Goal: Task Accomplishment & Management: Complete application form

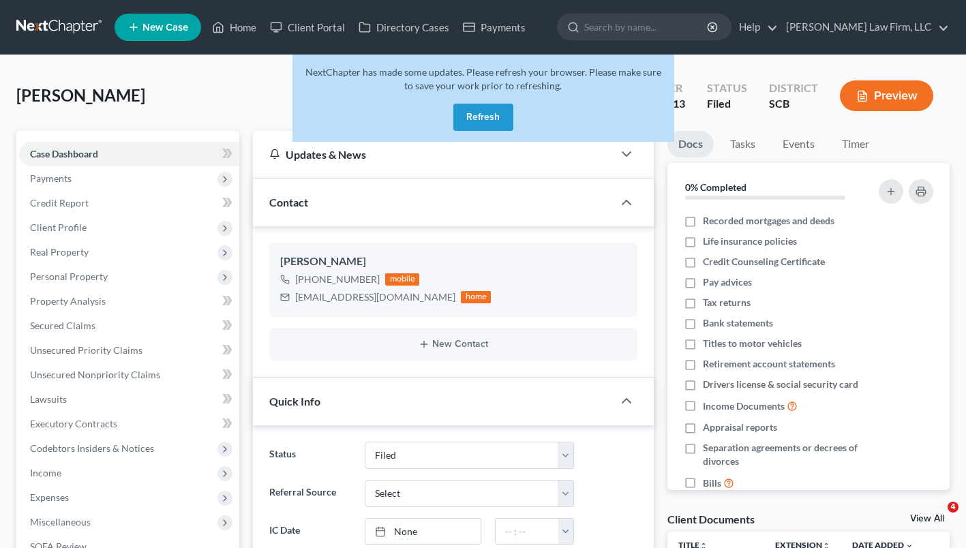
select select "2"
click at [239, 34] on link "Home" at bounding box center [234, 27] width 58 height 25
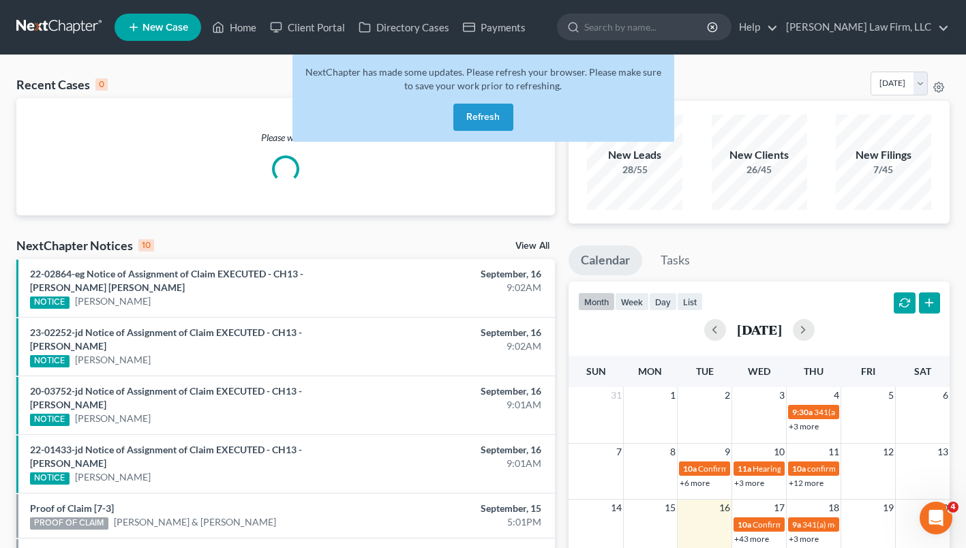
click at [487, 115] on button "Refresh" at bounding box center [483, 117] width 60 height 27
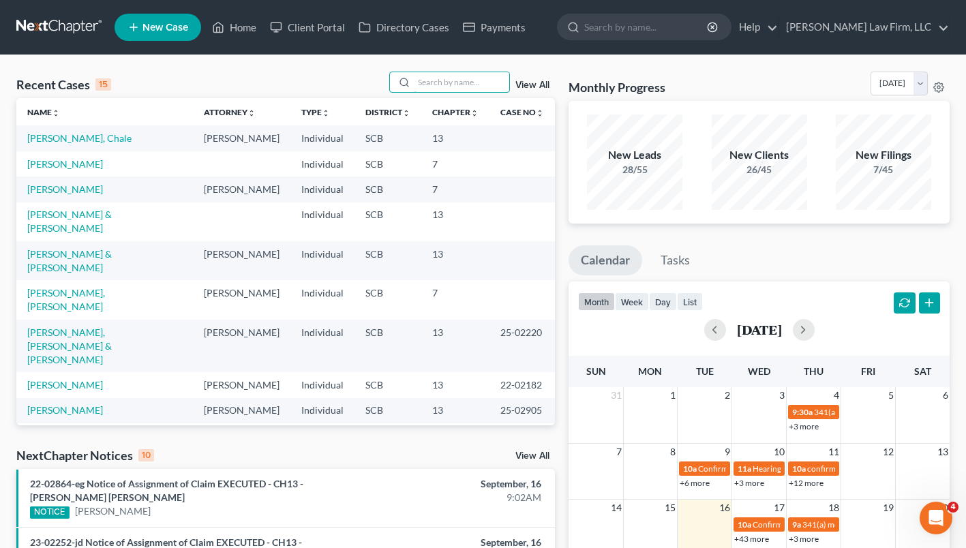
click at [461, 79] on input "search" at bounding box center [461, 82] width 95 height 20
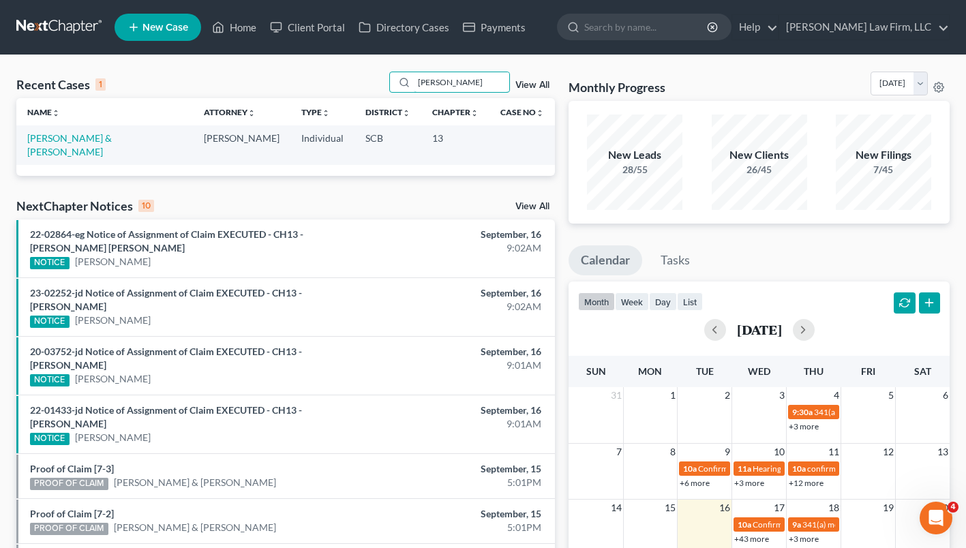
type input "dickinson"
click at [112, 139] on link "[PERSON_NAME] & [PERSON_NAME]" at bounding box center [69, 144] width 85 height 25
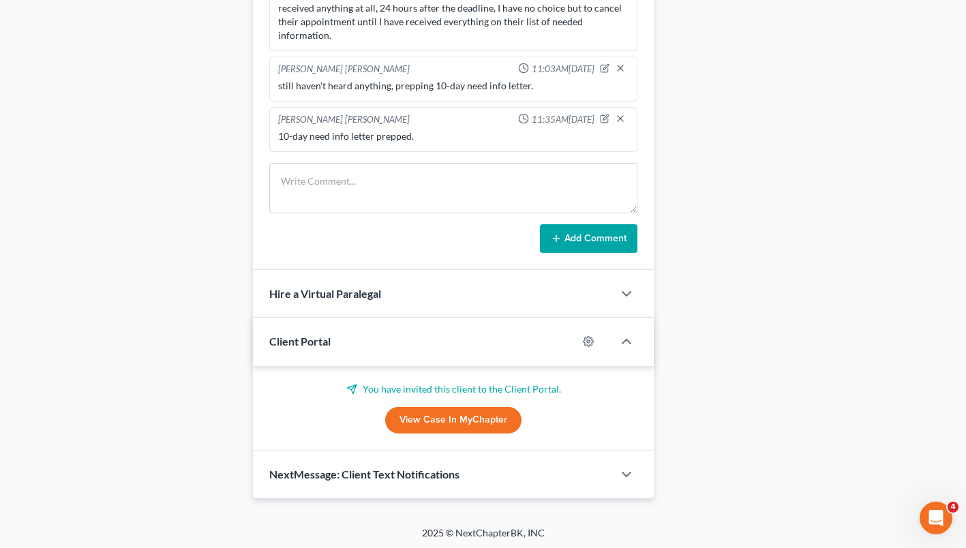
scroll to position [932, 0]
click at [494, 414] on link "View Case in MyChapter" at bounding box center [453, 419] width 136 height 27
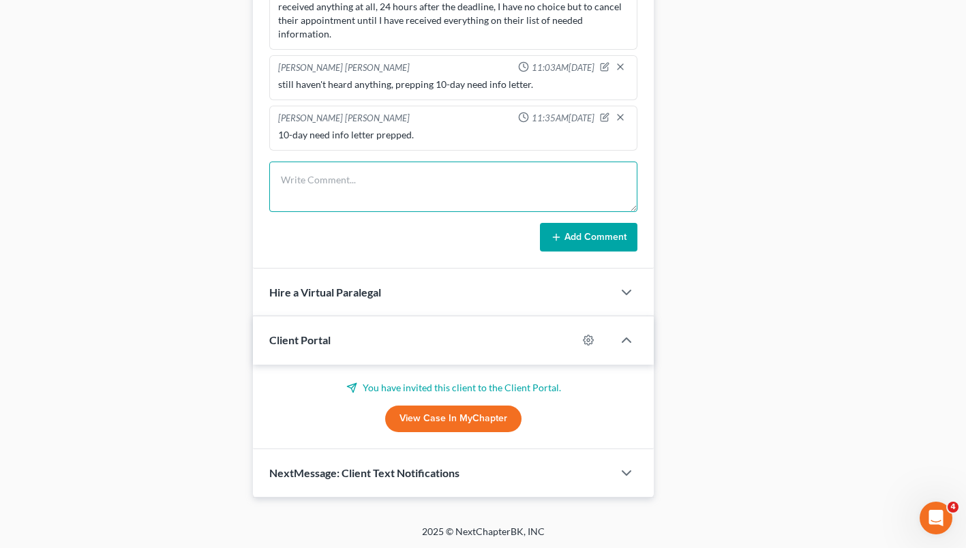
click at [350, 170] on textarea at bounding box center [453, 187] width 368 height 50
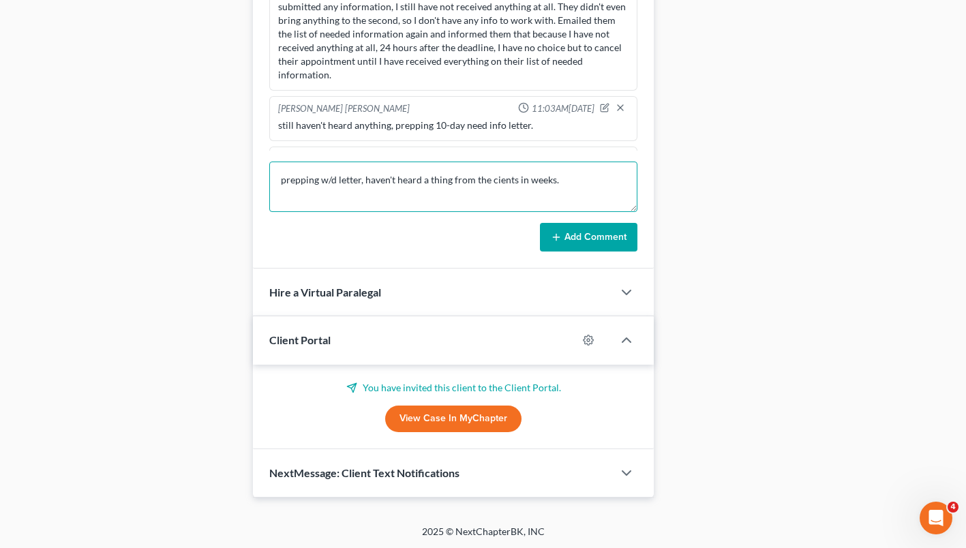
scroll to position [138, 0]
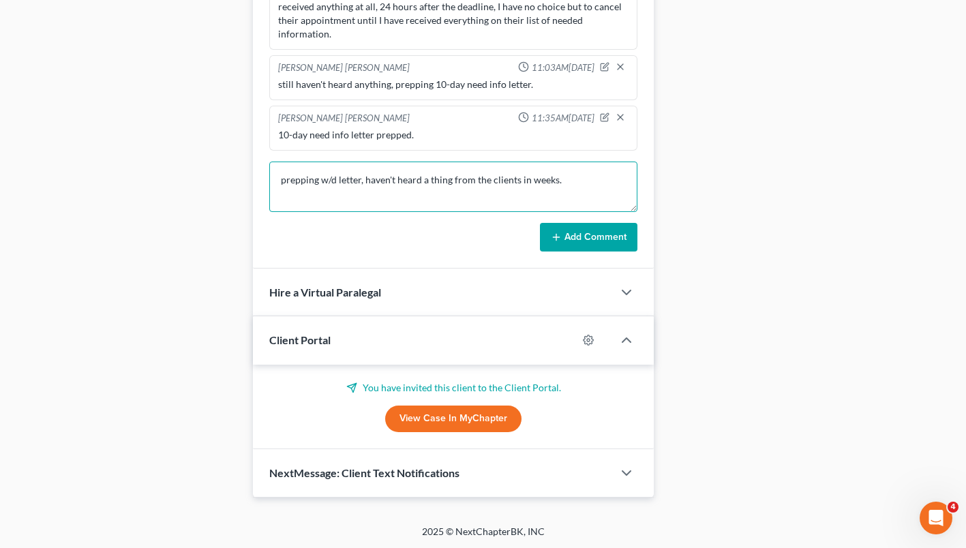
type textarea "prepping w/d letter, haven't heard a thing from the clients in weeks."
click at [597, 243] on button "Add Comment" at bounding box center [588, 237] width 97 height 29
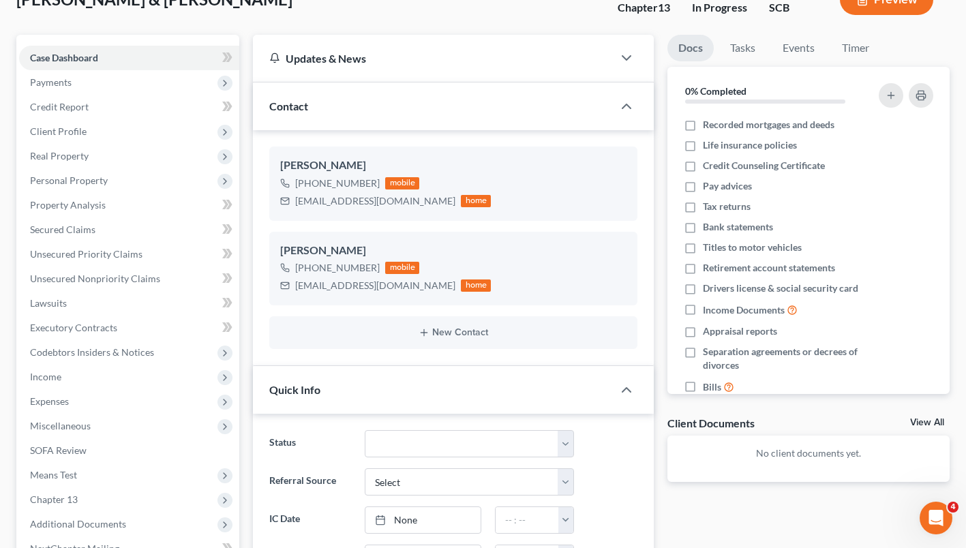
scroll to position [95, 0]
click at [93, 130] on span "Client Profile" at bounding box center [129, 132] width 220 height 25
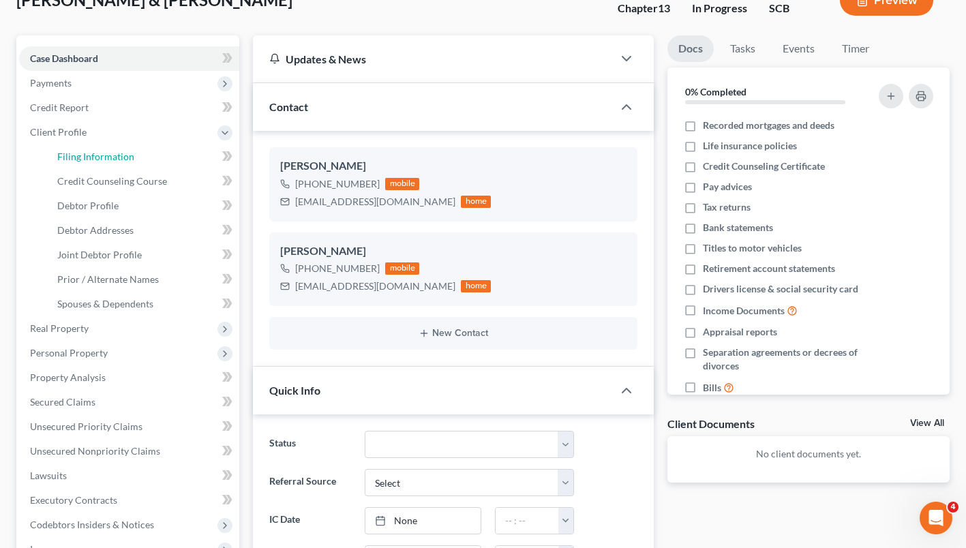
click at [108, 156] on span "Filing Information" at bounding box center [95, 157] width 77 height 12
select select "1"
select select "3"
select select "42"
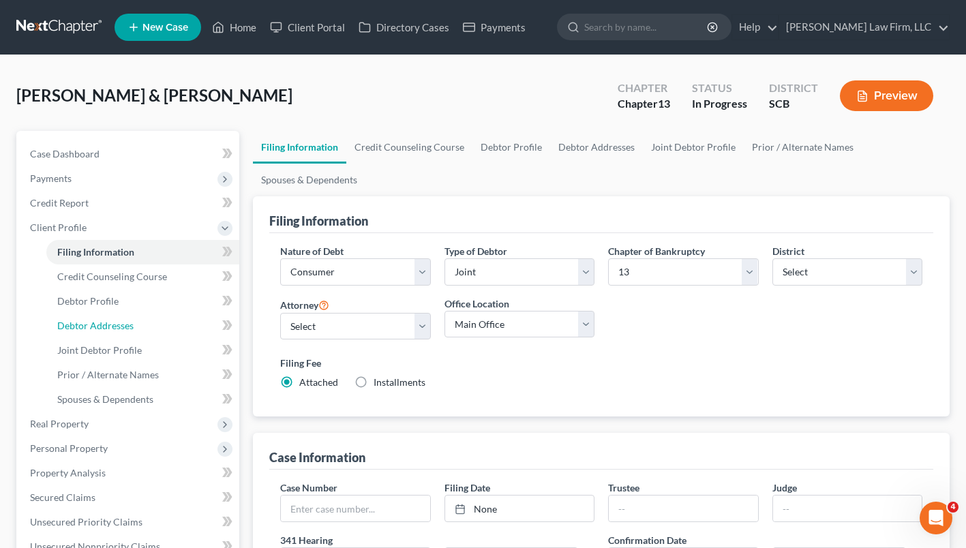
click at [177, 329] on link "Debtor Addresses" at bounding box center [142, 326] width 193 height 25
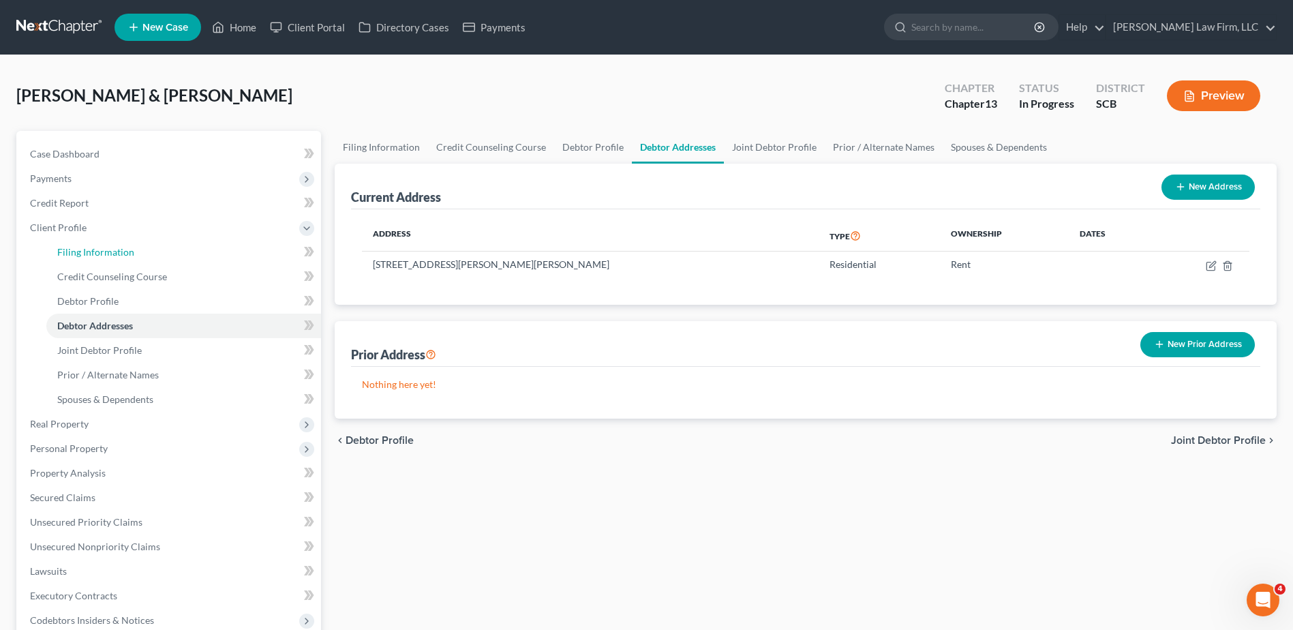
click at [125, 257] on span "Filing Information" at bounding box center [95, 252] width 77 height 12
select select "1"
select select "3"
select select "72"
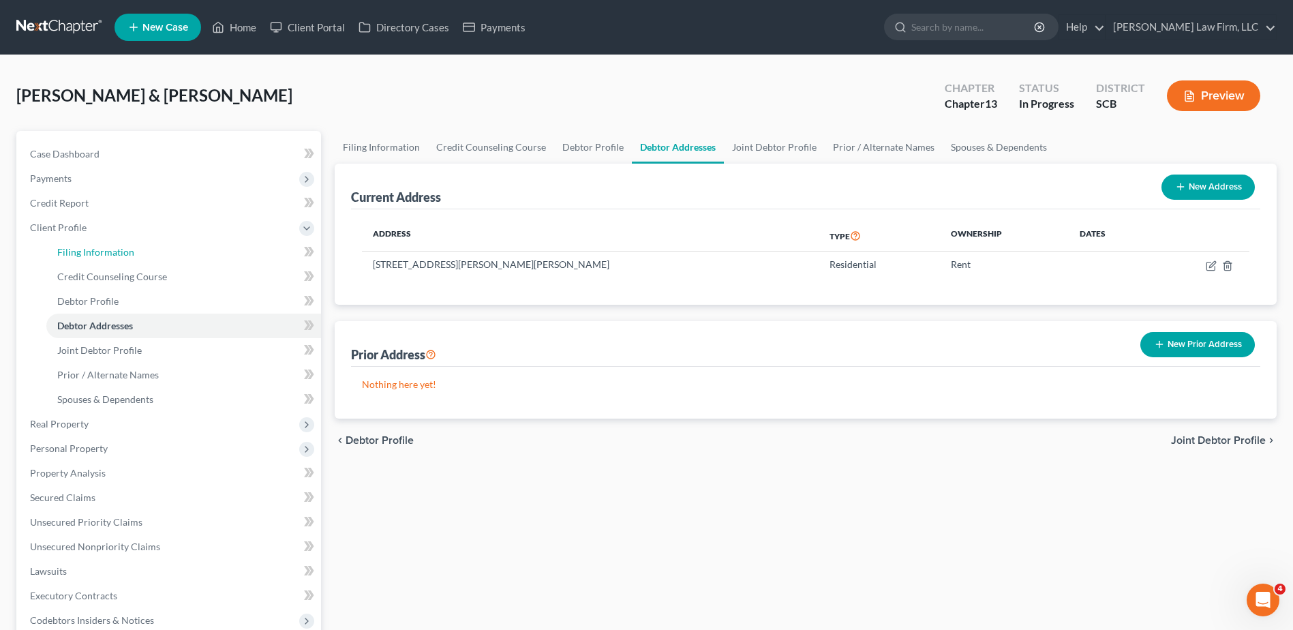
select select "1"
select select "42"
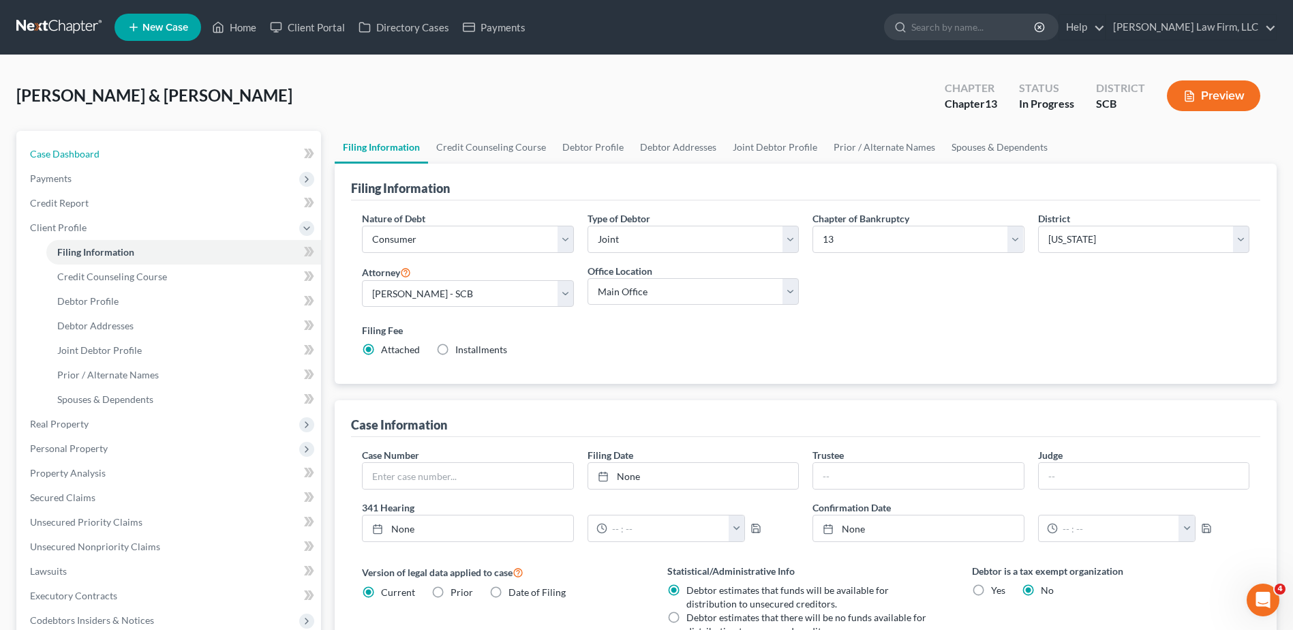
click at [131, 161] on link "Case Dashboard" at bounding box center [170, 154] width 302 height 25
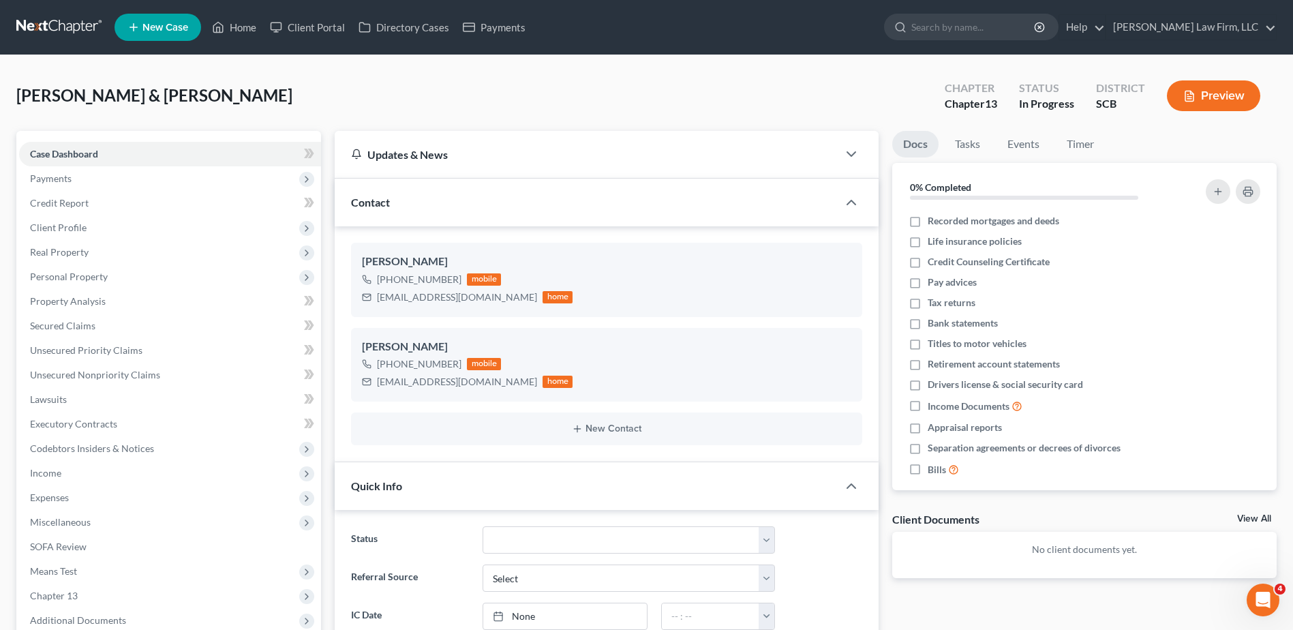
scroll to position [147, 0]
click at [239, 33] on link "Home" at bounding box center [234, 27] width 58 height 25
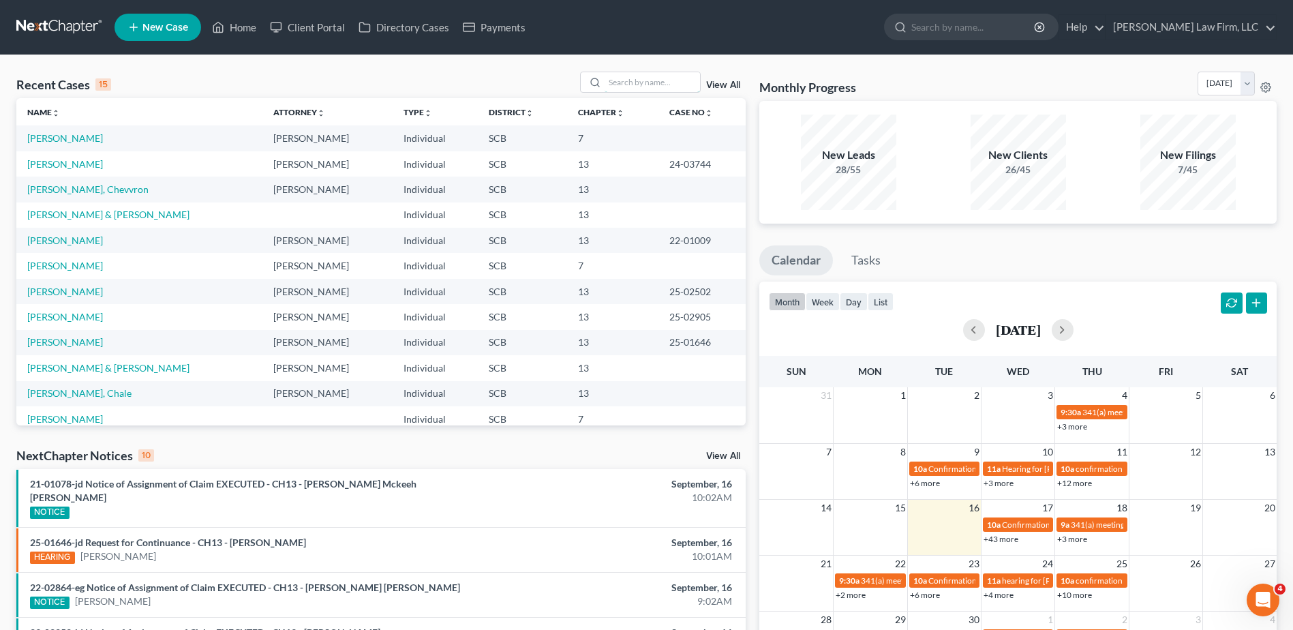
click at [682, 88] on input "search" at bounding box center [652, 82] width 95 height 20
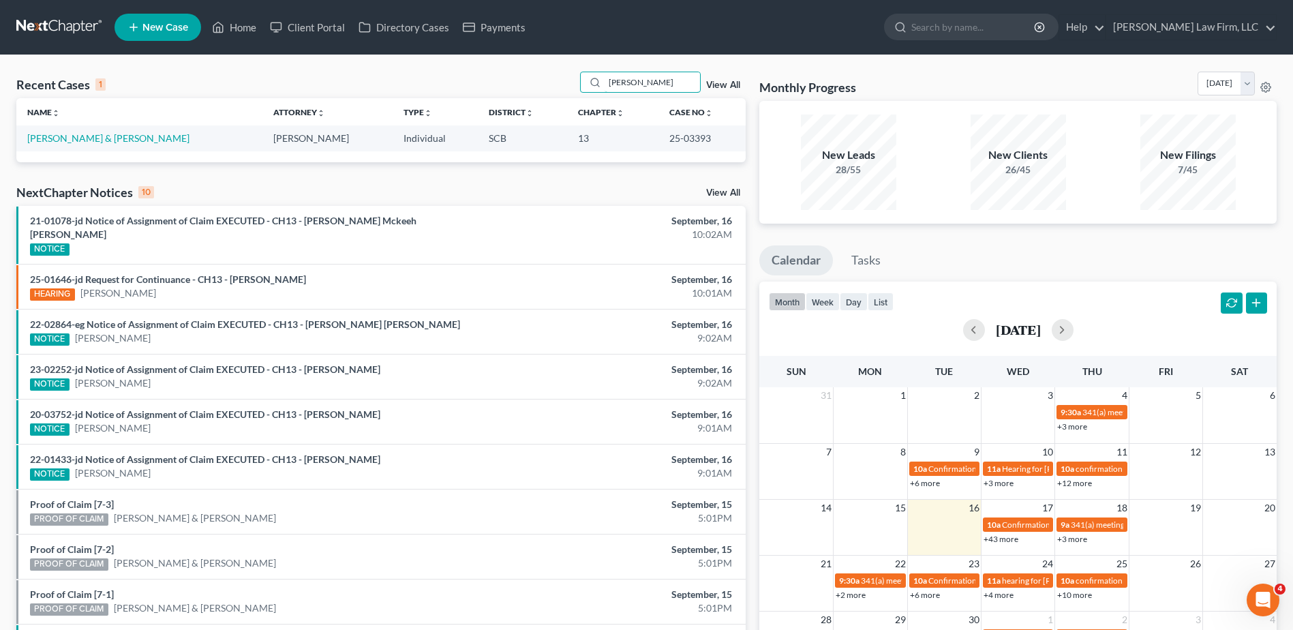
type input "seibles"
click at [100, 137] on link "[PERSON_NAME] & [PERSON_NAME]" at bounding box center [108, 138] width 162 height 12
select select "1"
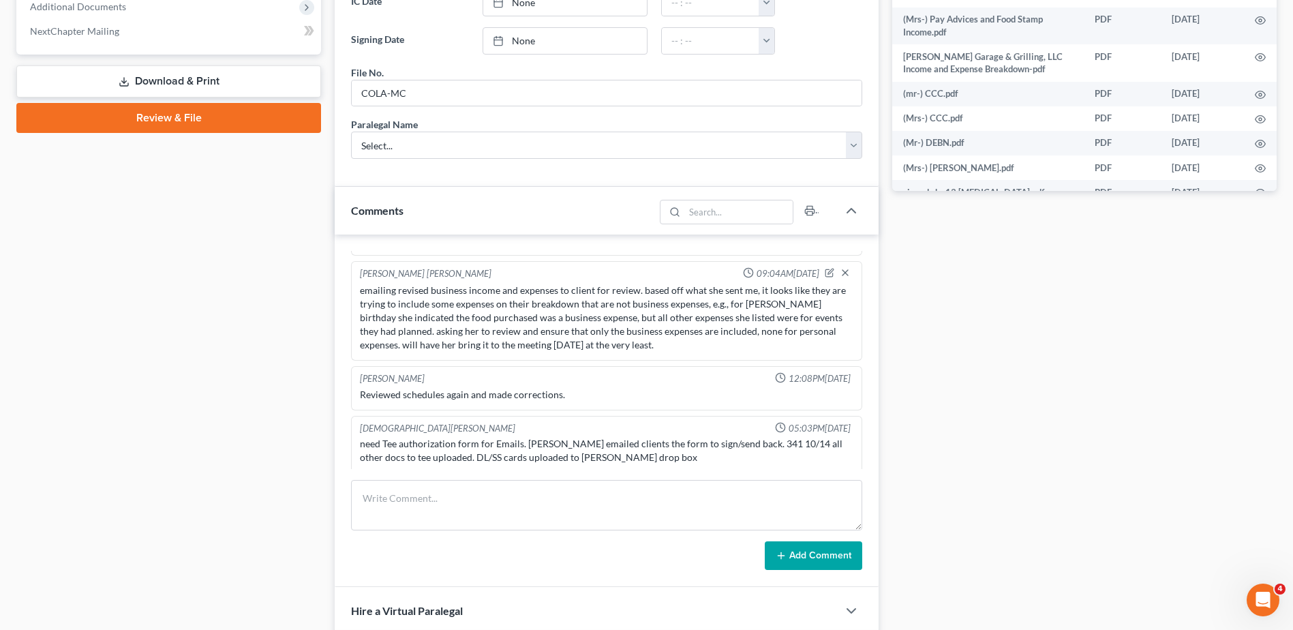
scroll to position [1080, 0]
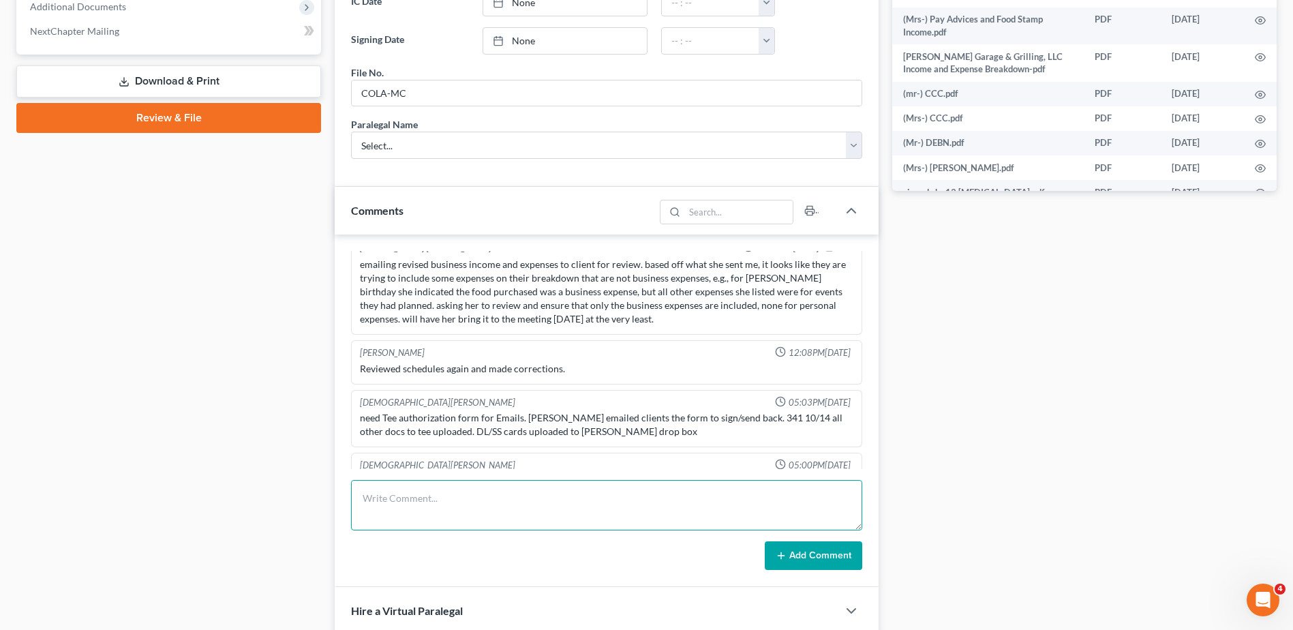
click at [611, 484] on textarea at bounding box center [606, 505] width 511 height 50
click at [703, 515] on textarea "vm from client, asking if they should take the 2nd debtor education course - to…" at bounding box center [606, 505] width 511 height 50
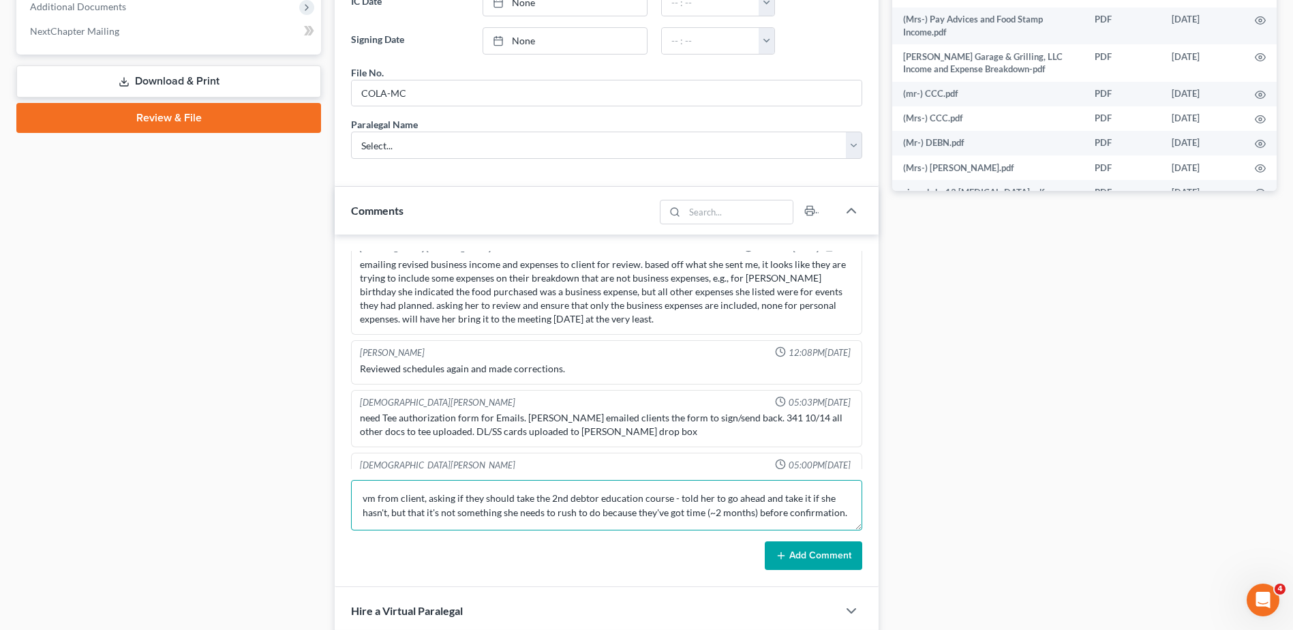
type textarea "vm from client, asking if they should take the 2nd debtor education course - to…"
click at [811, 547] on button "Add Comment" at bounding box center [813, 555] width 97 height 29
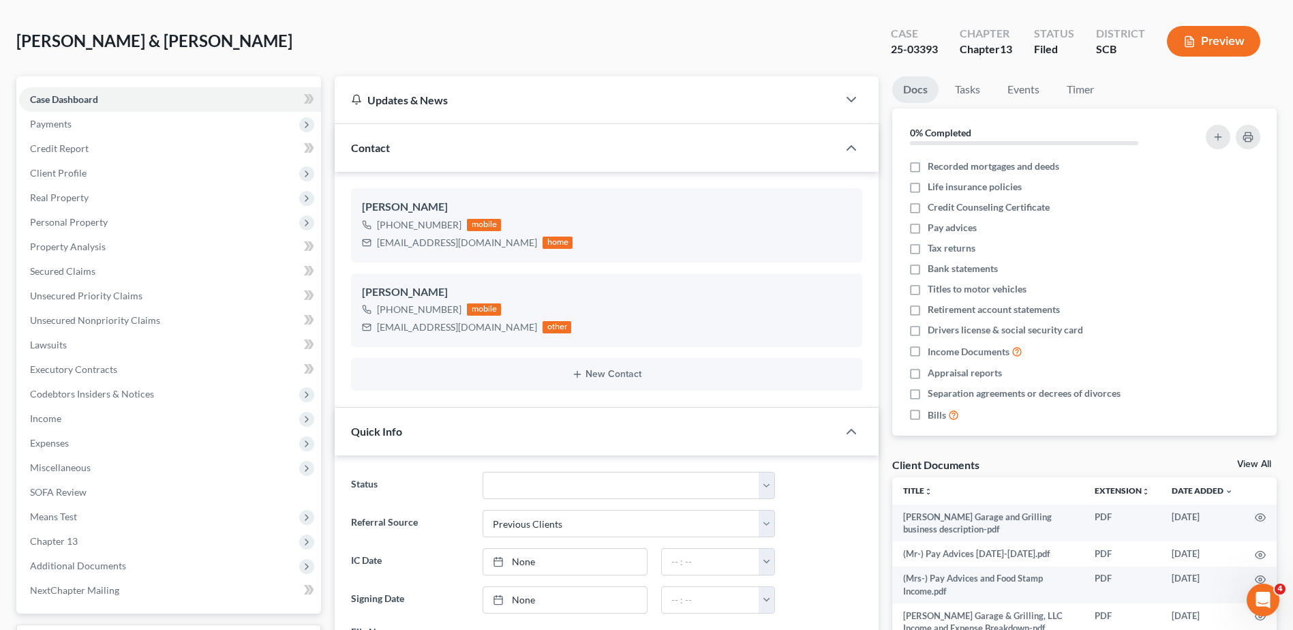
scroll to position [0, 0]
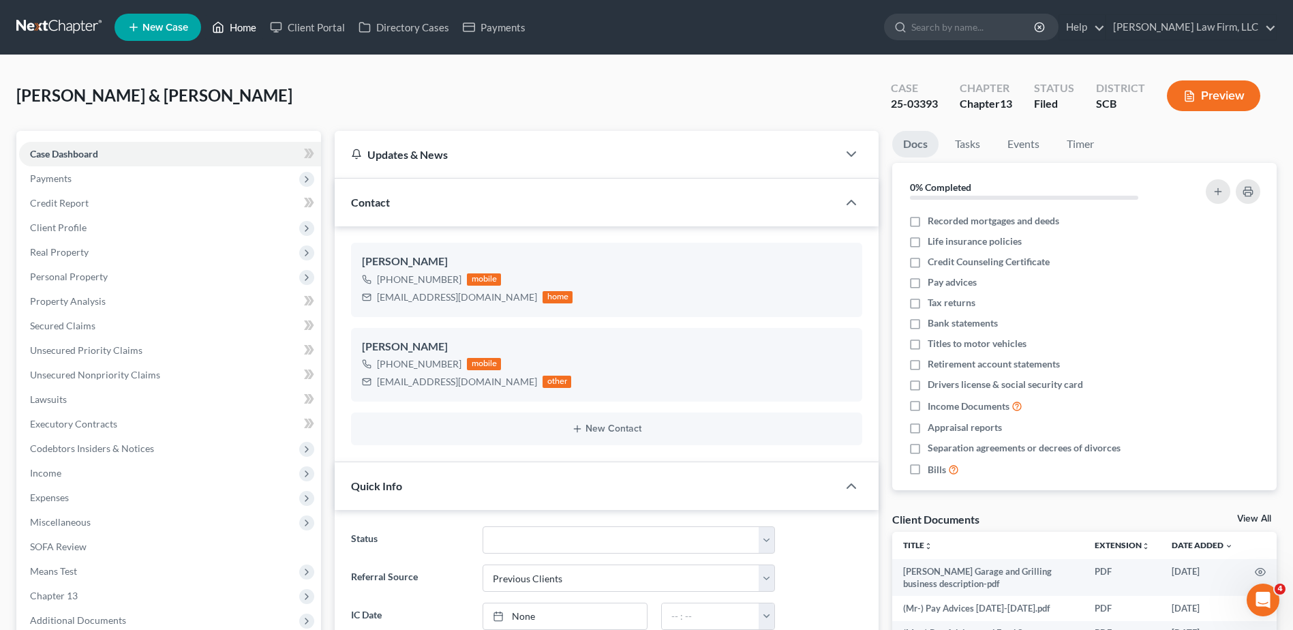
click at [239, 27] on link "Home" at bounding box center [234, 27] width 58 height 25
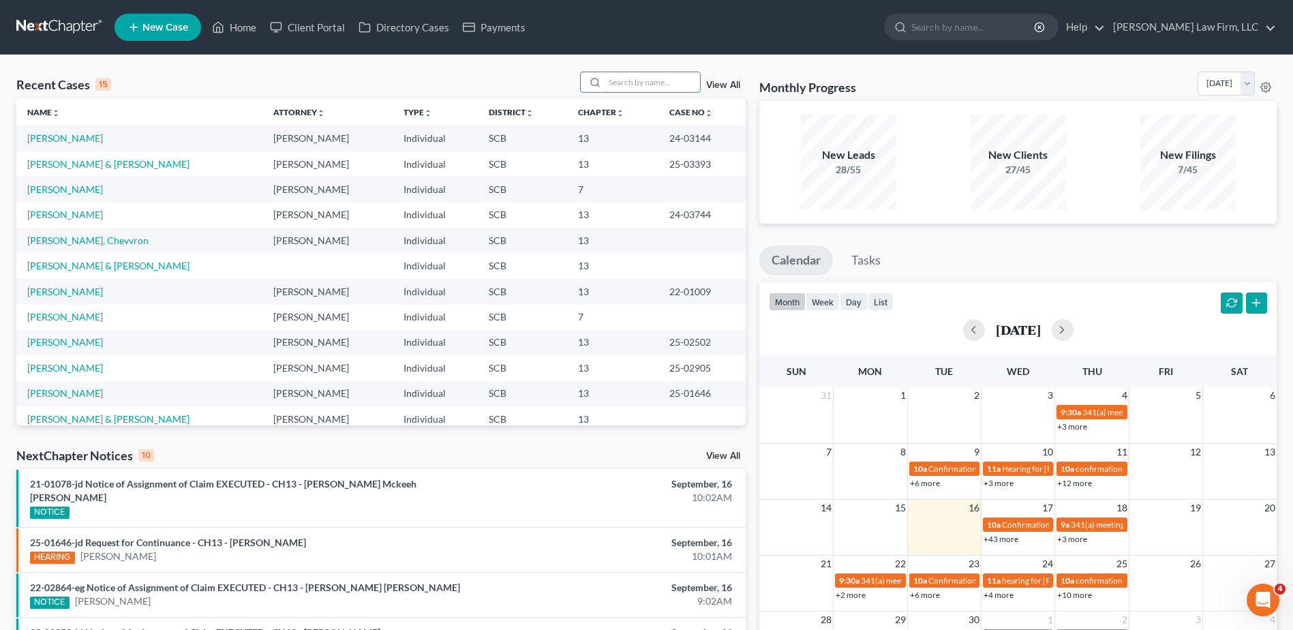
click at [613, 81] on input "search" at bounding box center [652, 82] width 95 height 20
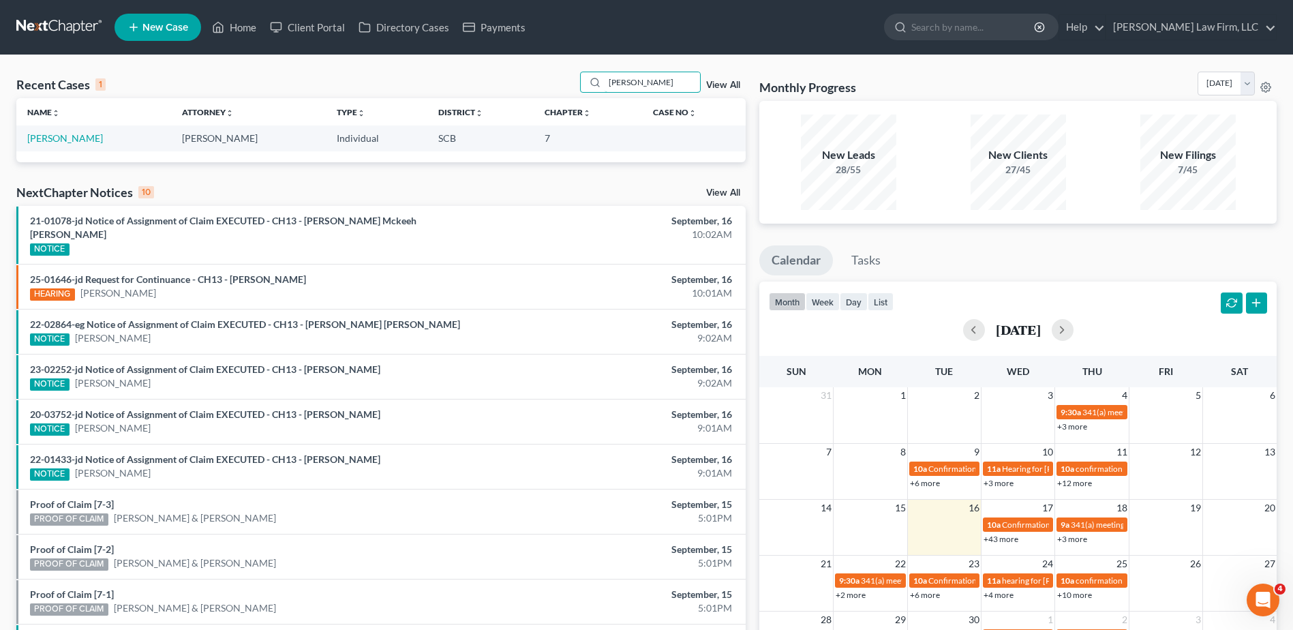
type input "lowry"
click at [54, 134] on link "[PERSON_NAME]" at bounding box center [65, 138] width 76 height 12
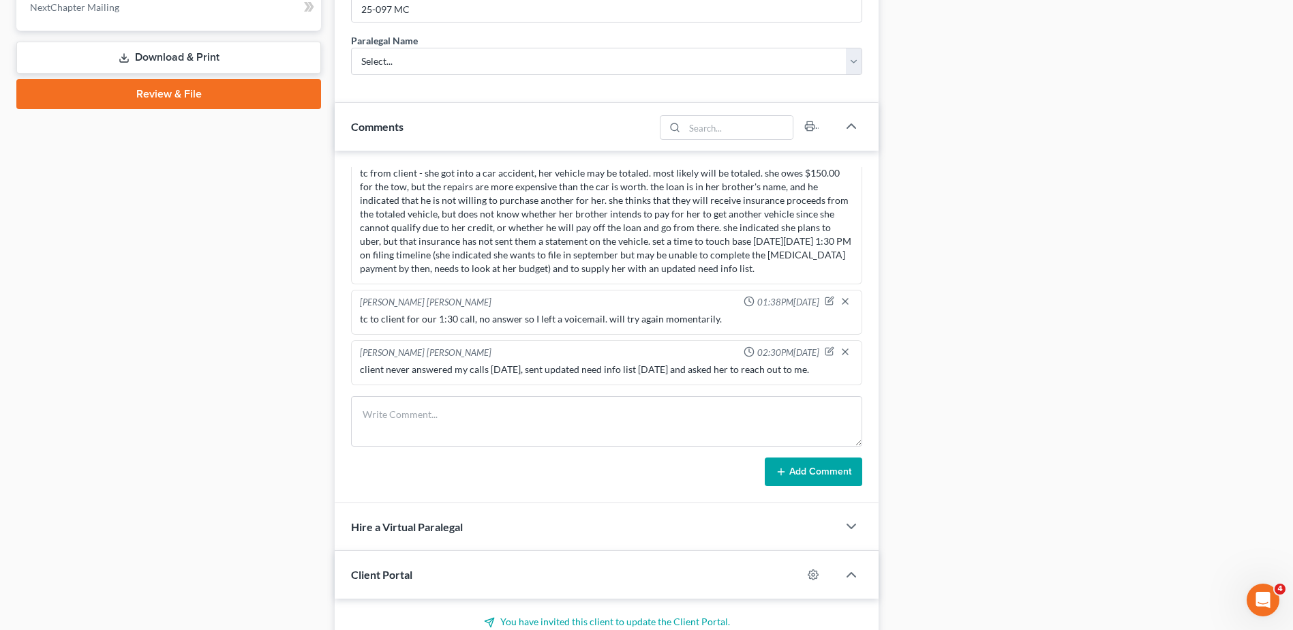
scroll to position [613, 0]
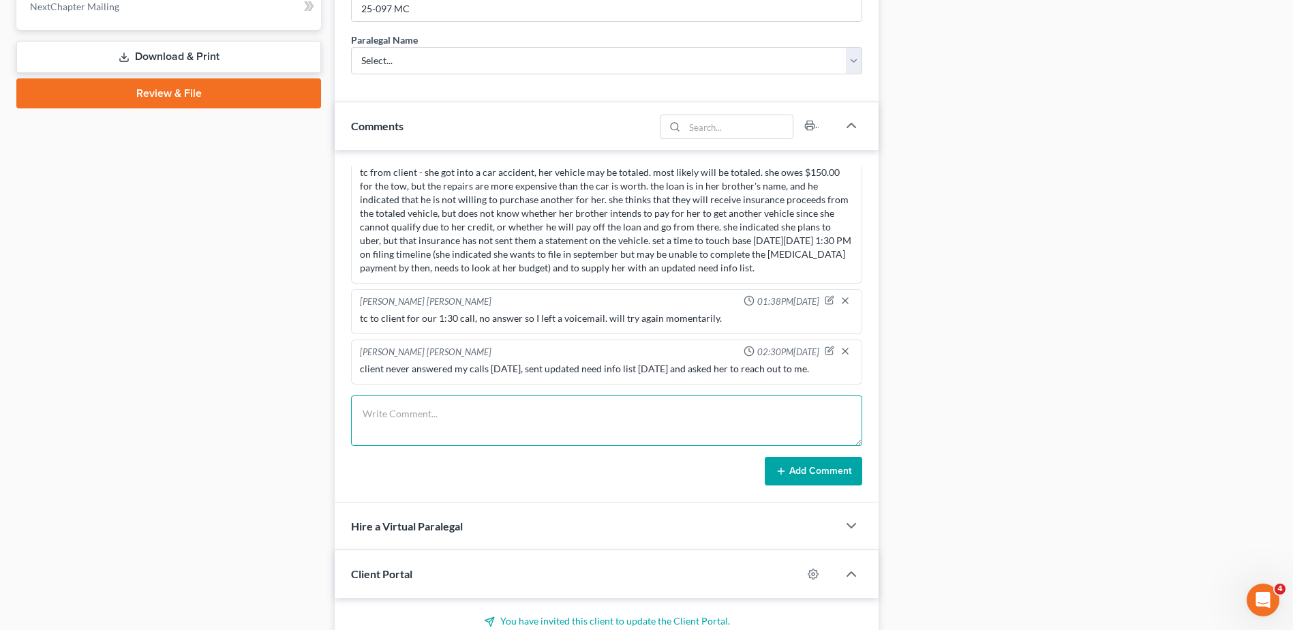
click at [457, 435] on textarea at bounding box center [606, 420] width 511 height 50
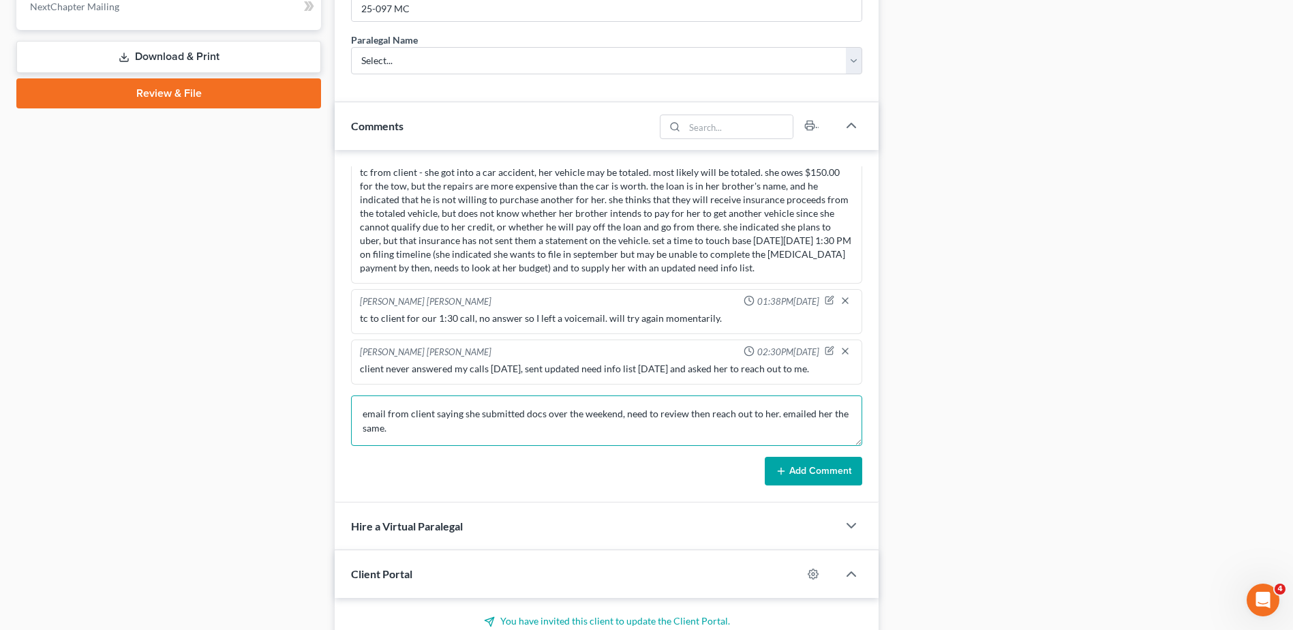
type textarea "email from client saying she submitted docs over the weekend, need to review th…"
click at [851, 471] on button "Add Comment" at bounding box center [813, 471] width 97 height 29
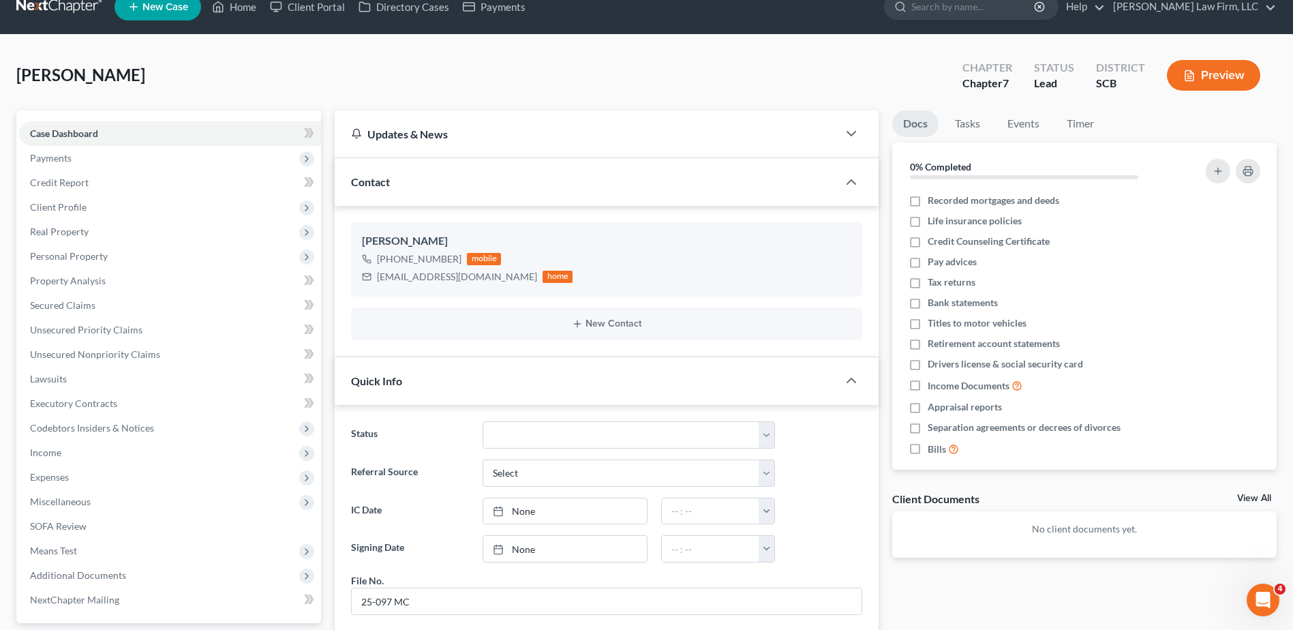
scroll to position [0, 0]
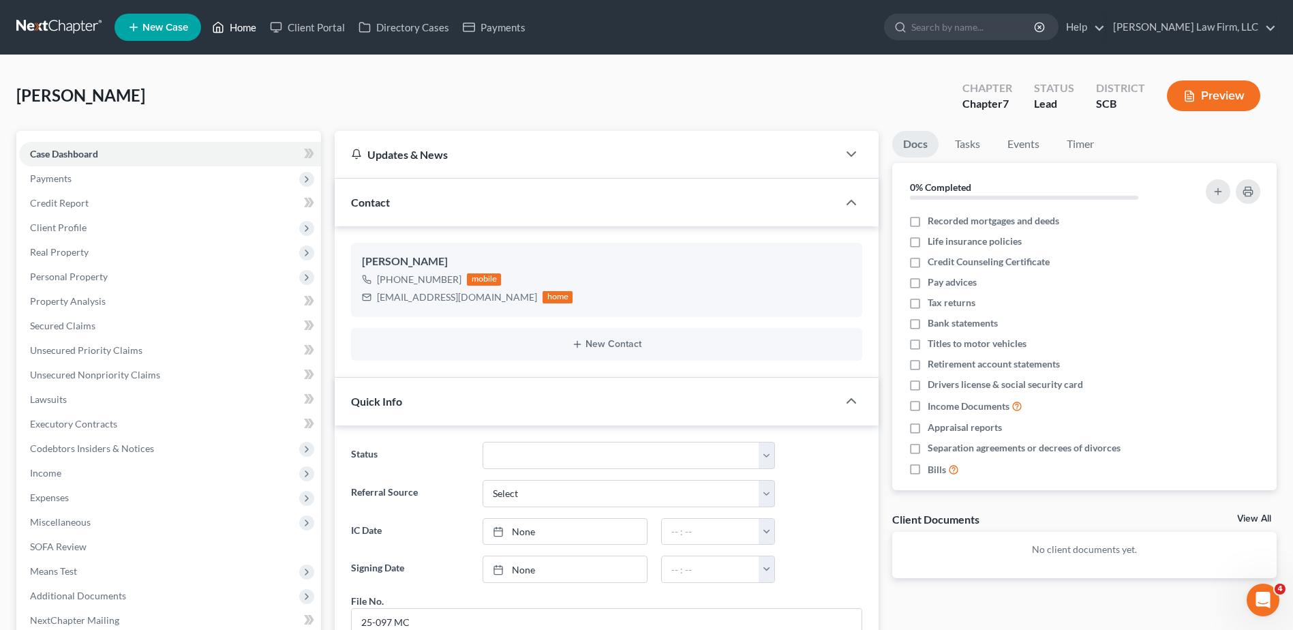
click at [245, 29] on link "Home" at bounding box center [234, 27] width 58 height 25
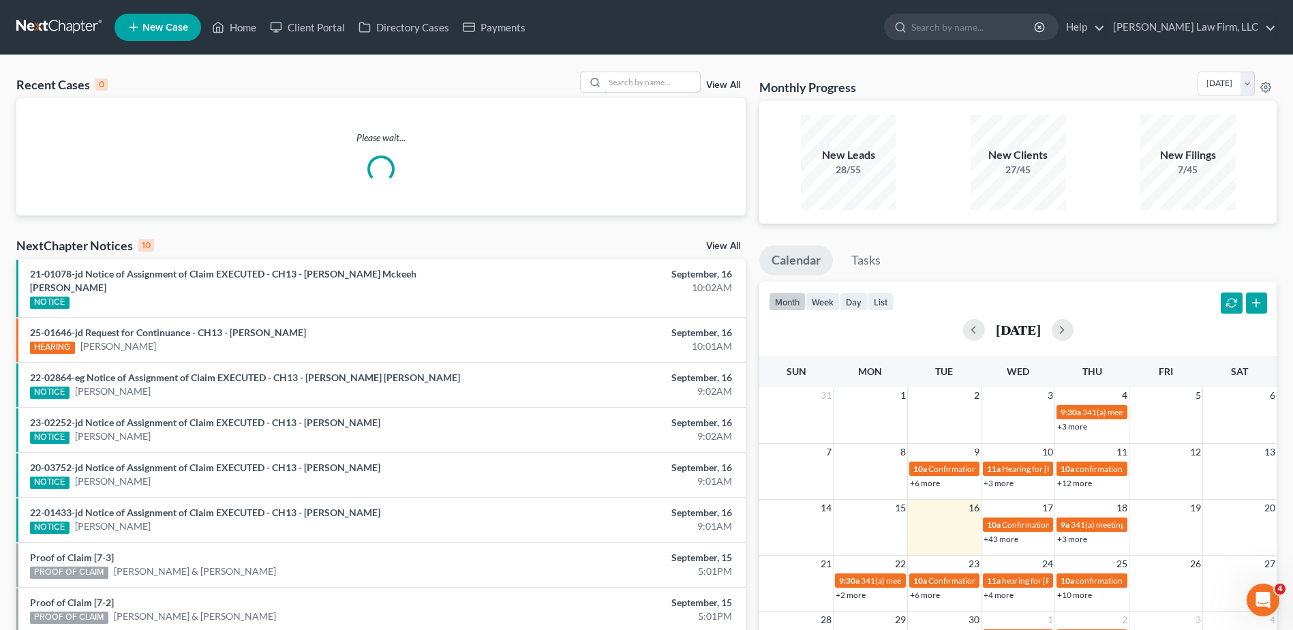
click at [675, 82] on input "search" at bounding box center [652, 82] width 95 height 20
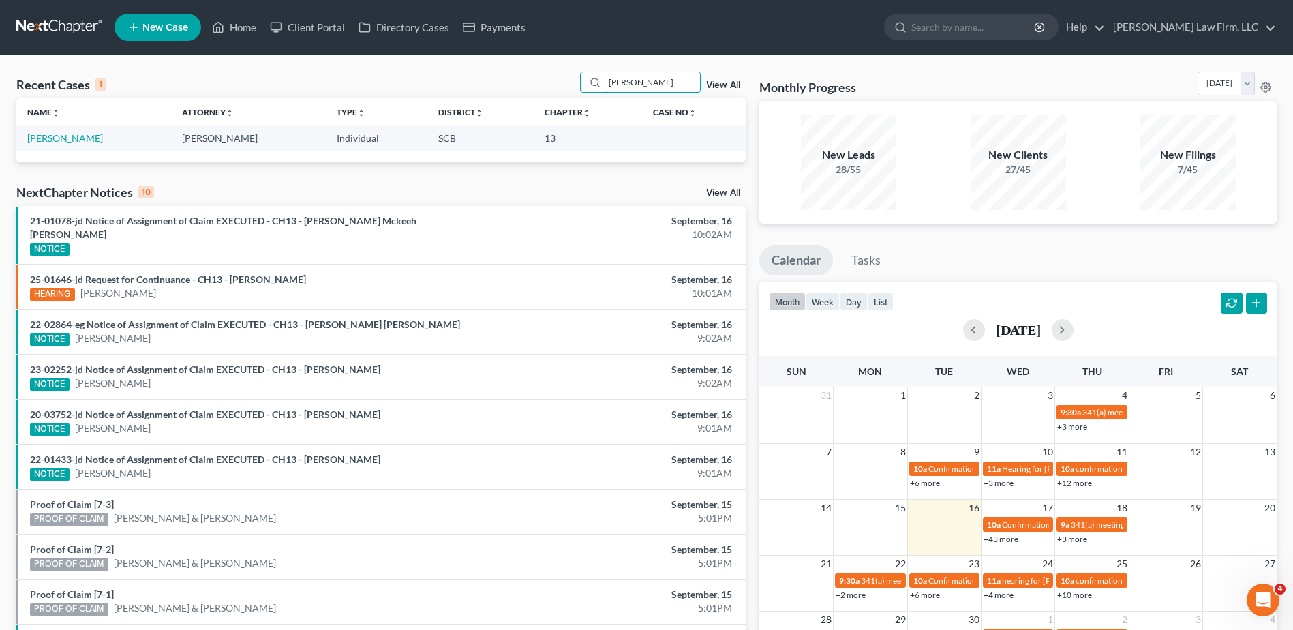
type input "[PERSON_NAME]"
click at [85, 134] on link "[PERSON_NAME]" at bounding box center [65, 138] width 76 height 12
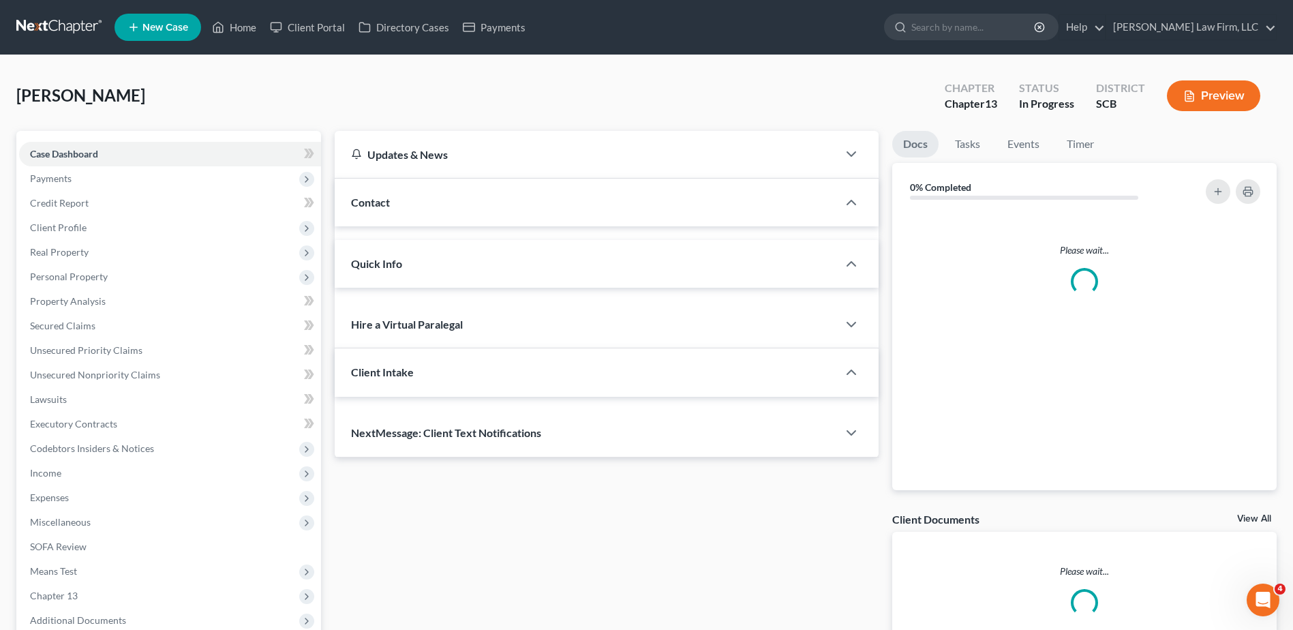
select select "0"
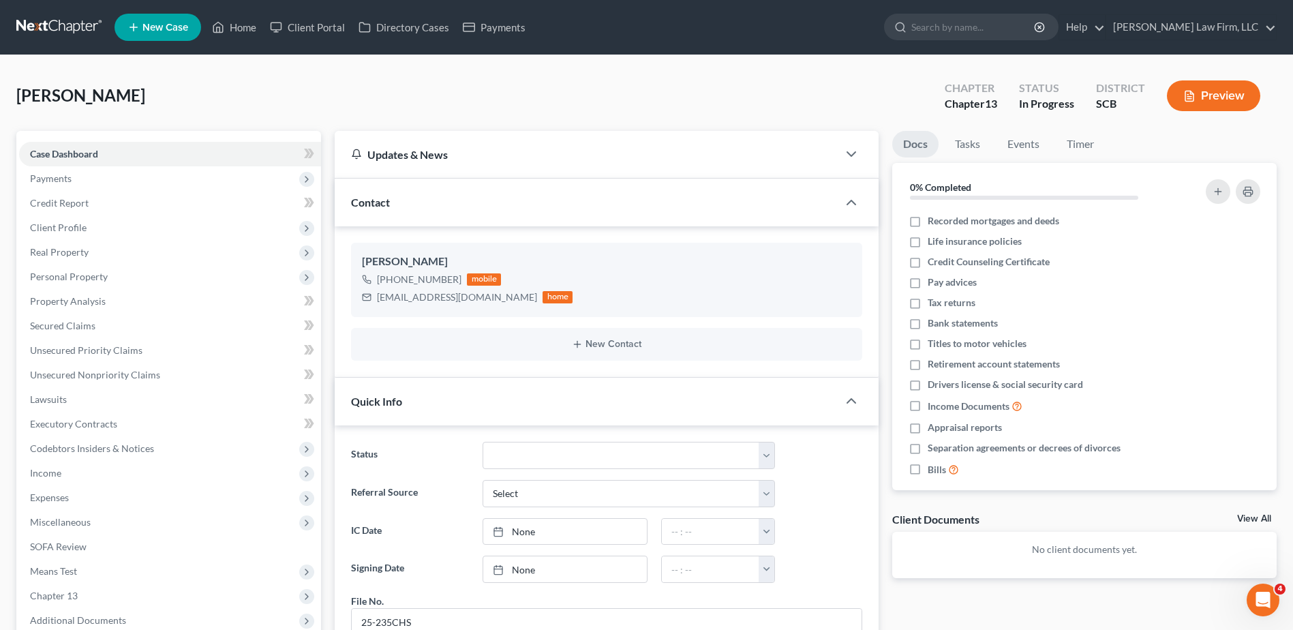
click at [82, 228] on span "Client Profile" at bounding box center [58, 228] width 57 height 12
click at [81, 256] on span "Filing Information" at bounding box center [95, 252] width 77 height 12
select select "1"
select select "0"
select select "3"
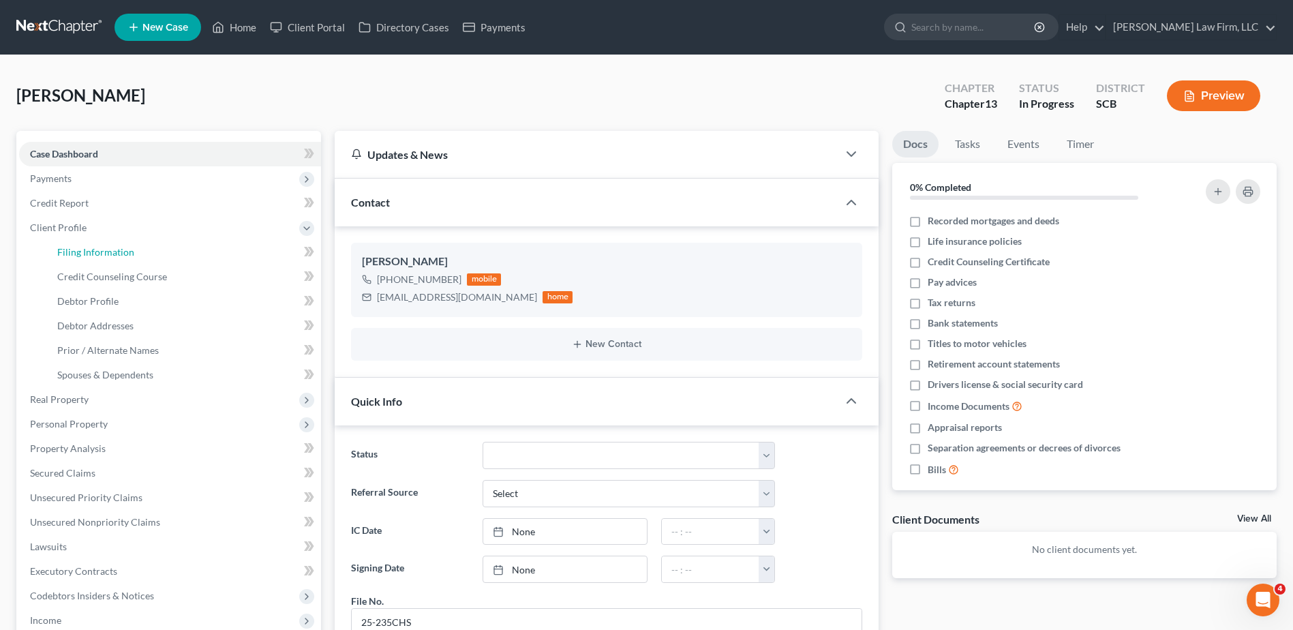
select select "72"
select select "1"
select select "42"
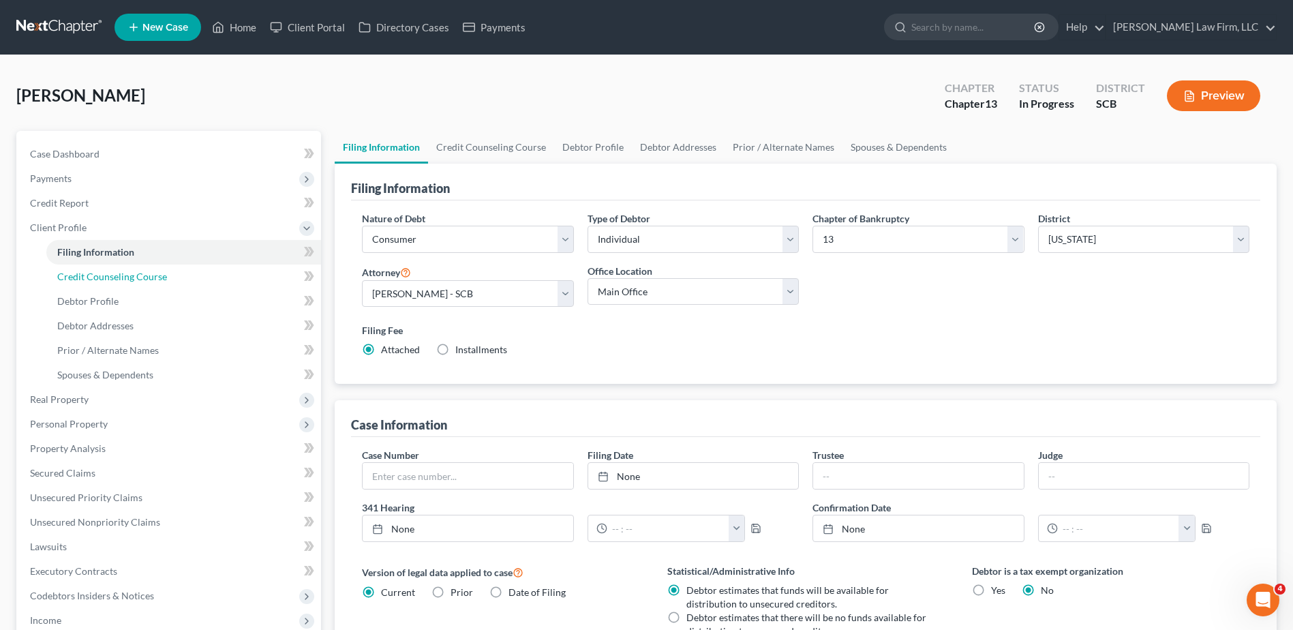
click at [86, 273] on span "Credit Counseling Course" at bounding box center [112, 277] width 110 height 12
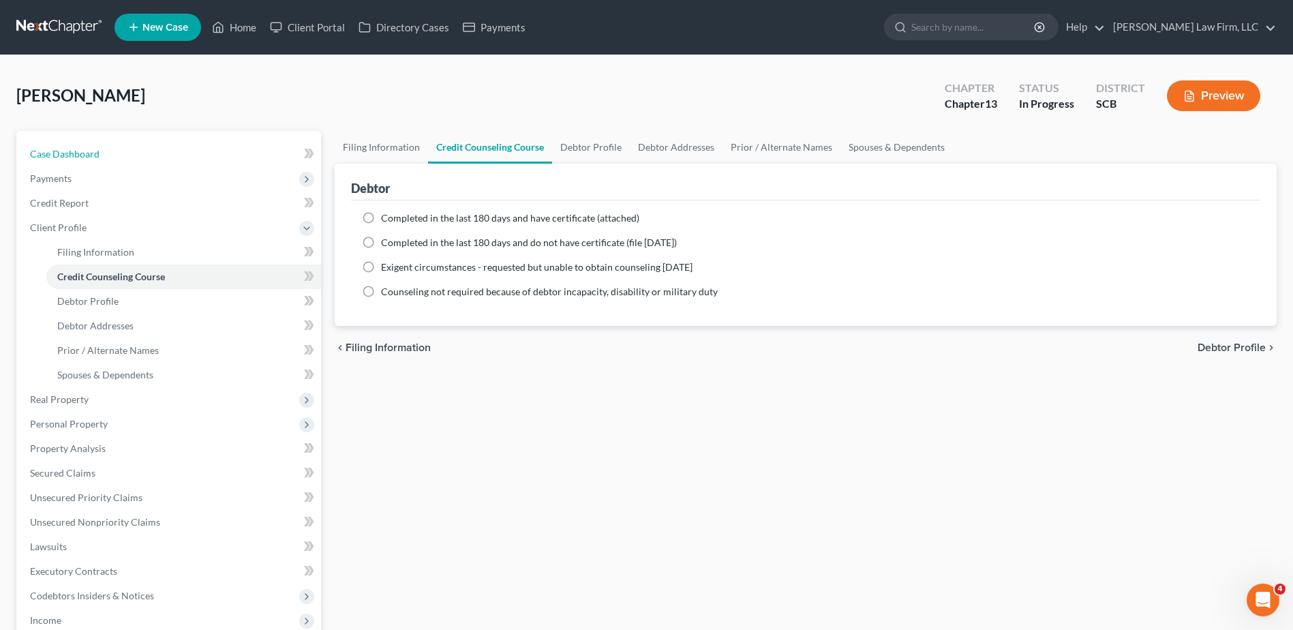
click at [112, 155] on link "Case Dashboard" at bounding box center [170, 154] width 302 height 25
select select "0"
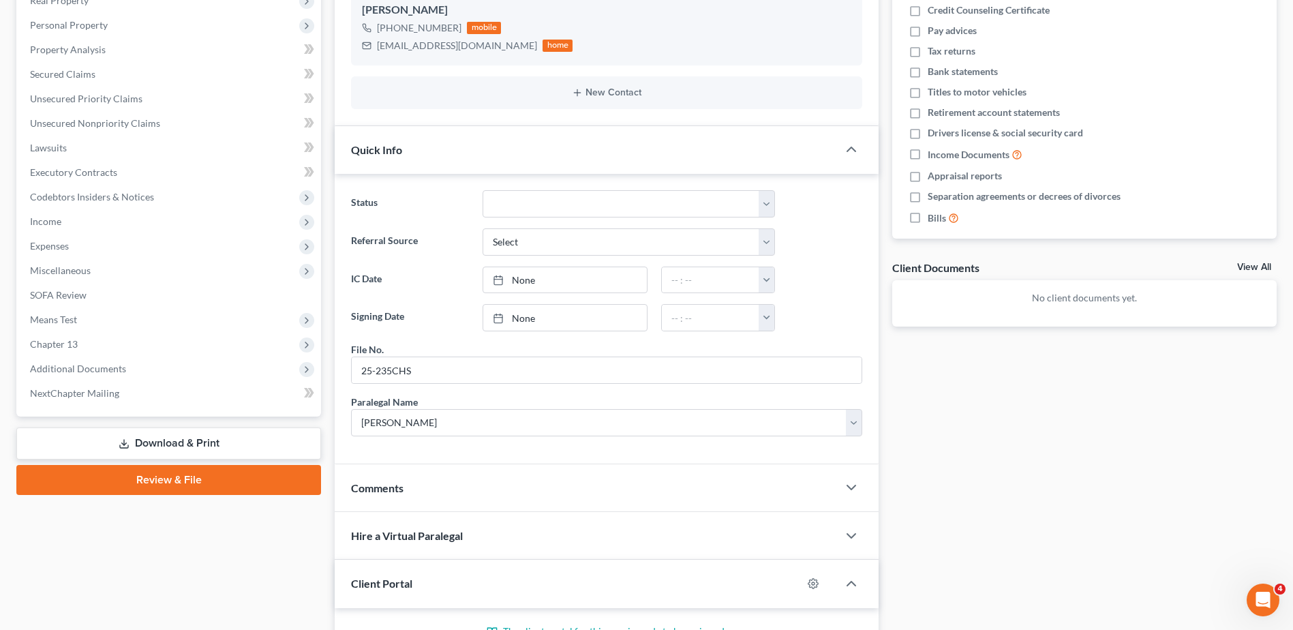
scroll to position [414, 0]
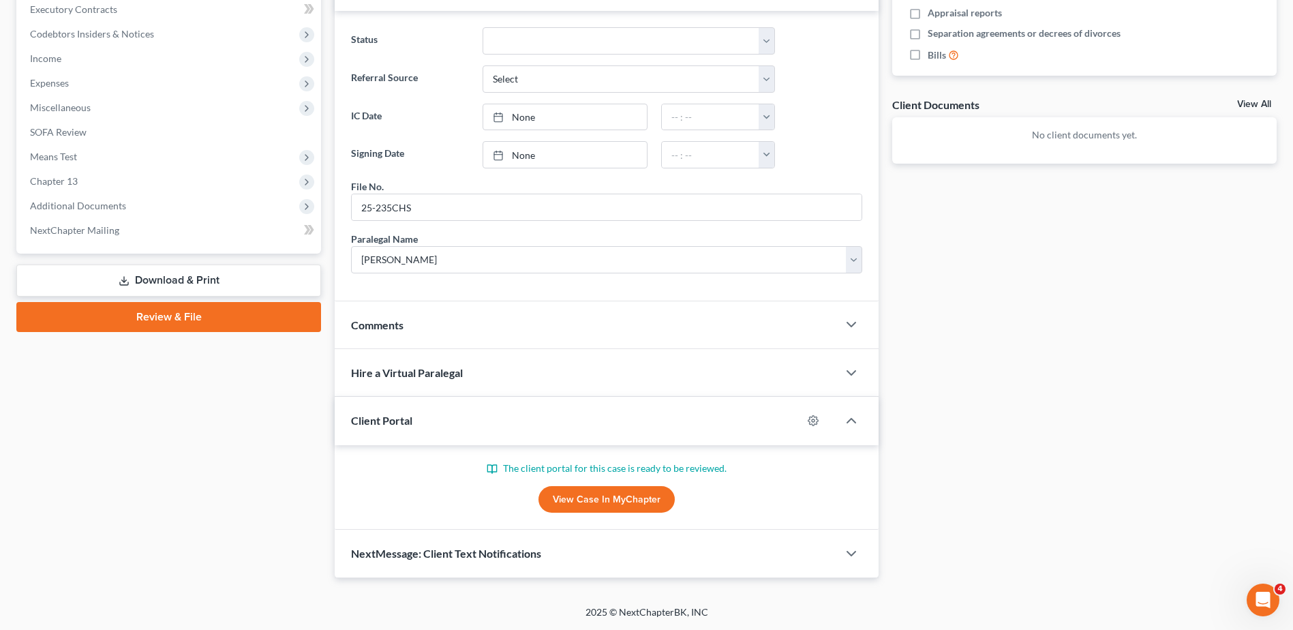
click at [589, 503] on link "View Case in MyChapter" at bounding box center [606, 499] width 136 height 27
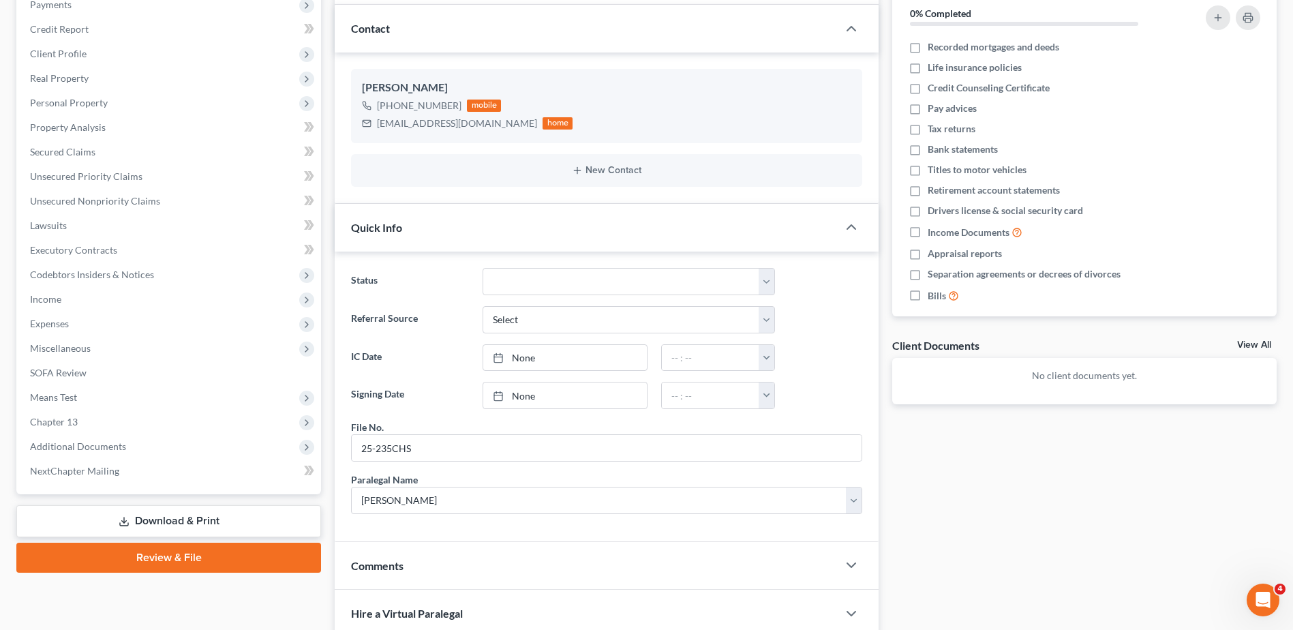
scroll to position [5, 0]
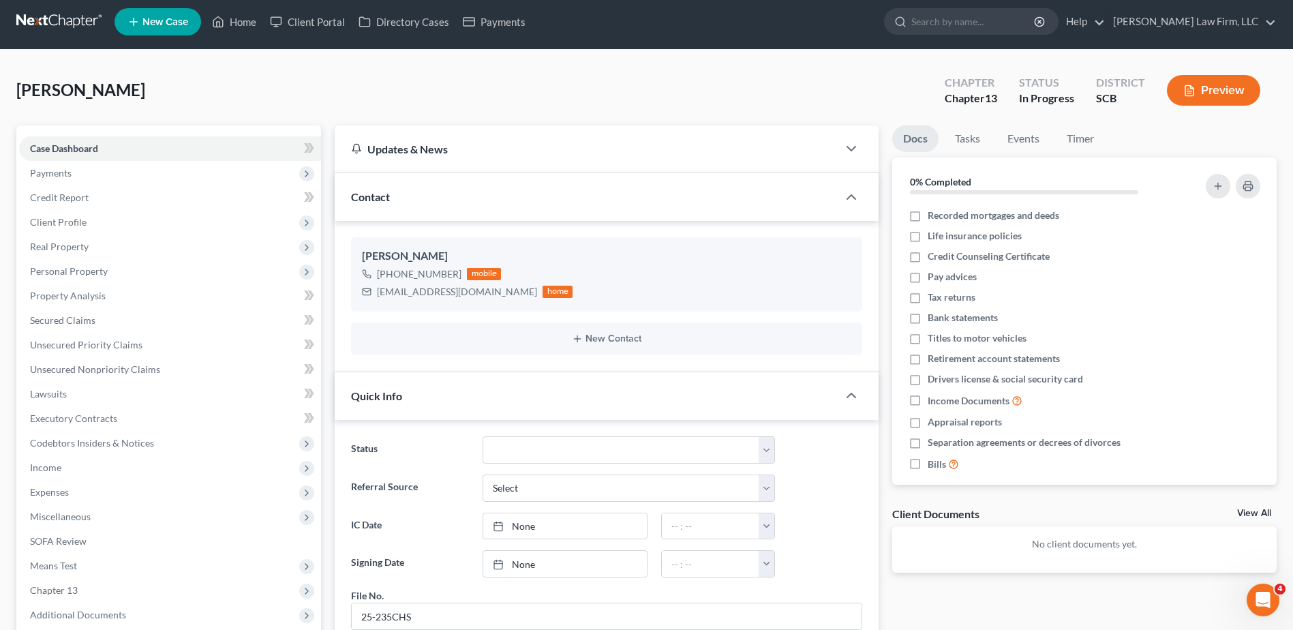
click at [159, 216] on span "Client Profile" at bounding box center [170, 222] width 302 height 25
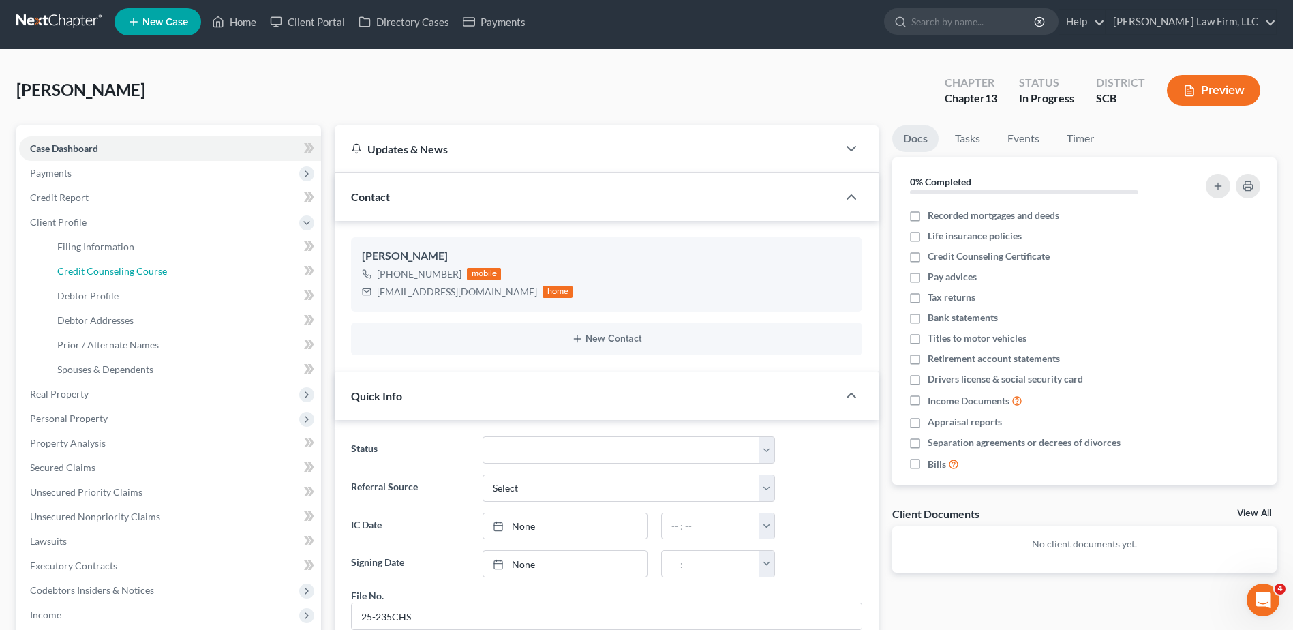
click at [142, 266] on span "Credit Counseling Course" at bounding box center [112, 271] width 110 height 12
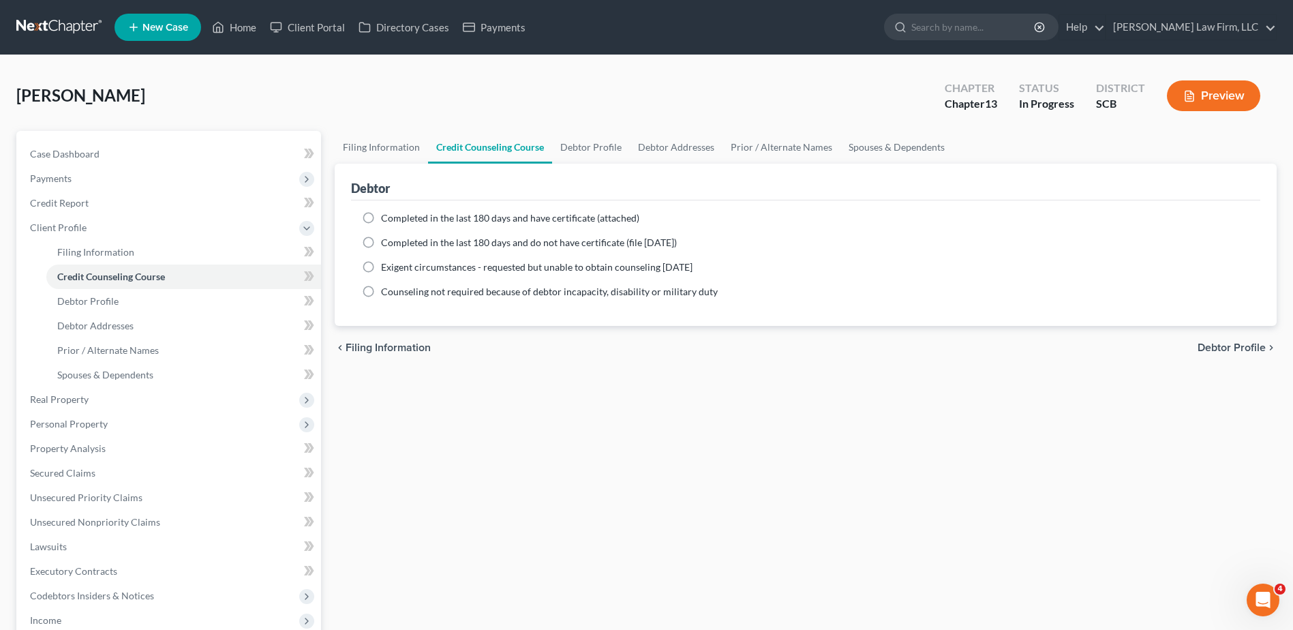
click at [381, 216] on label "Completed in the last 180 days and have certificate (attached)" at bounding box center [510, 218] width 258 height 14
click at [386, 216] on input "Completed in the last 180 days and have certificate (attached)" at bounding box center [390, 215] width 9 height 9
radio input "true"
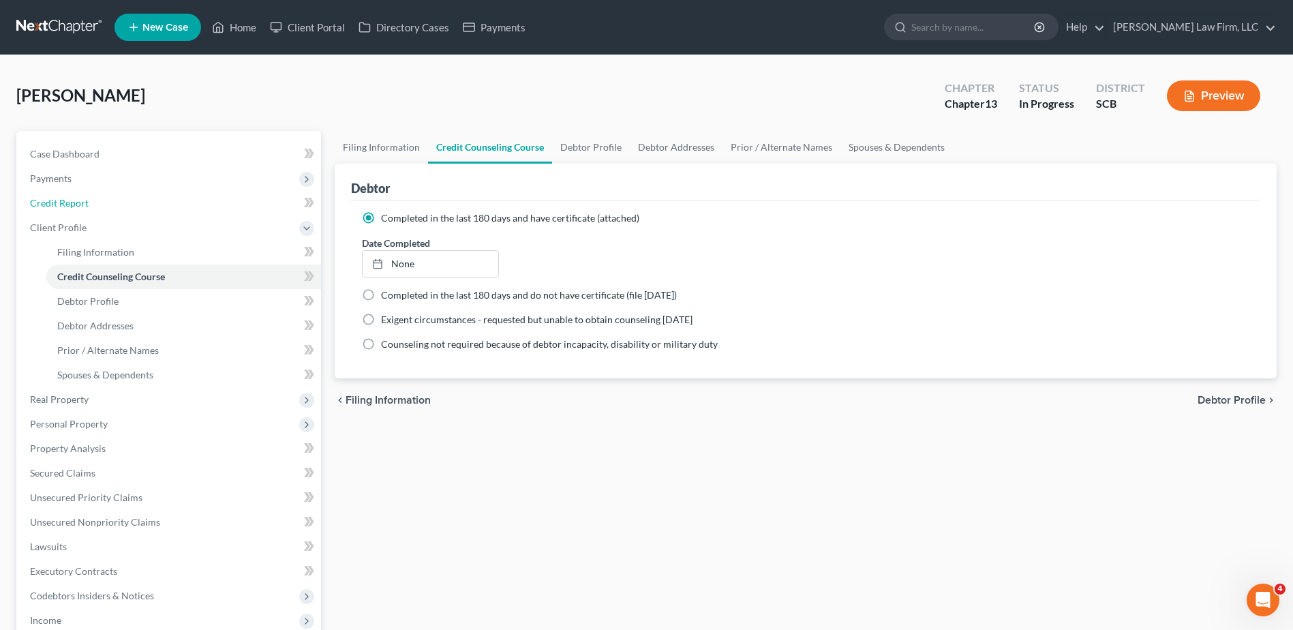
click at [104, 202] on link "Credit Report" at bounding box center [170, 203] width 302 height 25
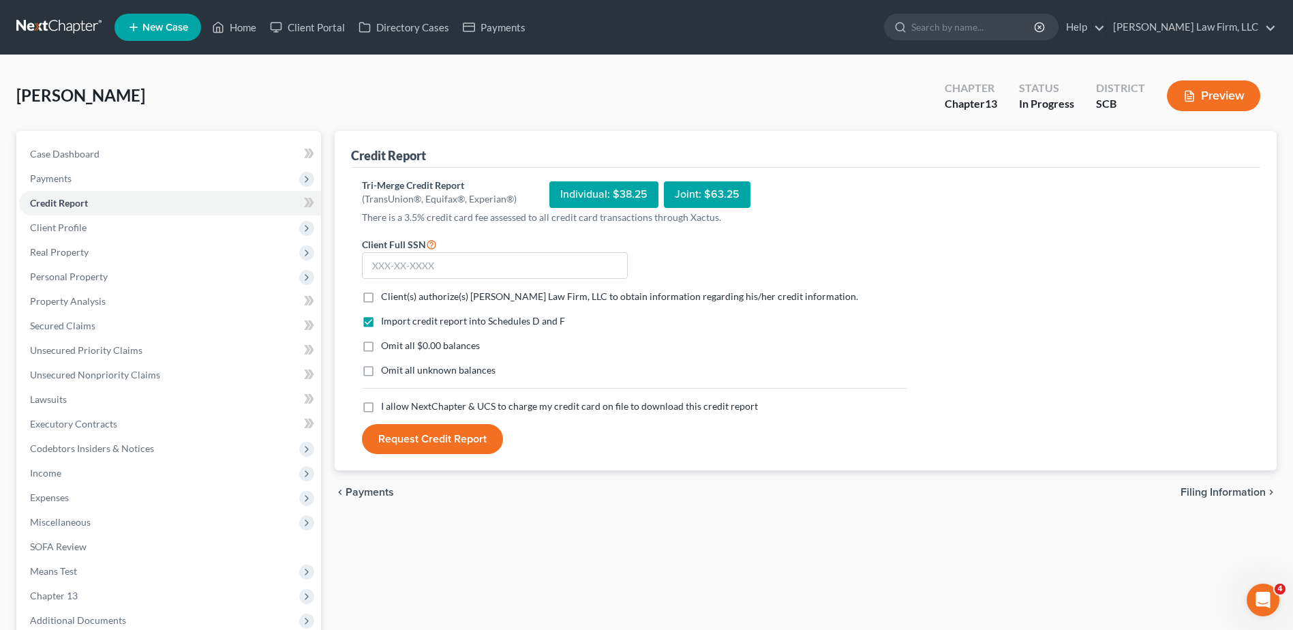
click at [381, 298] on label "Client(s) authorize(s) Meredith Law Firm, LLC to obtain information regarding h…" at bounding box center [619, 297] width 477 height 14
click at [386, 298] on input "Client(s) authorize(s) Meredith Law Firm, LLC to obtain information regarding h…" at bounding box center [390, 294] width 9 height 9
checkbox input "true"
click at [381, 403] on label "I allow NextChapter & UCS to charge my credit card on file to download this cre…" at bounding box center [569, 406] width 377 height 14
click at [386, 403] on input "I allow NextChapter & UCS to charge my credit card on file to download this cre…" at bounding box center [390, 403] width 9 height 9
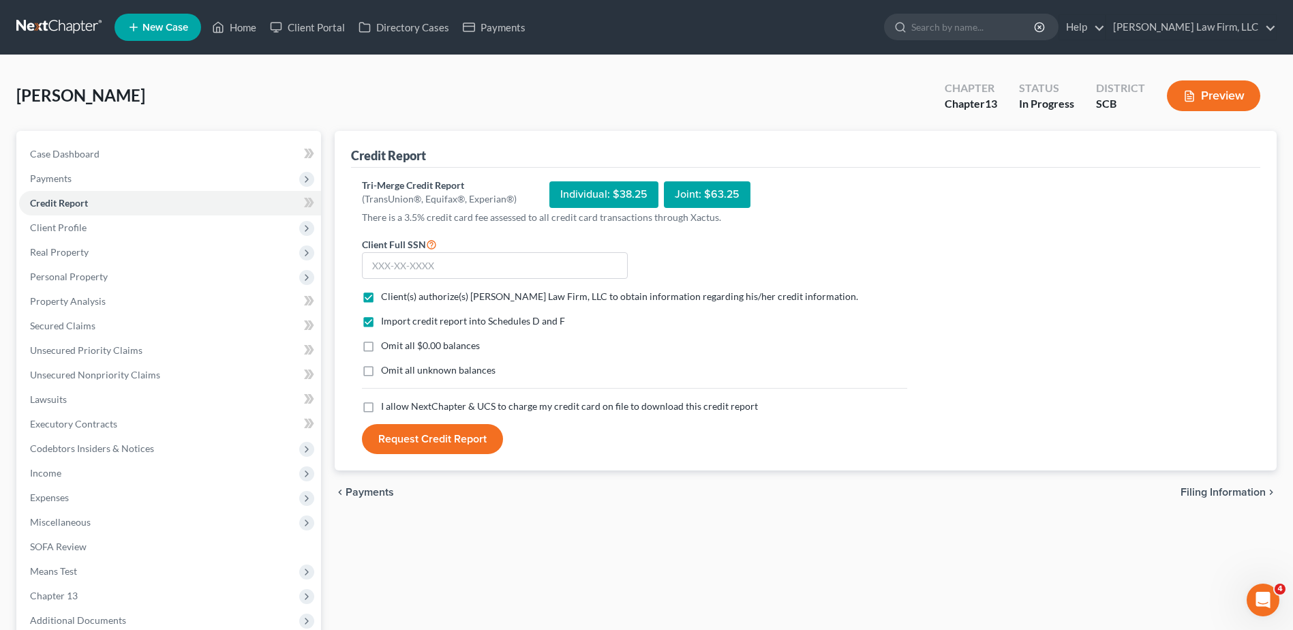
checkbox input "true"
click at [416, 271] on input "text" at bounding box center [495, 265] width 266 height 27
type input "304-06-5371"
click at [414, 346] on span "Omit all $0.00 balances" at bounding box center [430, 345] width 99 height 12
click at [395, 346] on input "Omit all $0.00 balances" at bounding box center [390, 343] width 9 height 9
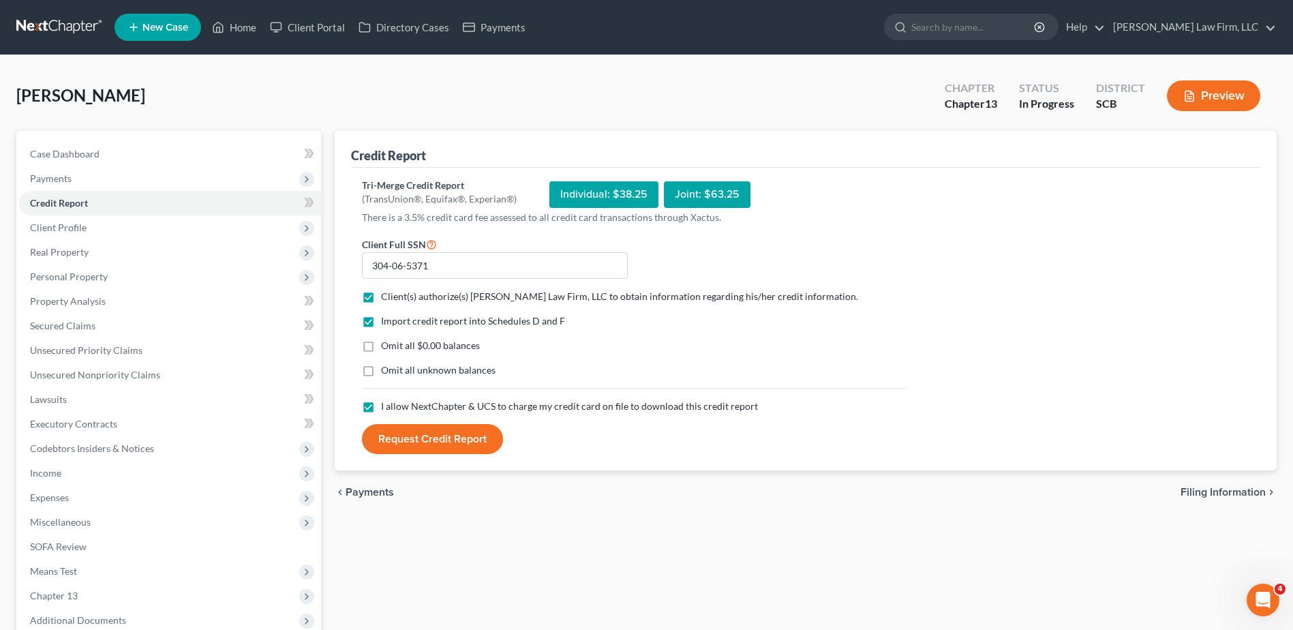
checkbox input "true"
click at [423, 438] on button "Request Credit Report" at bounding box center [432, 439] width 141 height 30
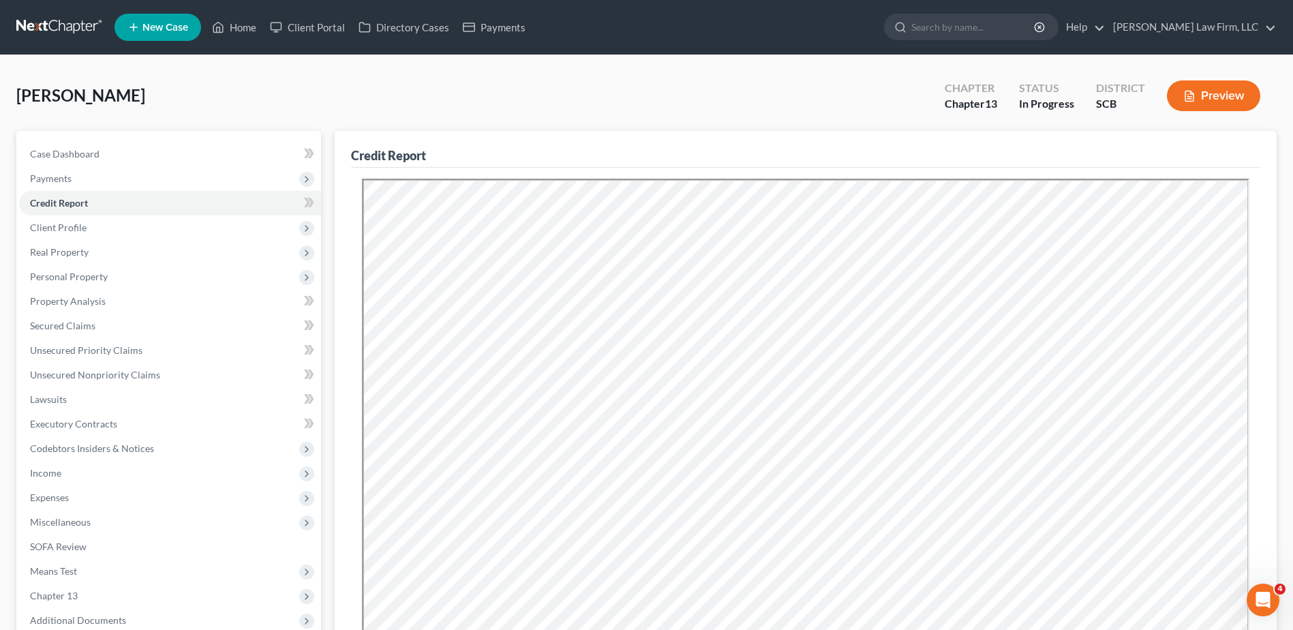
click at [904, 147] on div "Credit Report" at bounding box center [805, 149] width 909 height 37
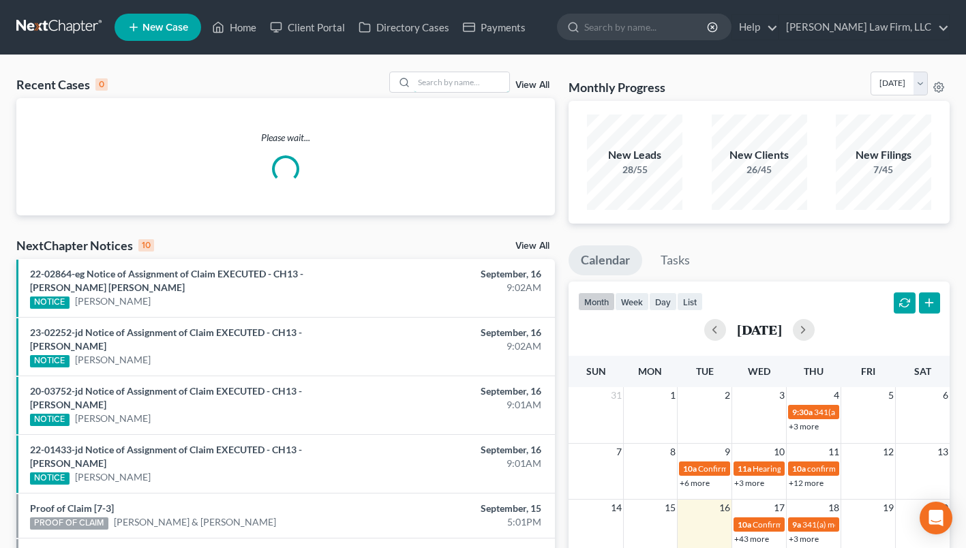
click at [472, 81] on input "search" at bounding box center [461, 82] width 95 height 20
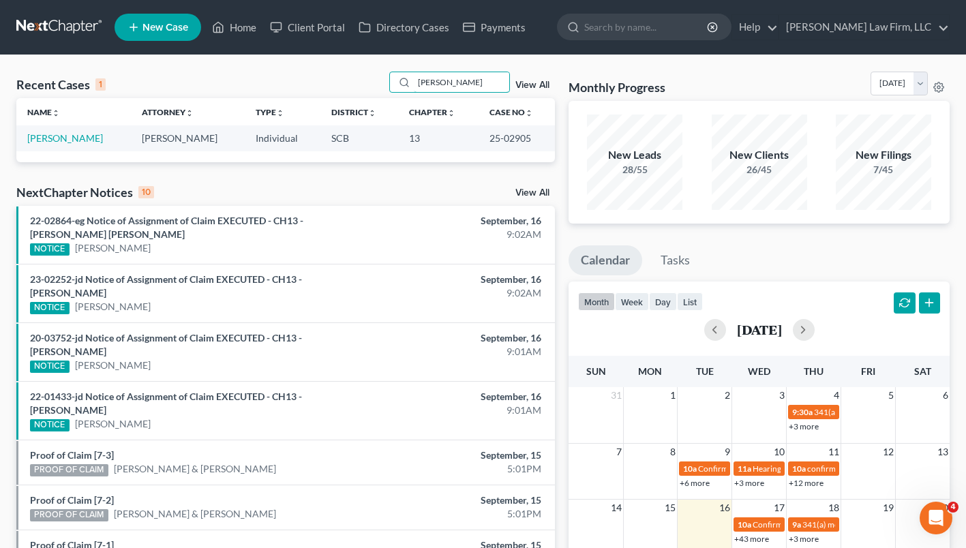
type input "knotts"
click at [69, 140] on link "[PERSON_NAME]" at bounding box center [65, 138] width 76 height 12
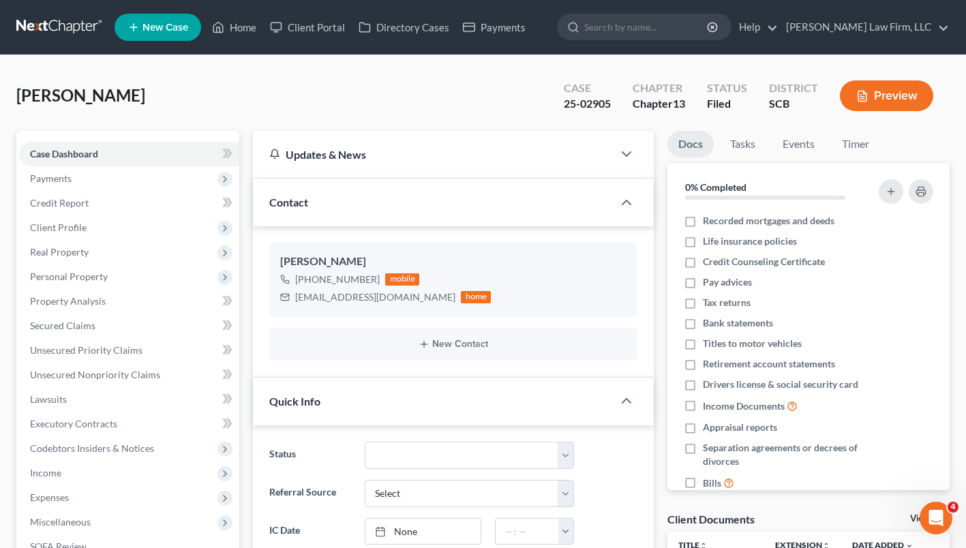
select select "2"
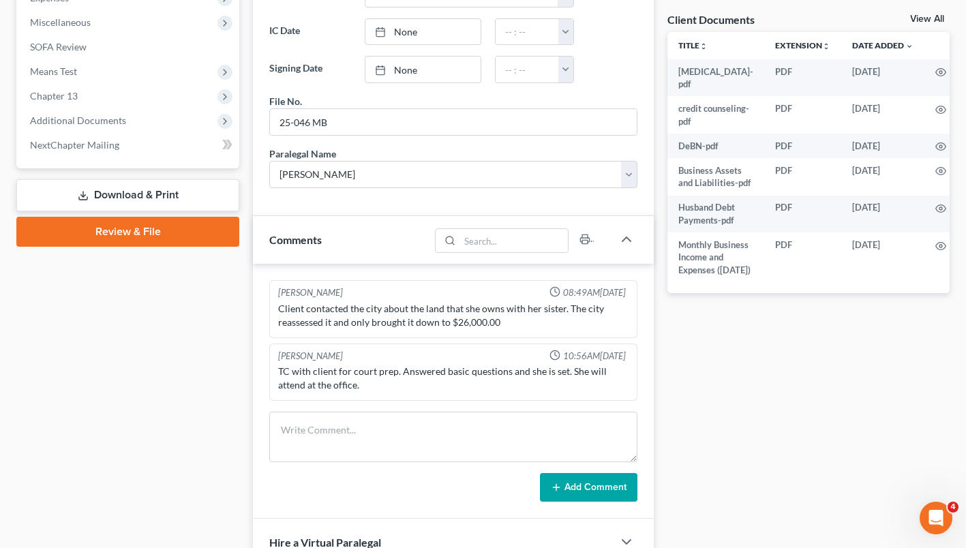
scroll to position [498, 0]
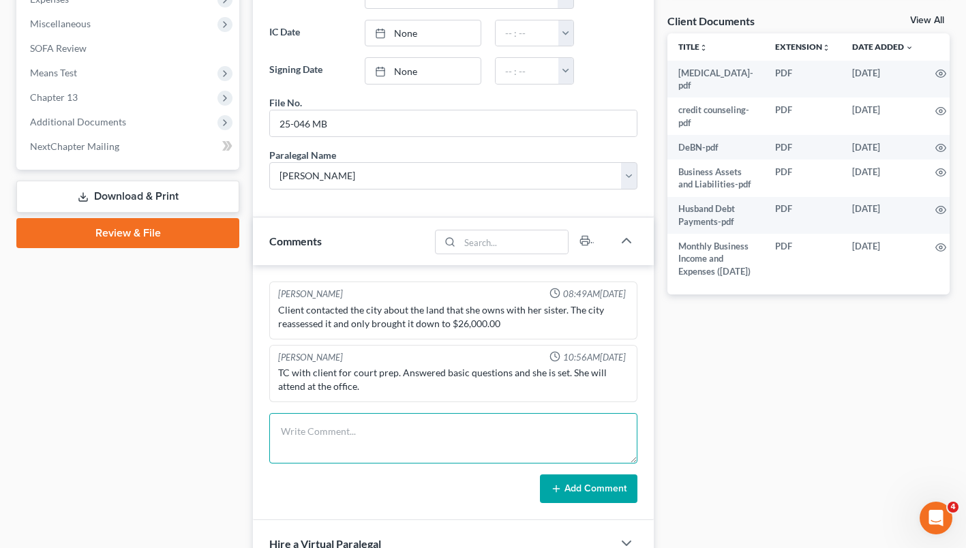
click at [504, 431] on textarea at bounding box center [453, 438] width 368 height 50
click at [478, 431] on textarea "341 notes - debtor testified that her property is 475 sumter highway," at bounding box center [453, 438] width 368 height 50
click at [613, 431] on textarea "341 notes - debtor testified that her property is located at 475 sumter highway," at bounding box center [453, 438] width 368 height 50
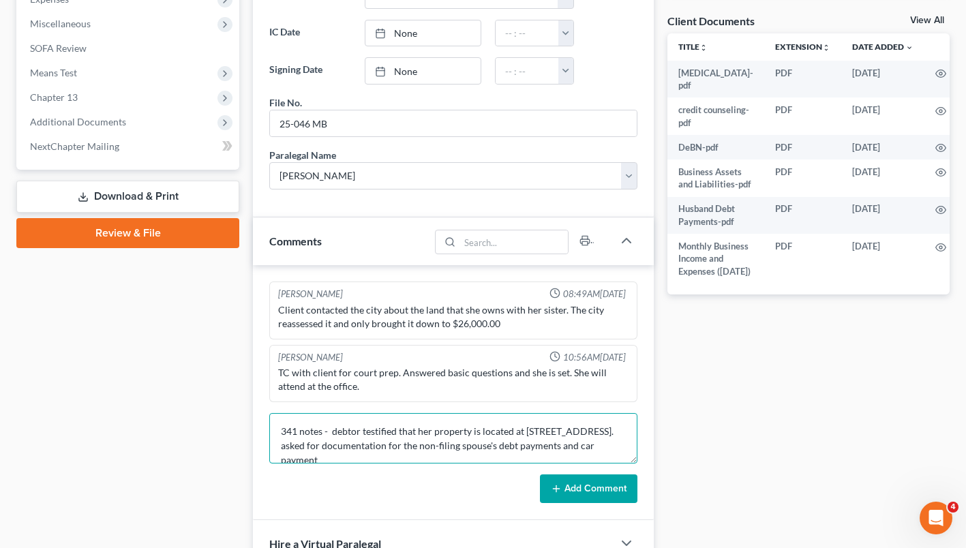
scroll to position [3, 0]
click at [444, 441] on textarea "341 notes - debtor testified that her property is located at 475 sumter highwwa…" at bounding box center [453, 438] width 368 height 50
click at [408, 453] on textarea "341 notes - debtor testified that her property is located at 475 sumter highwwa…" at bounding box center [453, 438] width 368 height 50
click at [327, 440] on textarea "341 notes - debtor testified that her property is located at 475 sumter highwwa…" at bounding box center [453, 438] width 368 height 50
click at [438, 453] on textarea "341 notes - debtor testified that her property is located at 475 sumter highwwa…" at bounding box center [453, 438] width 368 height 50
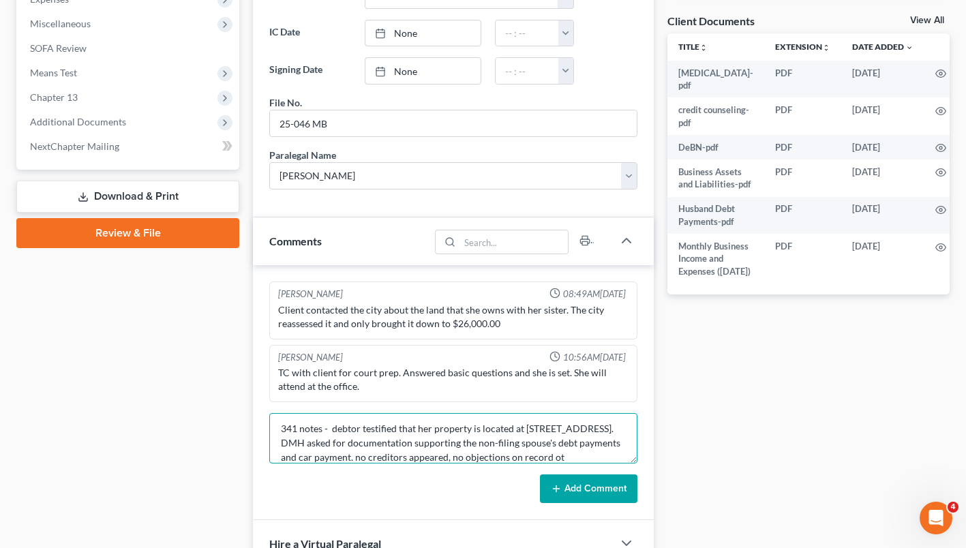
scroll to position [17, 0]
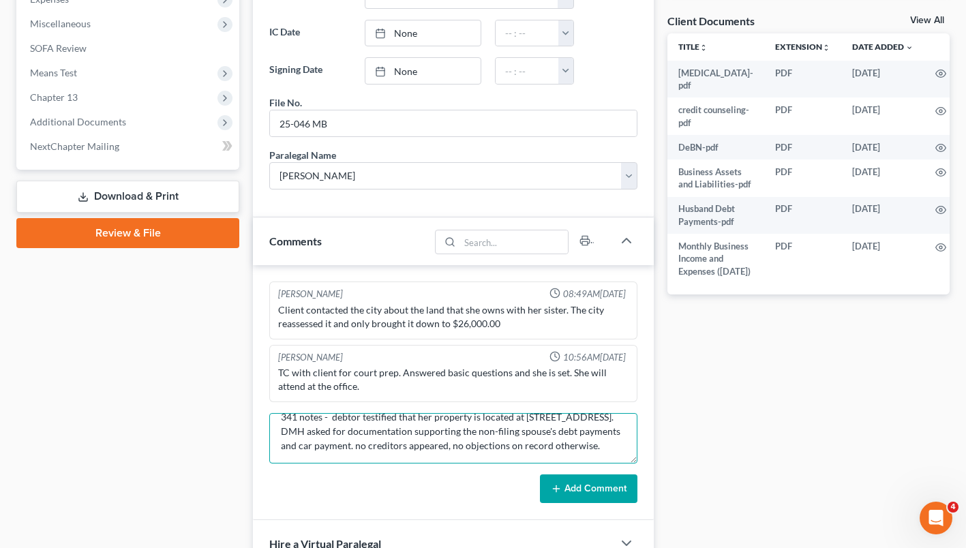
type textarea "341 notes - debtor testified that her property is located at 475 sumter highwwa…"
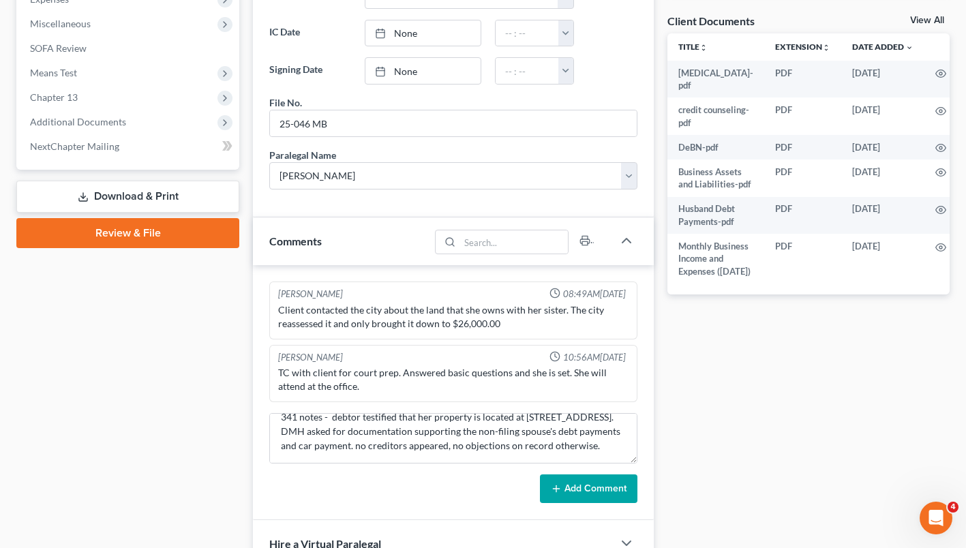
click at [606, 483] on button "Add Comment" at bounding box center [588, 488] width 97 height 29
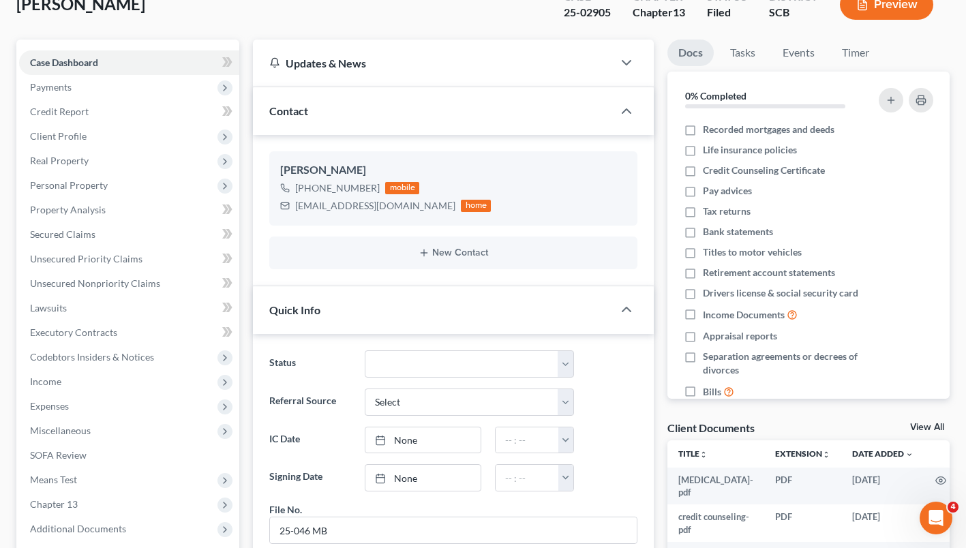
scroll to position [0, 0]
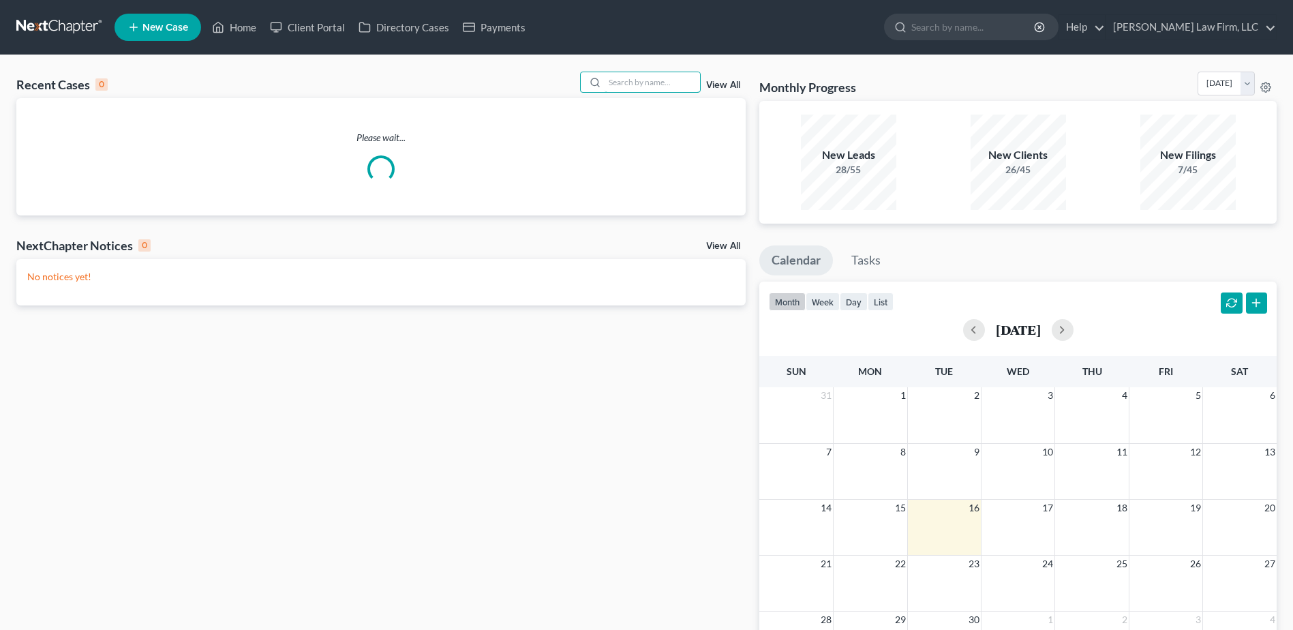
click at [672, 76] on input "search" at bounding box center [652, 82] width 95 height 20
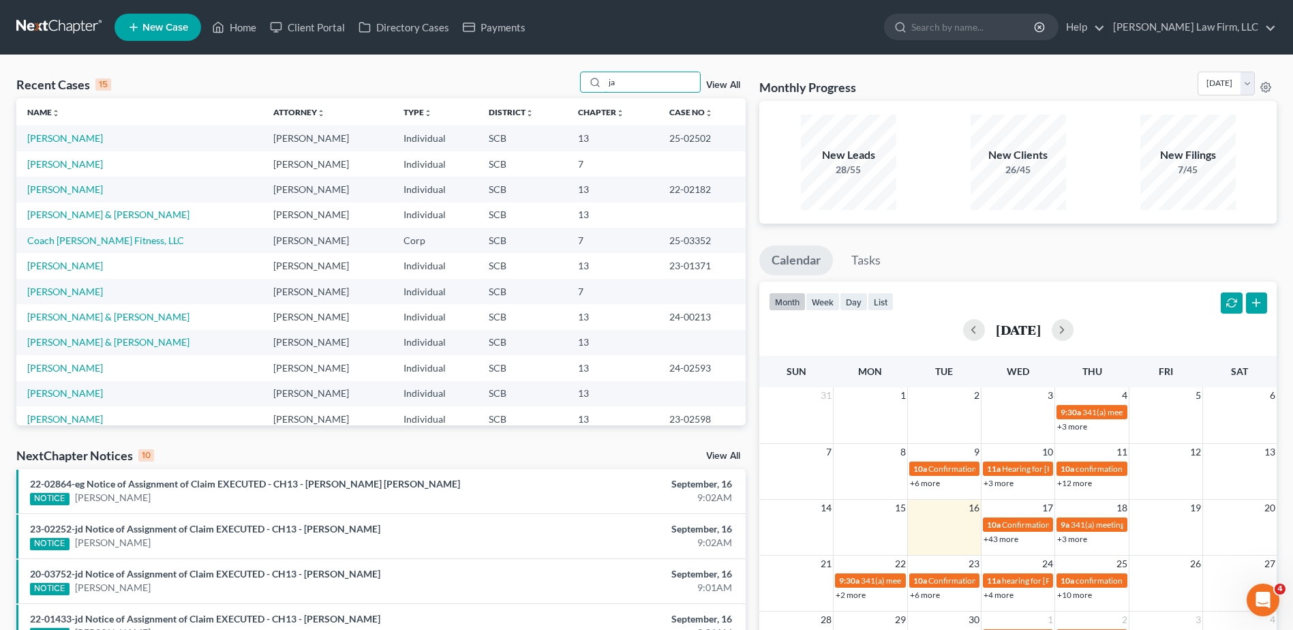
type input "j"
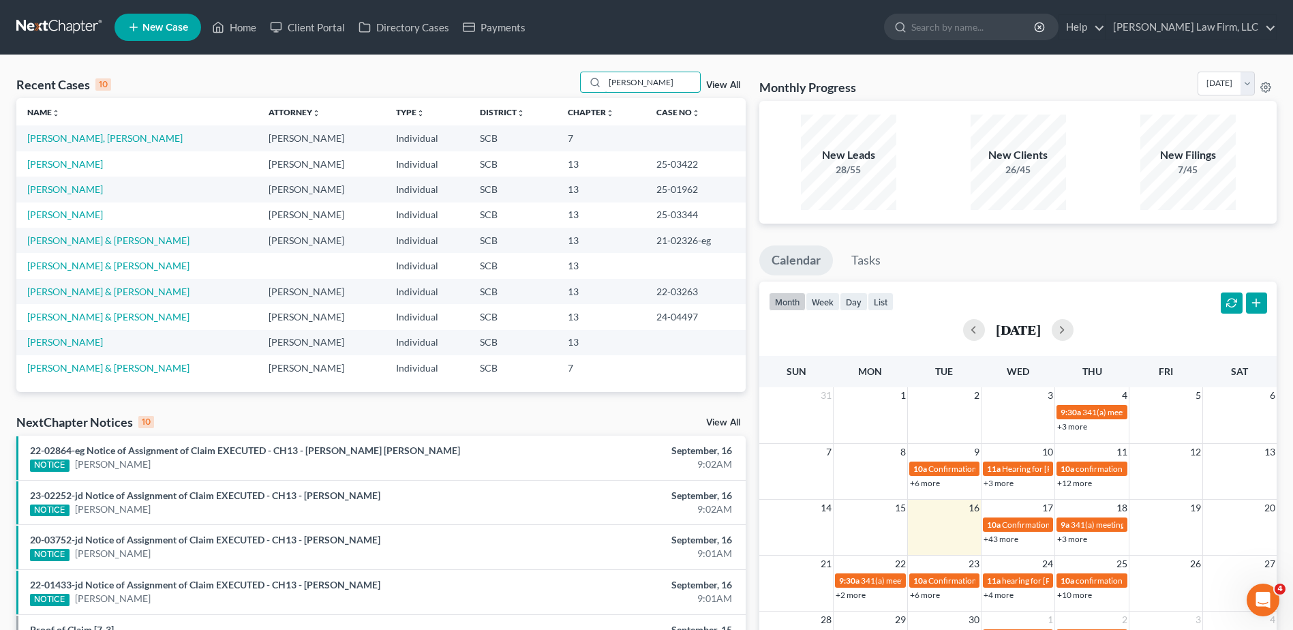
type input "harr"
click at [102, 266] on link "[PERSON_NAME] & [PERSON_NAME]" at bounding box center [108, 266] width 162 height 12
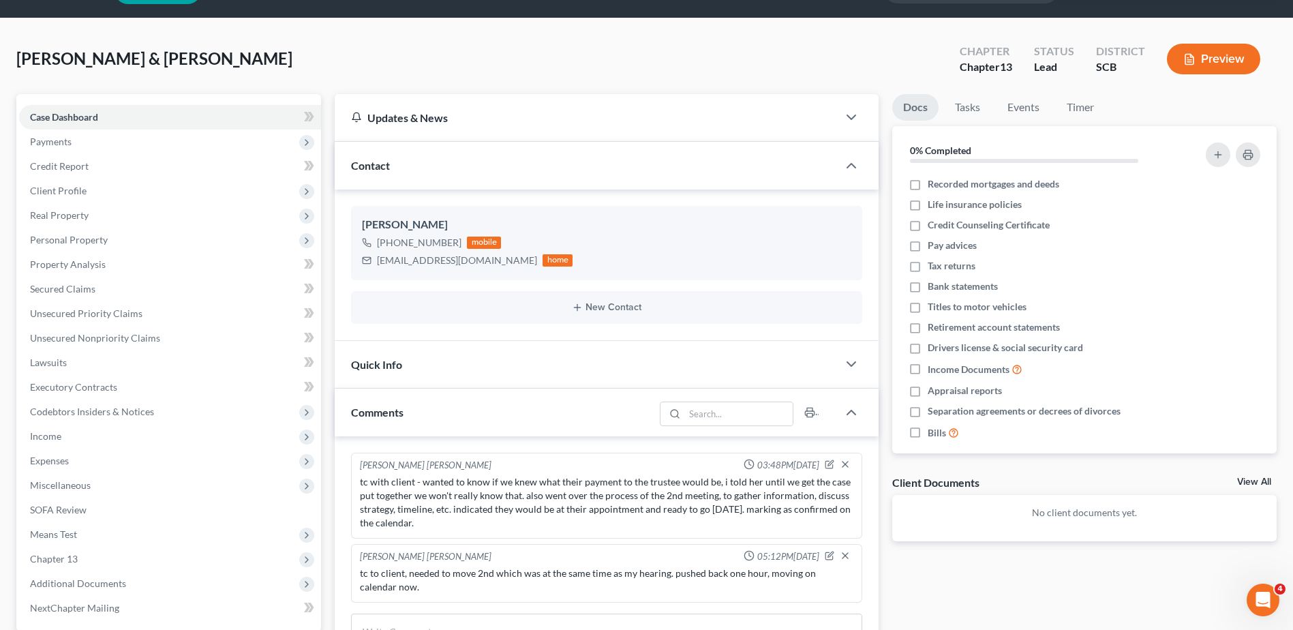
scroll to position [68, 0]
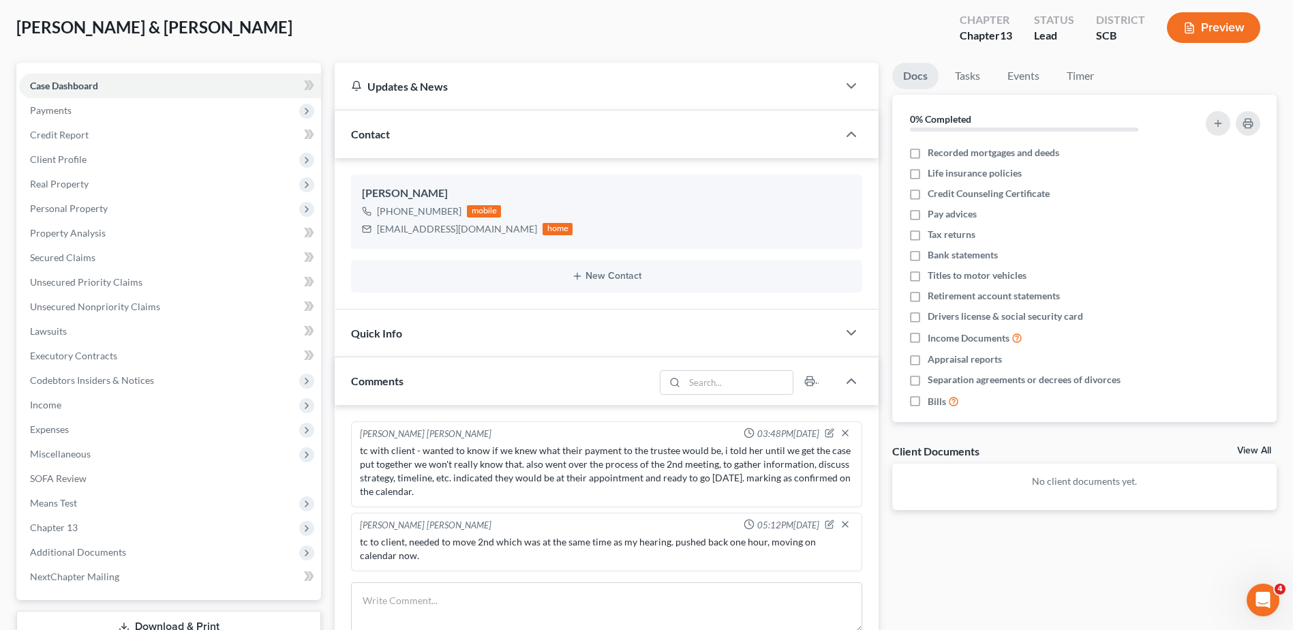
click at [133, 162] on span "Client Profile" at bounding box center [170, 159] width 302 height 25
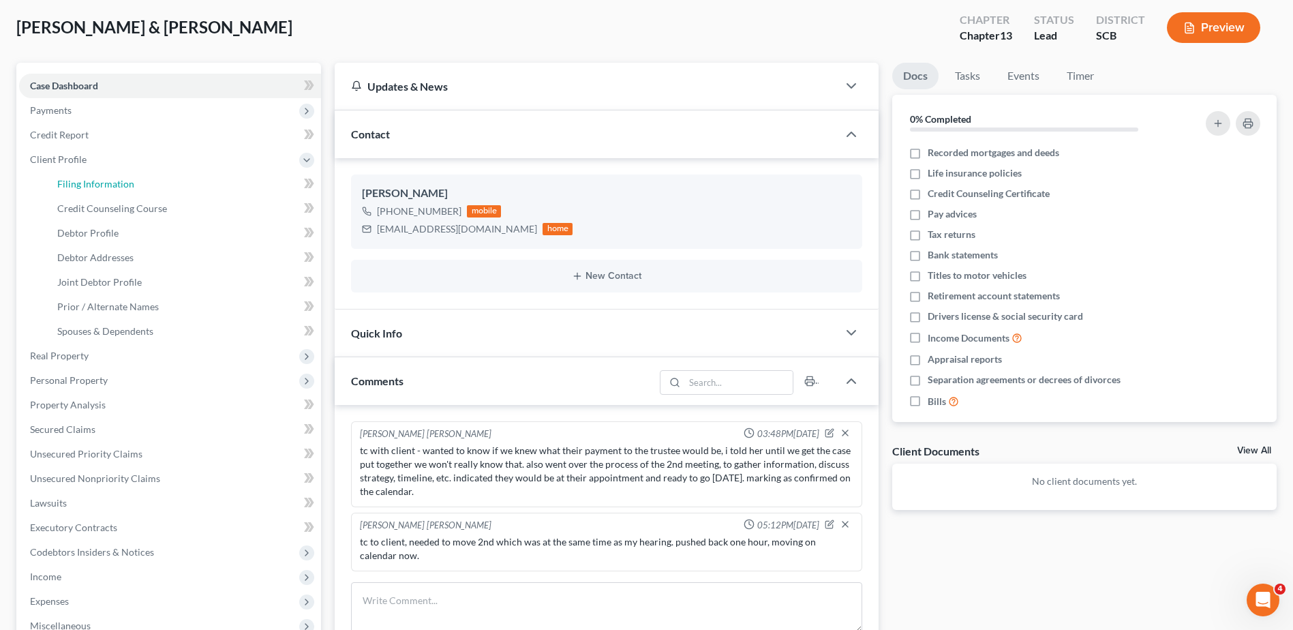
click at [132, 181] on span "Filing Information" at bounding box center [95, 184] width 77 height 12
select select "1"
select select "3"
select select "42"
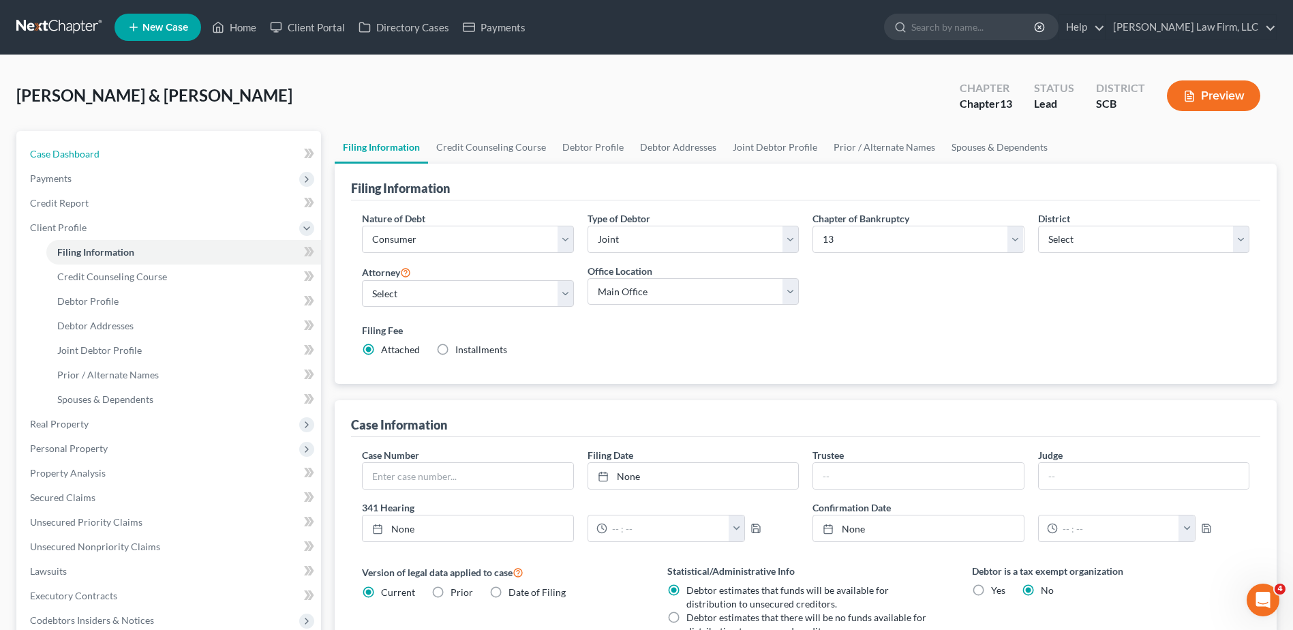
click at [121, 149] on link "Case Dashboard" at bounding box center [170, 154] width 302 height 25
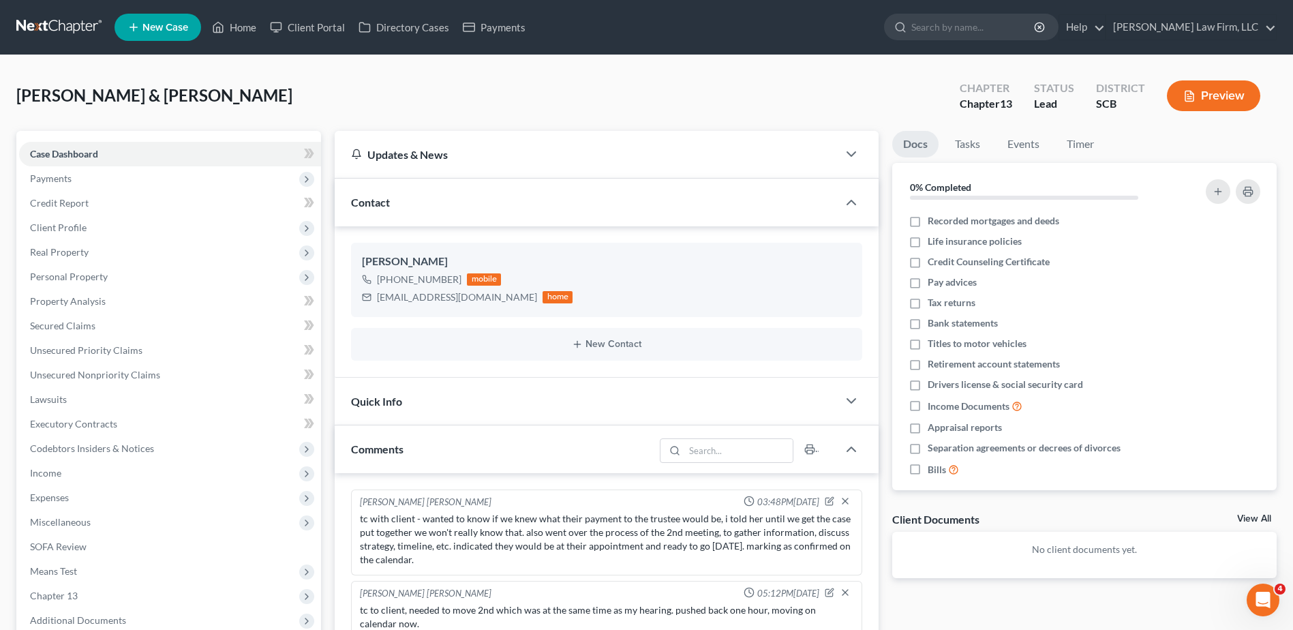
click at [100, 248] on span "Real Property" at bounding box center [170, 252] width 302 height 25
click at [101, 277] on span "Properties Owned" at bounding box center [96, 277] width 78 height 12
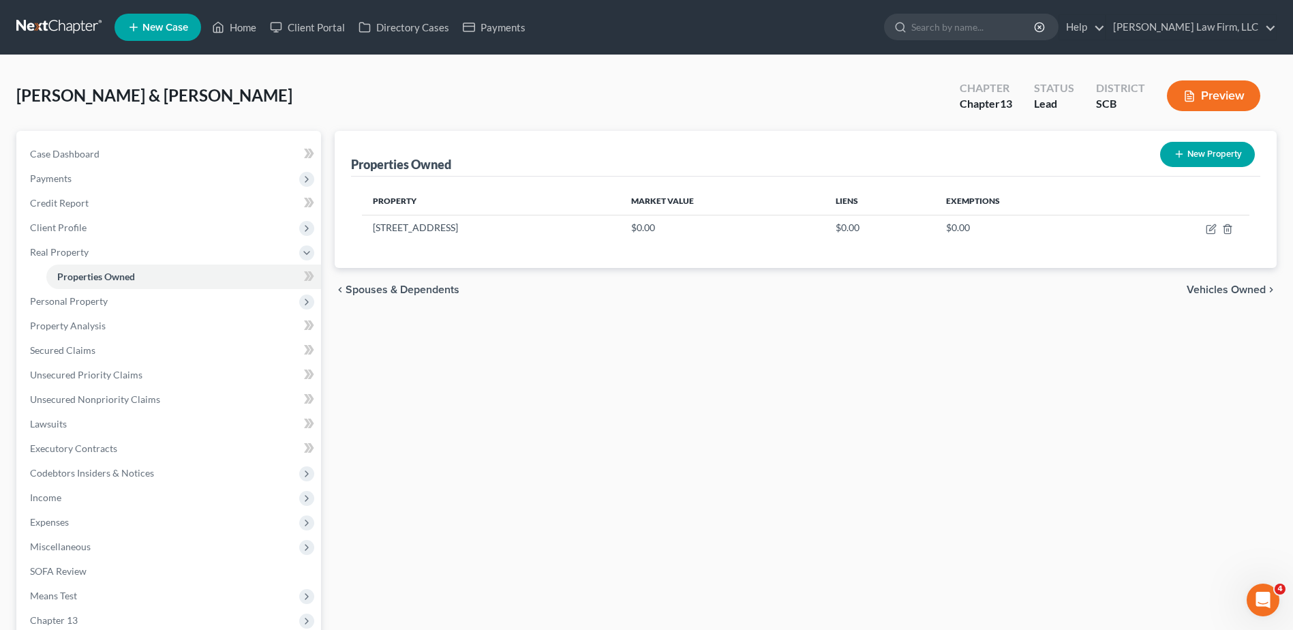
click at [127, 224] on span "Client Profile" at bounding box center [170, 227] width 302 height 25
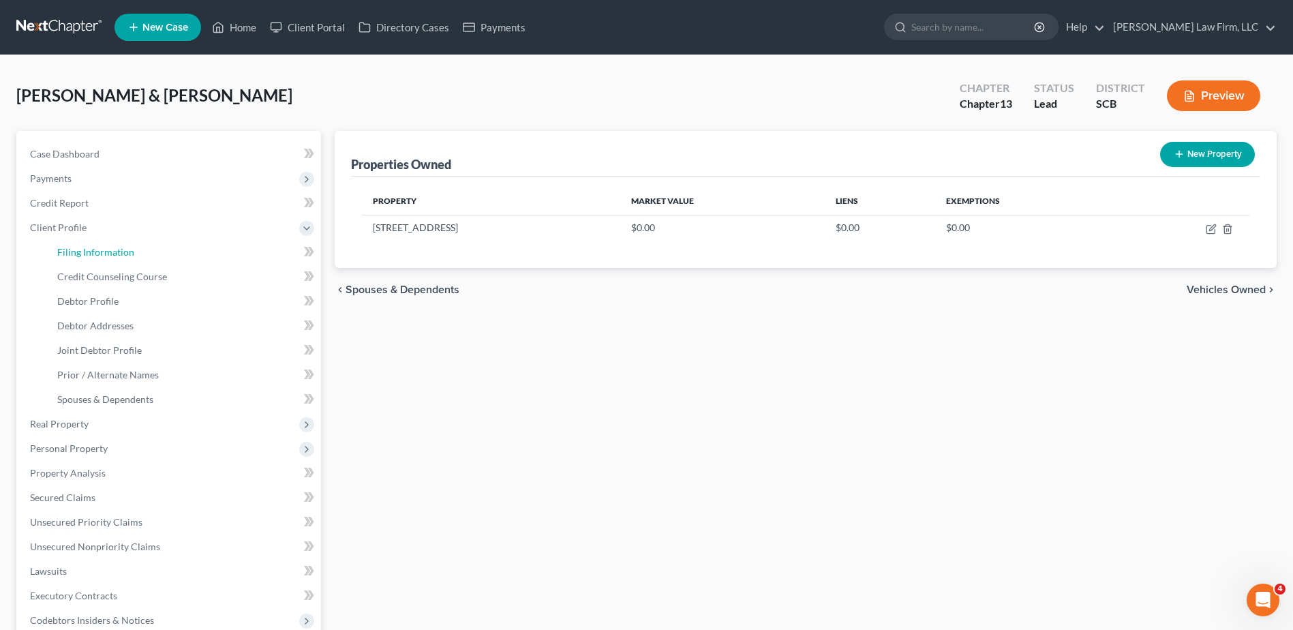
click at [115, 256] on span "Filing Information" at bounding box center [95, 252] width 77 height 12
select select "1"
select select "3"
select select "72"
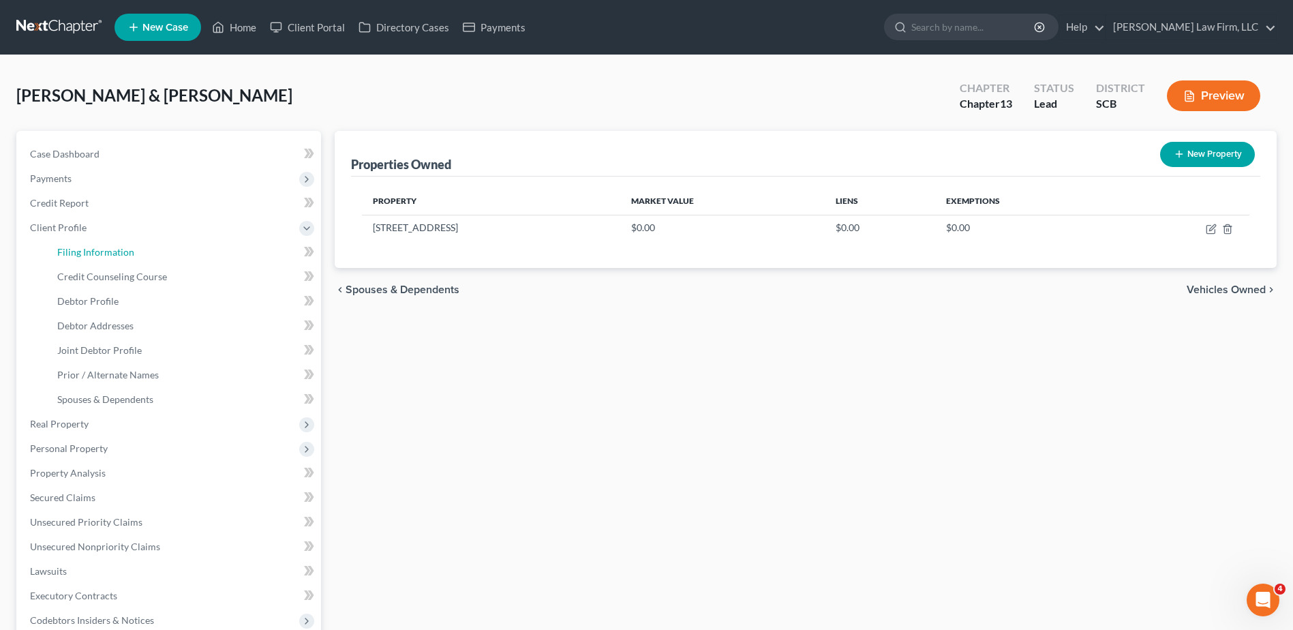
select select "42"
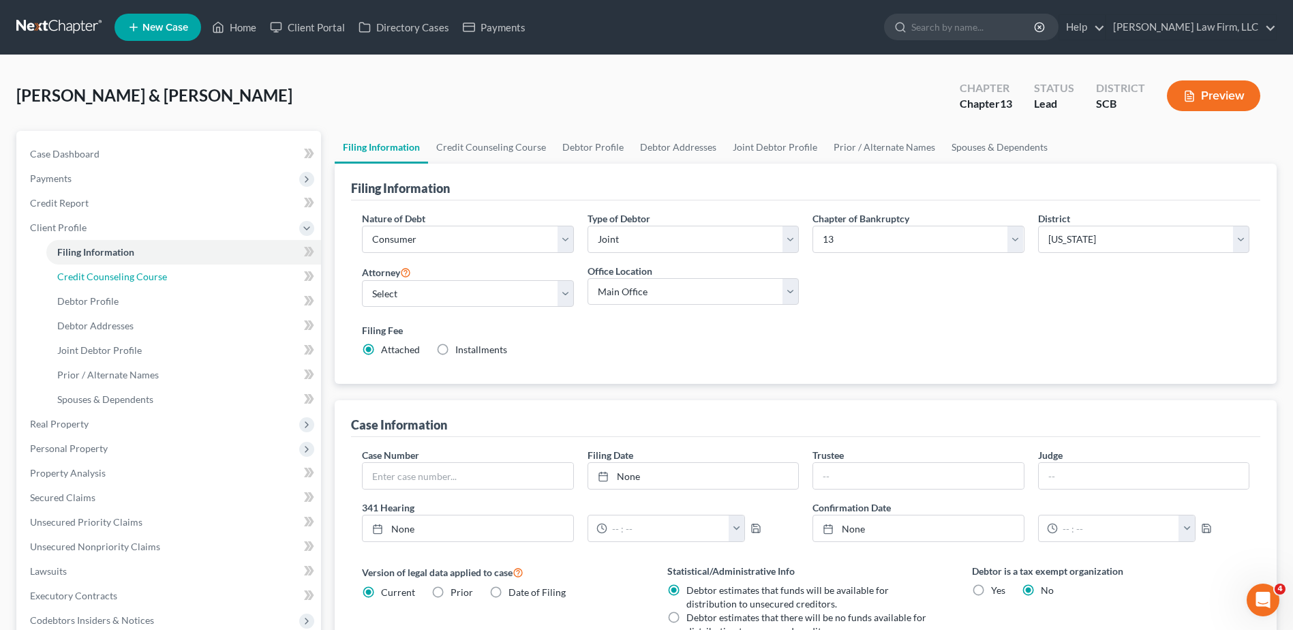
click at [110, 277] on span "Credit Counseling Course" at bounding box center [112, 277] width 110 height 12
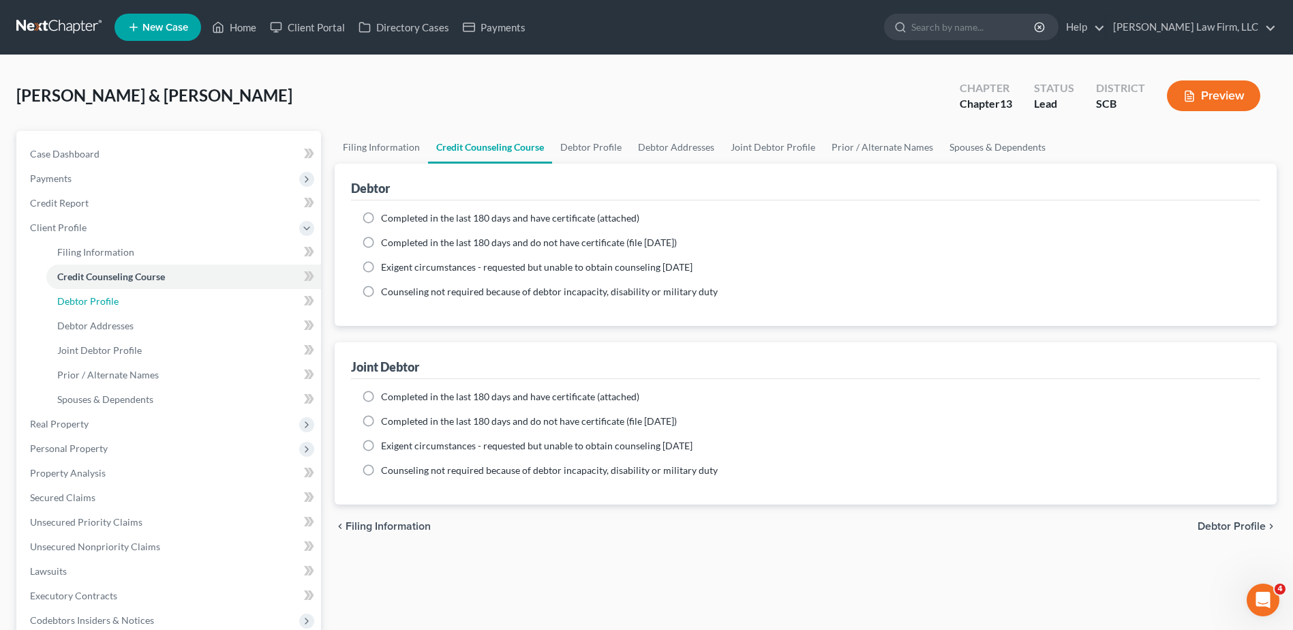
click at [105, 298] on span "Debtor Profile" at bounding box center [87, 301] width 61 height 12
select select "1"
select select "0"
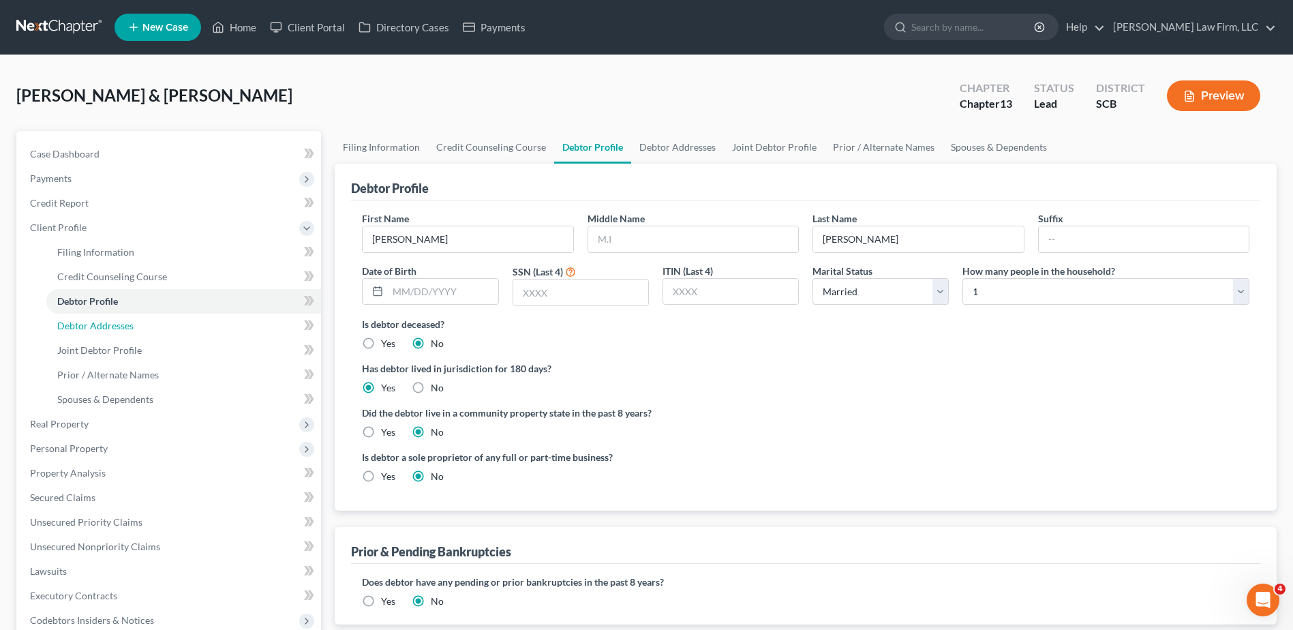
click at [103, 328] on span "Debtor Addresses" at bounding box center [95, 326] width 76 height 12
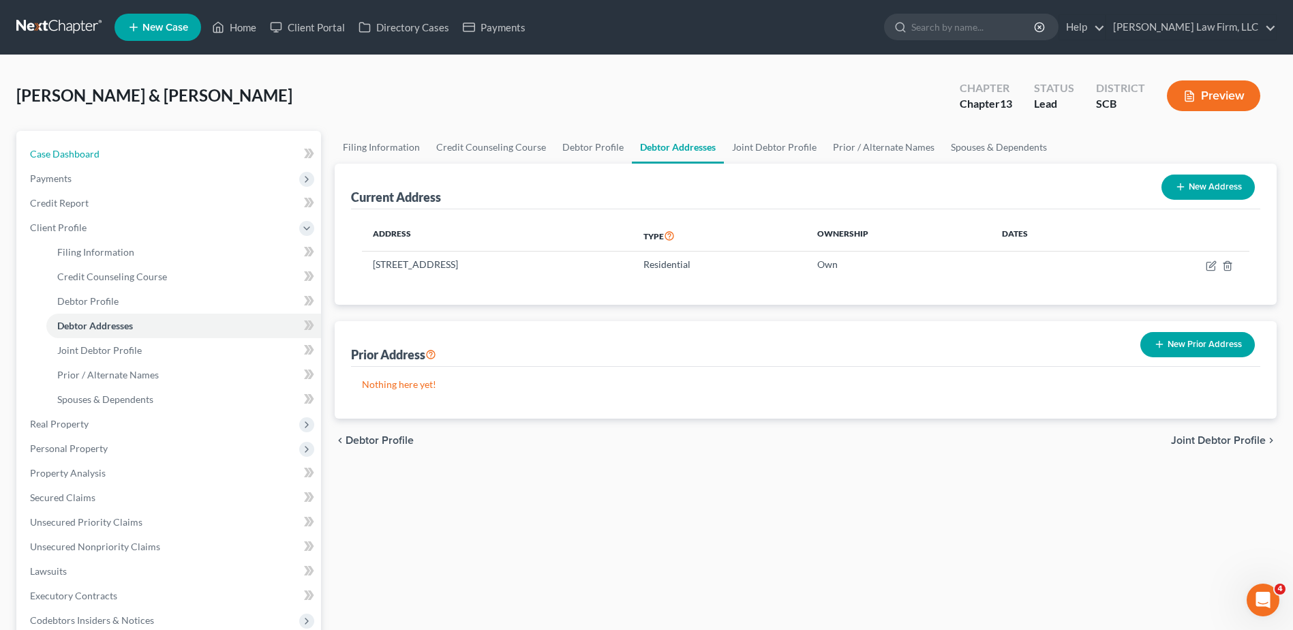
click at [147, 162] on link "Case Dashboard" at bounding box center [170, 154] width 302 height 25
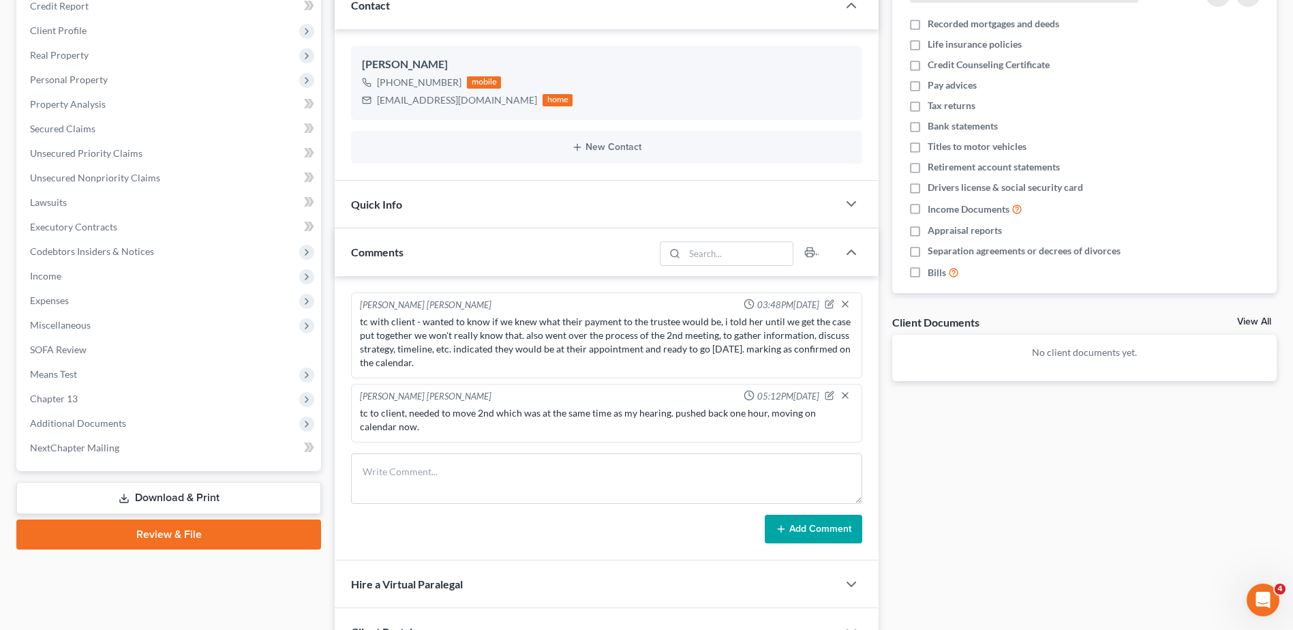
scroll to position [204, 0]
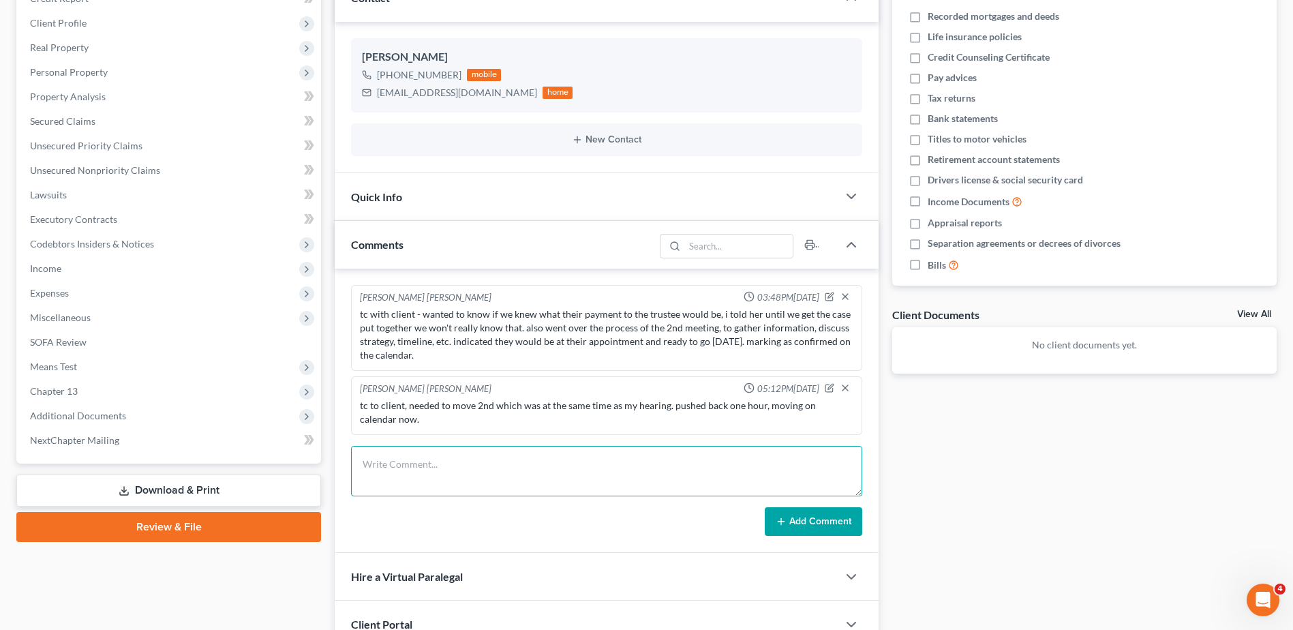
click at [440, 455] on textarea at bounding box center [606, 471] width 511 height 50
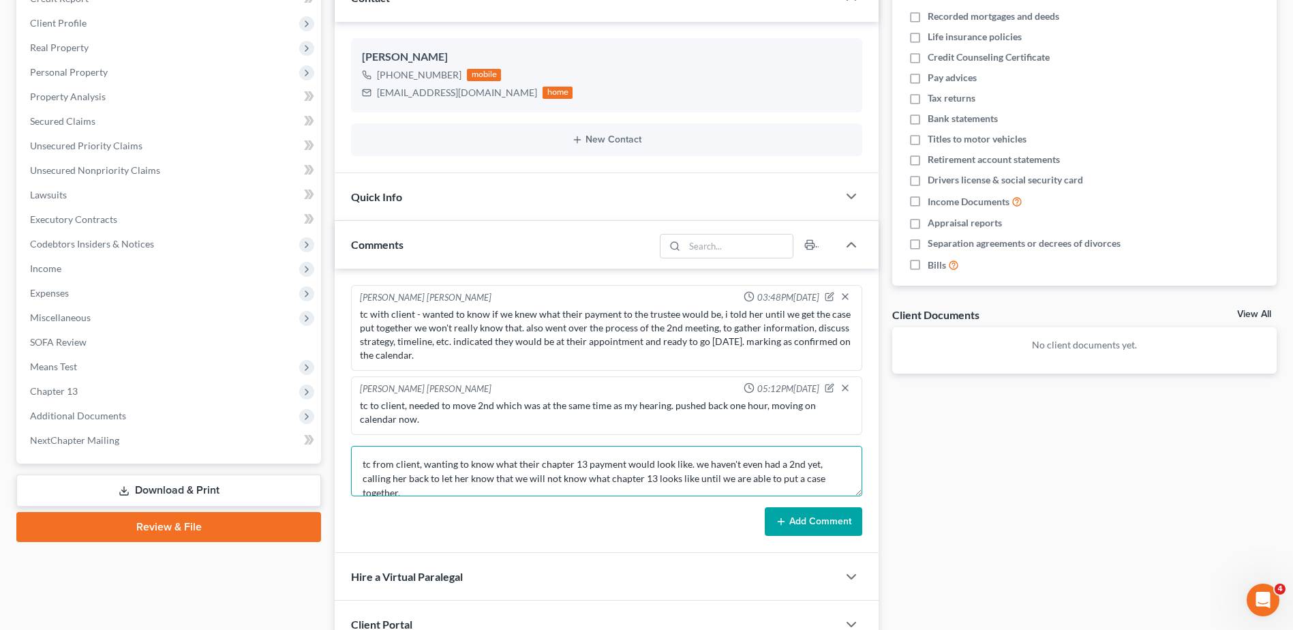
type textarea "tc from client, wanting to know what their chapter 13 payment would look like. …"
click at [804, 525] on button "Add Comment" at bounding box center [813, 521] width 97 height 29
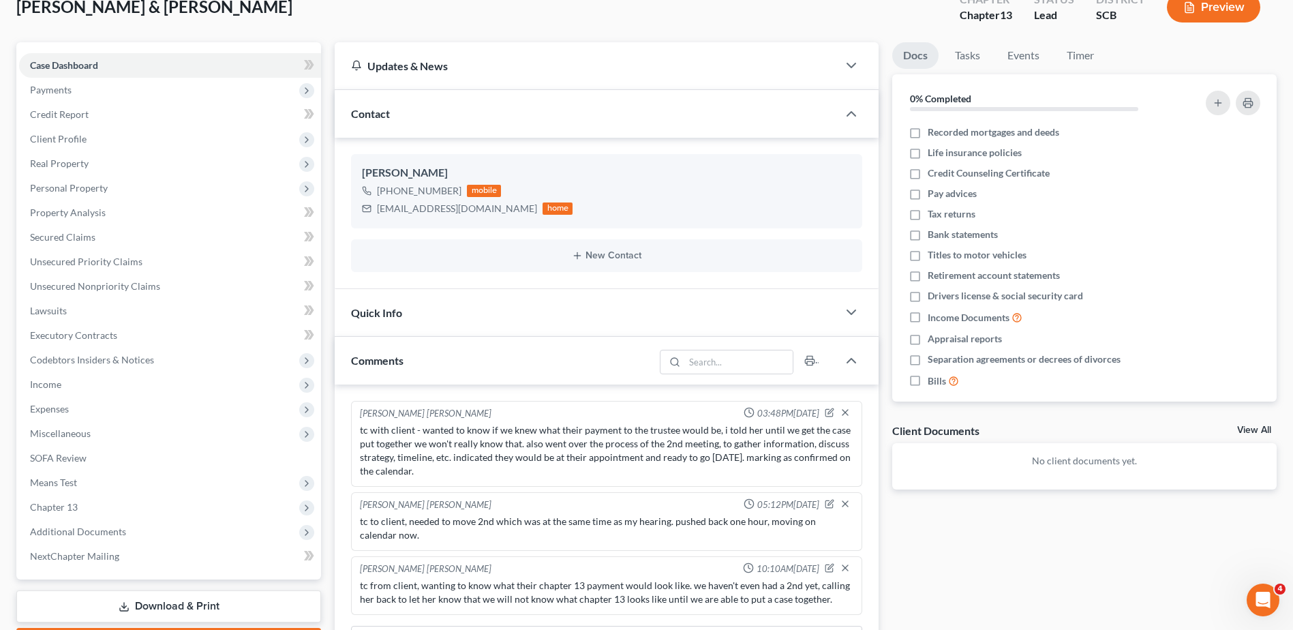
scroll to position [273, 0]
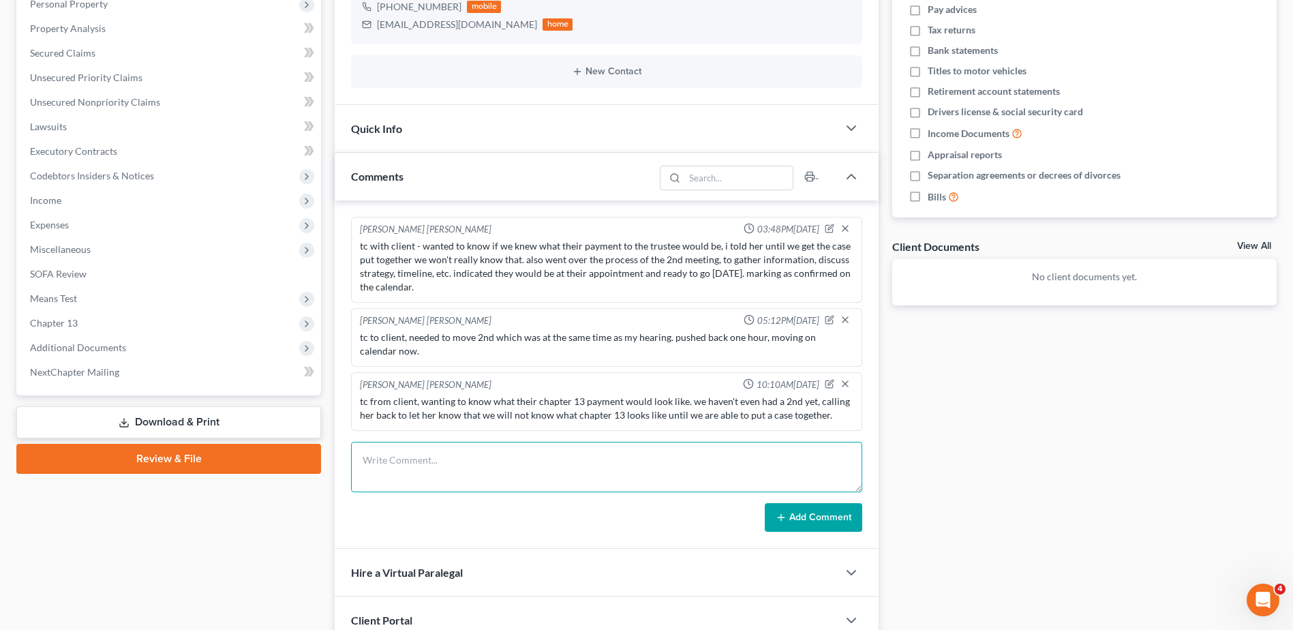
click at [491, 476] on textarea at bounding box center [606, 467] width 511 height 50
click at [789, 461] on textarea "did not call her back, asked sherry to reach out to schedule her an appointment…" at bounding box center [606, 467] width 511 height 50
type textarea "did not call her back, asked sherry to reach out to schedule her an appointment…"
click at [803, 517] on button "Add Comment" at bounding box center [813, 517] width 97 height 29
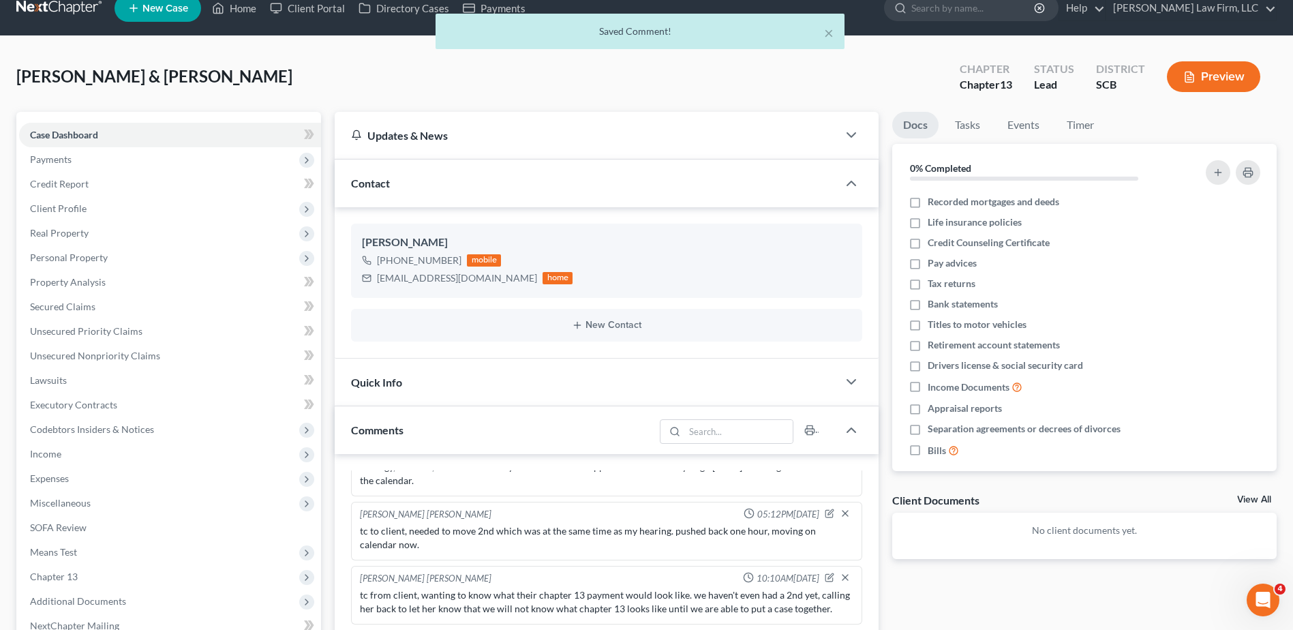
scroll to position [0, 0]
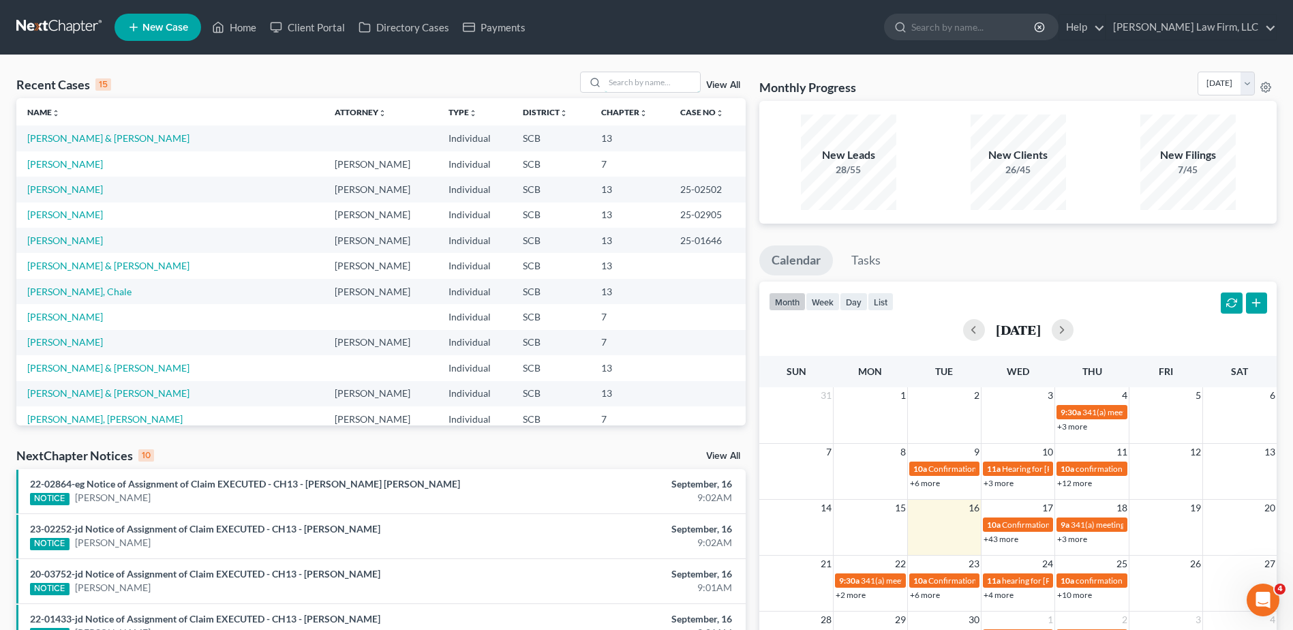
click at [667, 84] on input "search" at bounding box center [652, 82] width 95 height 20
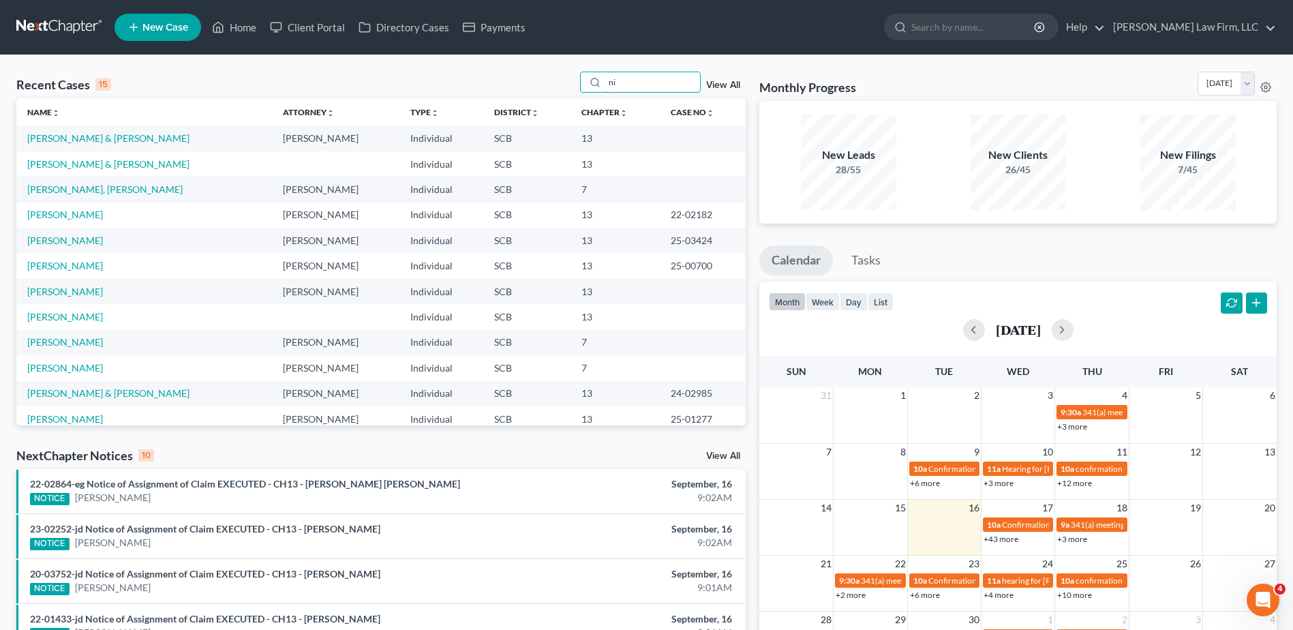
type input "n"
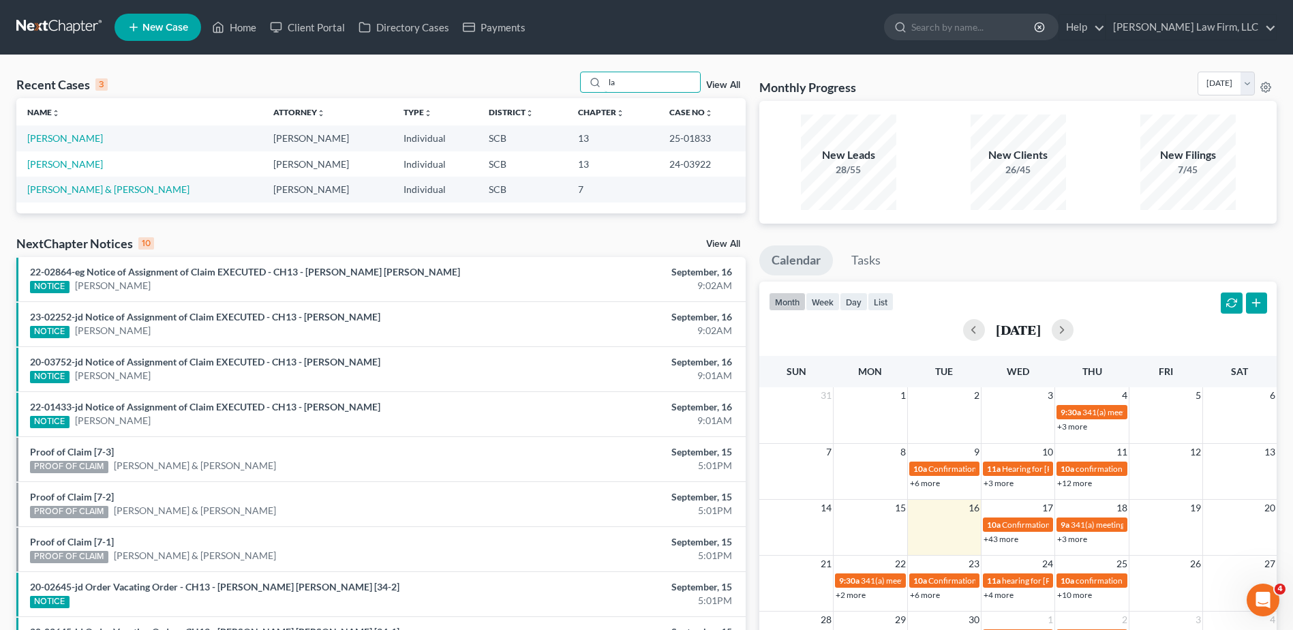
type input "l"
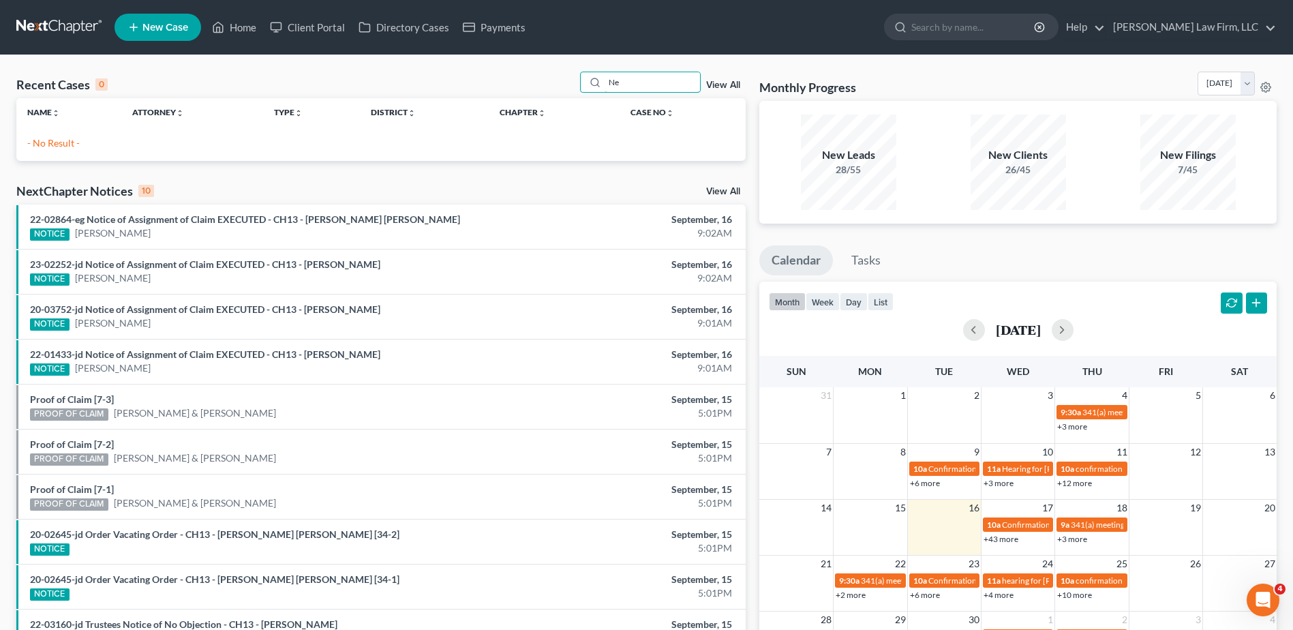
type input "N"
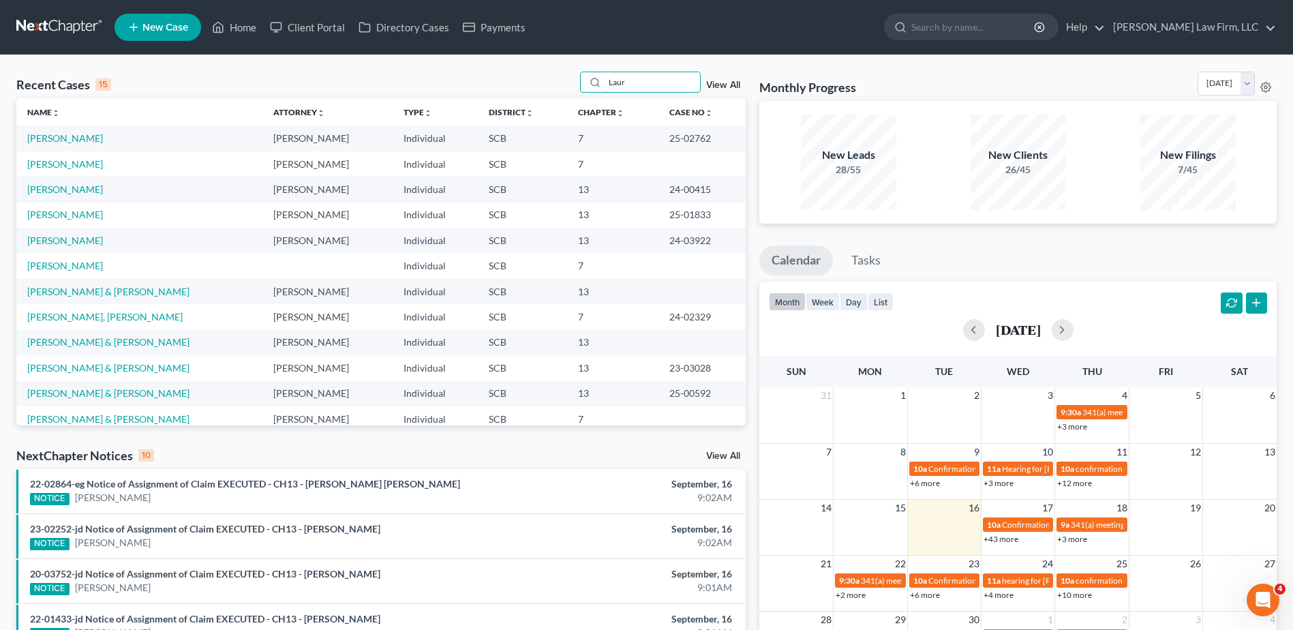
type input "Laur"
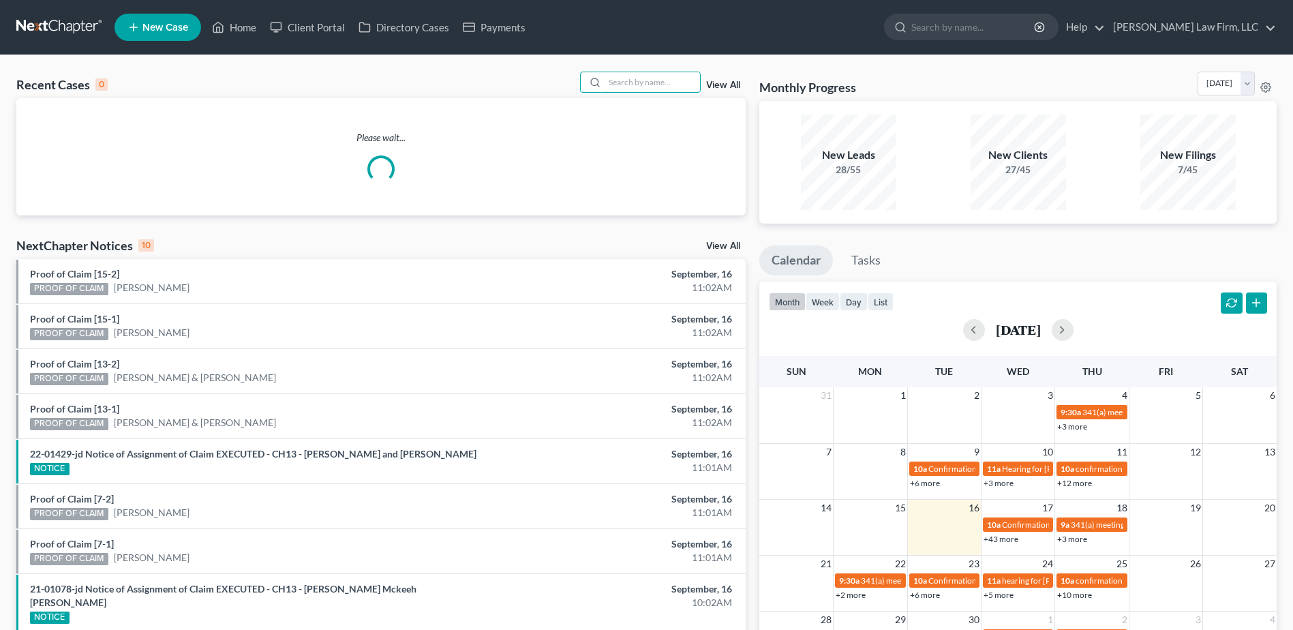
click at [636, 76] on input "search" at bounding box center [652, 82] width 95 height 20
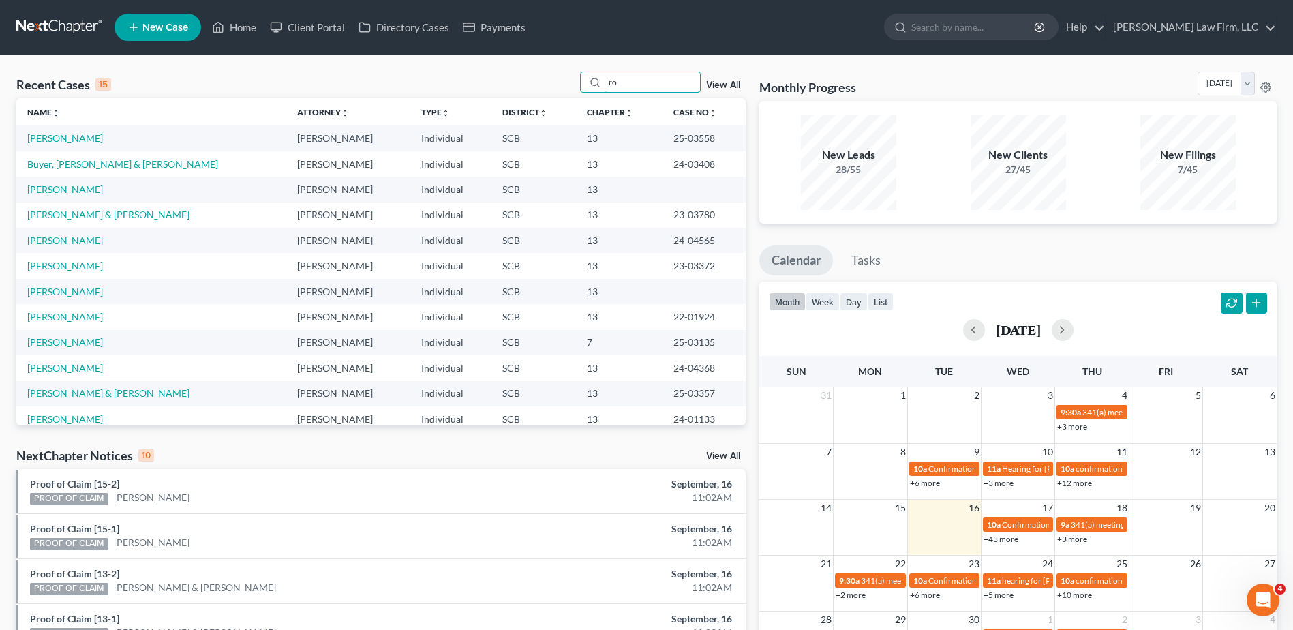
type input "r"
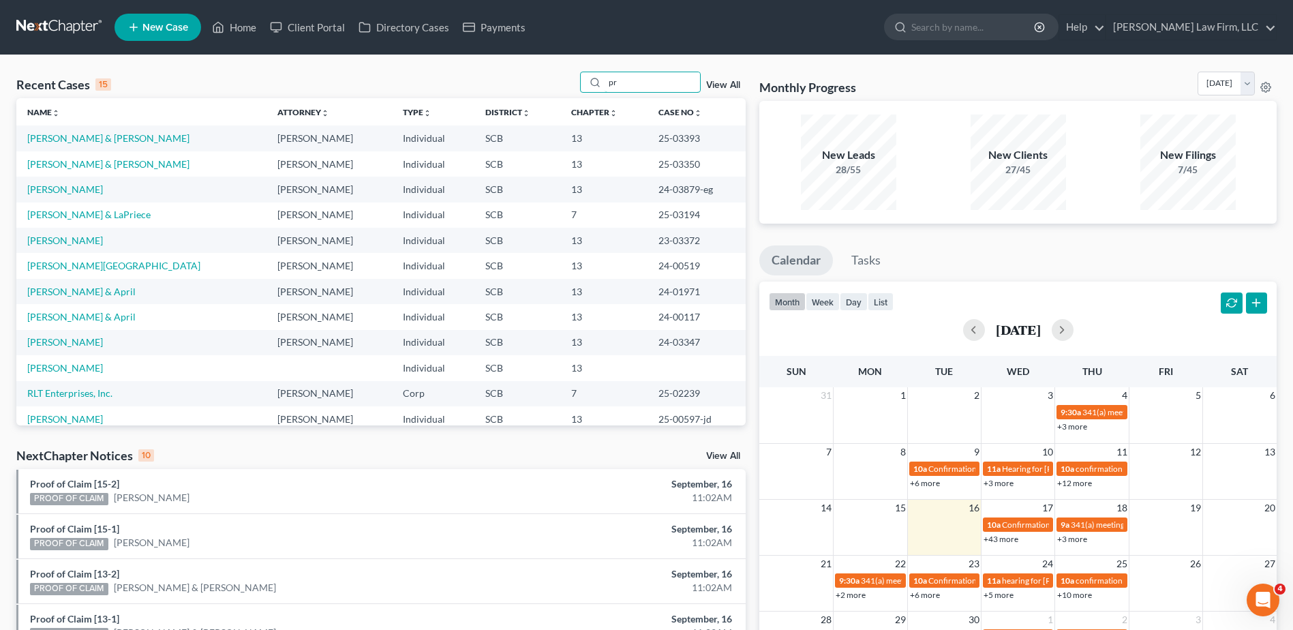
type input "p"
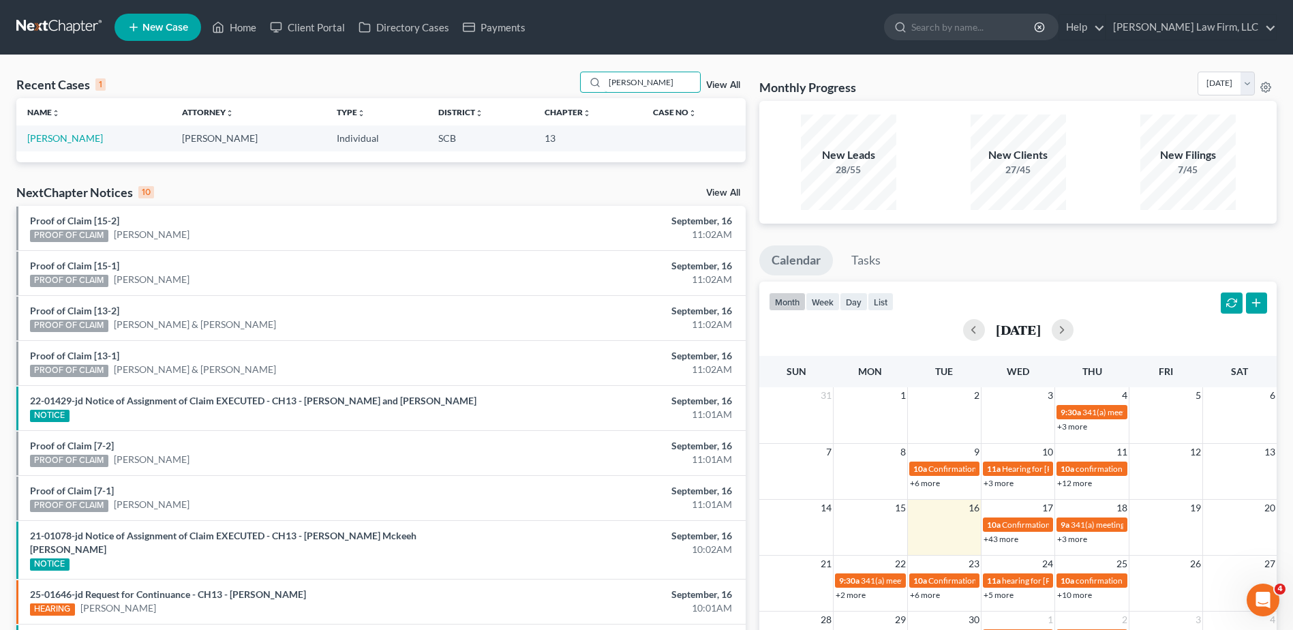
type input "[PERSON_NAME]"
click at [100, 141] on link "[PERSON_NAME]" at bounding box center [65, 138] width 76 height 12
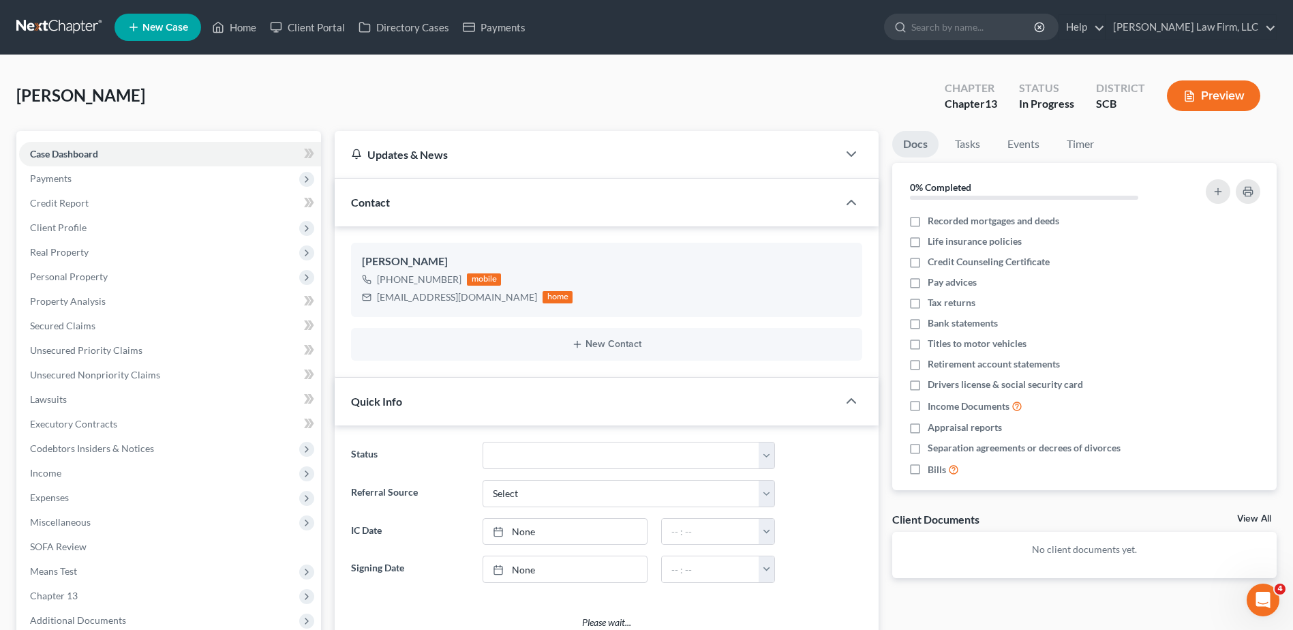
select select "0"
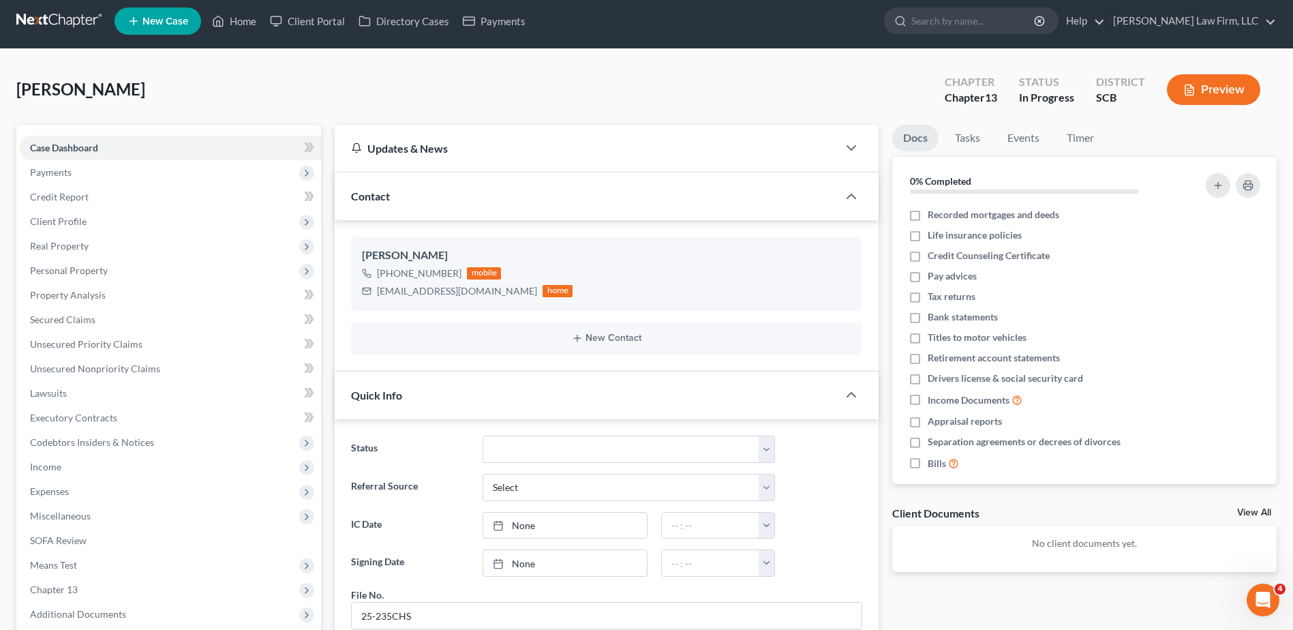
scroll to position [5, 0]
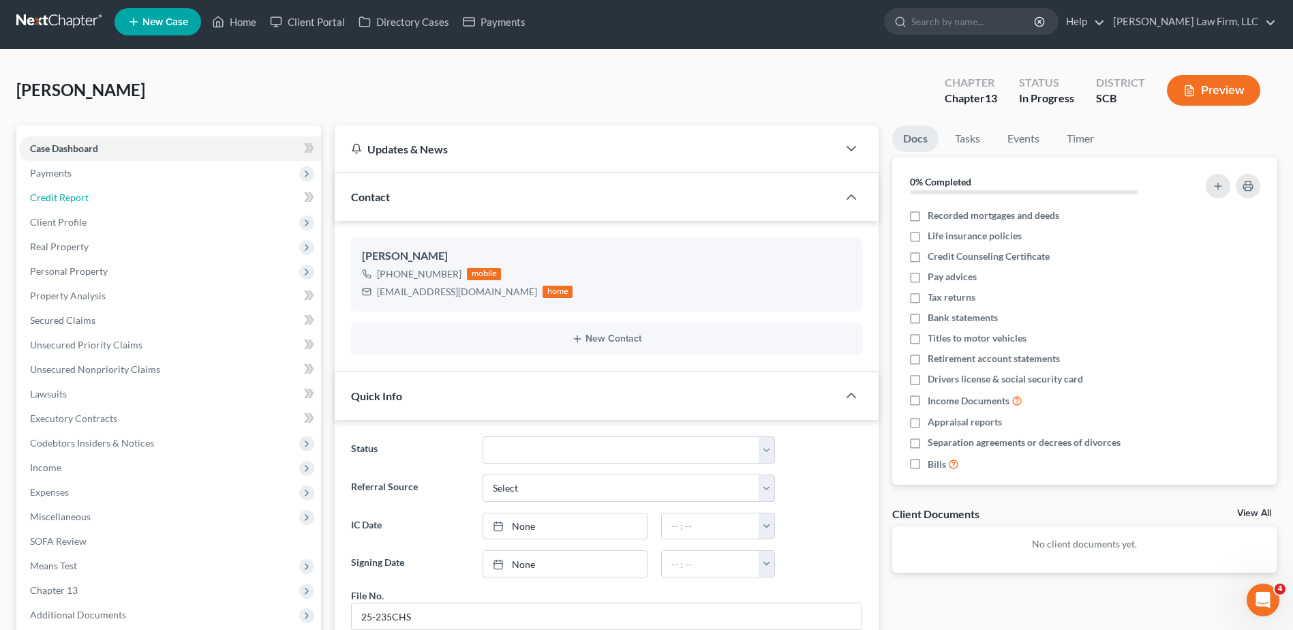
click at [57, 198] on span "Credit Report" at bounding box center [59, 198] width 59 height 12
